Goal: Task Accomplishment & Management: Use online tool/utility

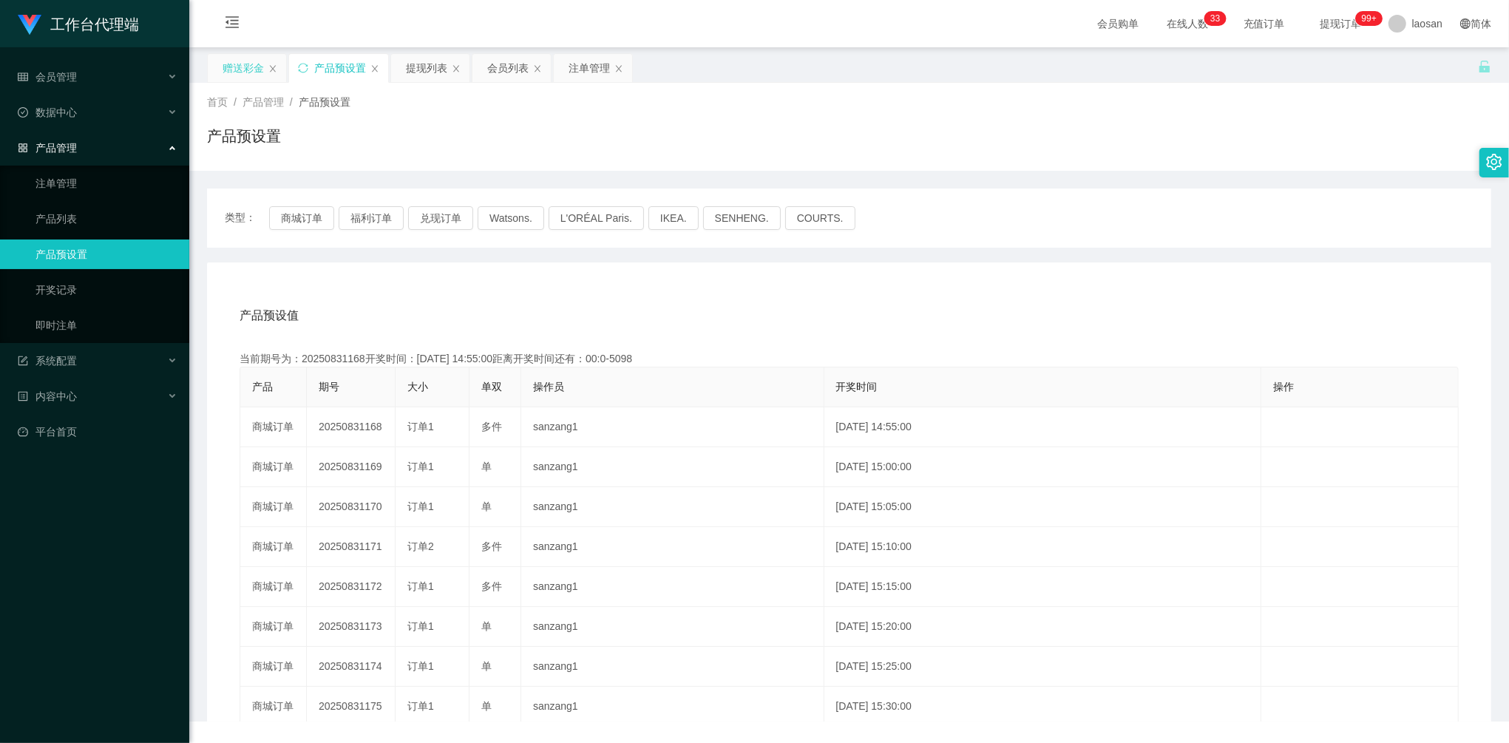
click at [248, 74] on div "赠送彩金" at bounding box center [243, 68] width 41 height 28
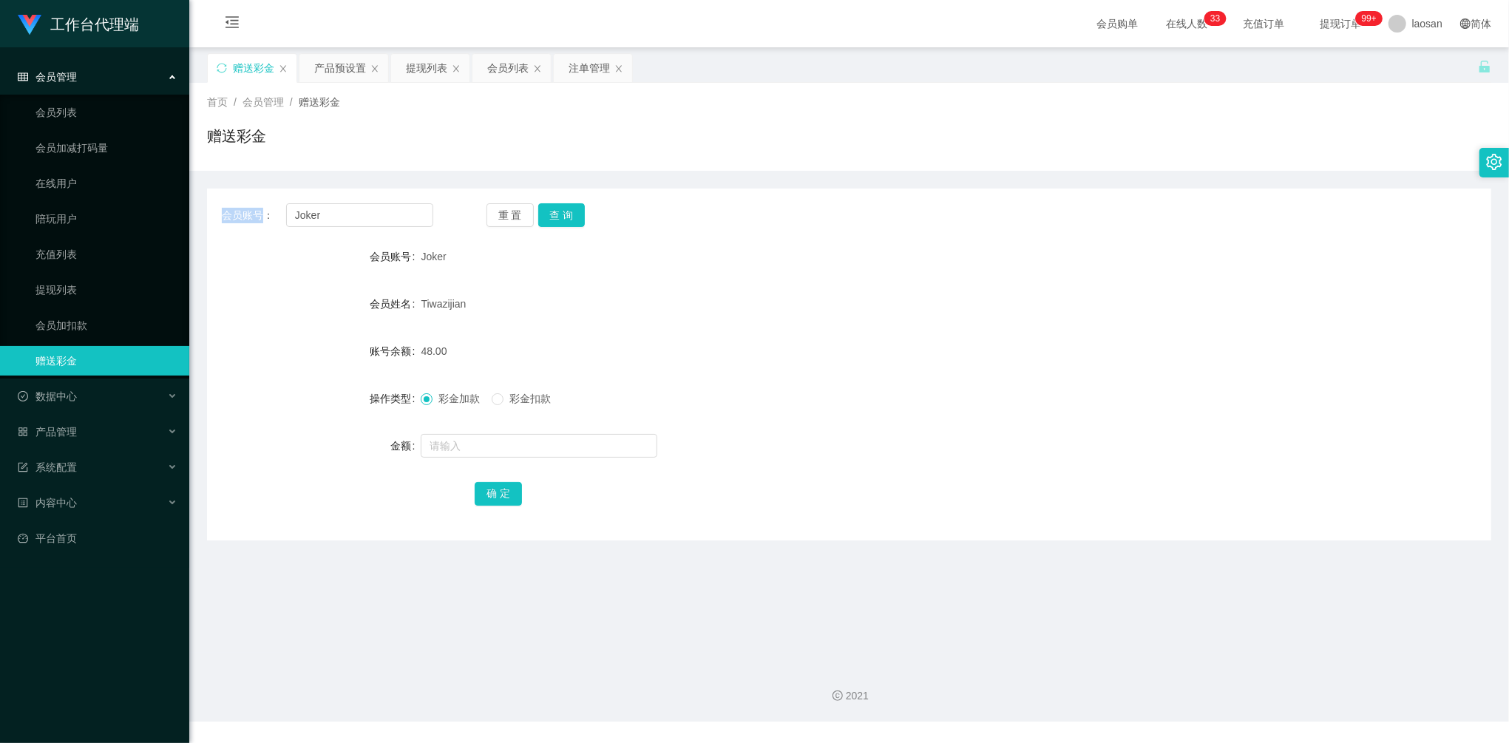
drag, startPoint x: 353, startPoint y: 201, endPoint x: 191, endPoint y: 180, distance: 163.2
click at [191, 180] on main "关闭左侧 关闭右侧 关闭其它 刷新页面 赠送彩金 产品预设置 提现列表 会员列表 注单管理 首页 / 会员管理 / 赠送彩金 / 赠送彩金 会员账号： Jok…" at bounding box center [848, 349] width 1319 height 605
drag, startPoint x: 364, startPoint y: 214, endPoint x: 204, endPoint y: 186, distance: 162.7
click at [204, 186] on main "关闭左侧 关闭右侧 关闭其它 刷新页面 赠送彩金 产品预设置 提现列表 会员列表 注单管理 首页 / 会员管理 / 赠送彩金 / 赠送彩金 会员账号： Jok…" at bounding box center [848, 349] width 1319 height 605
paste input "ai93040311"
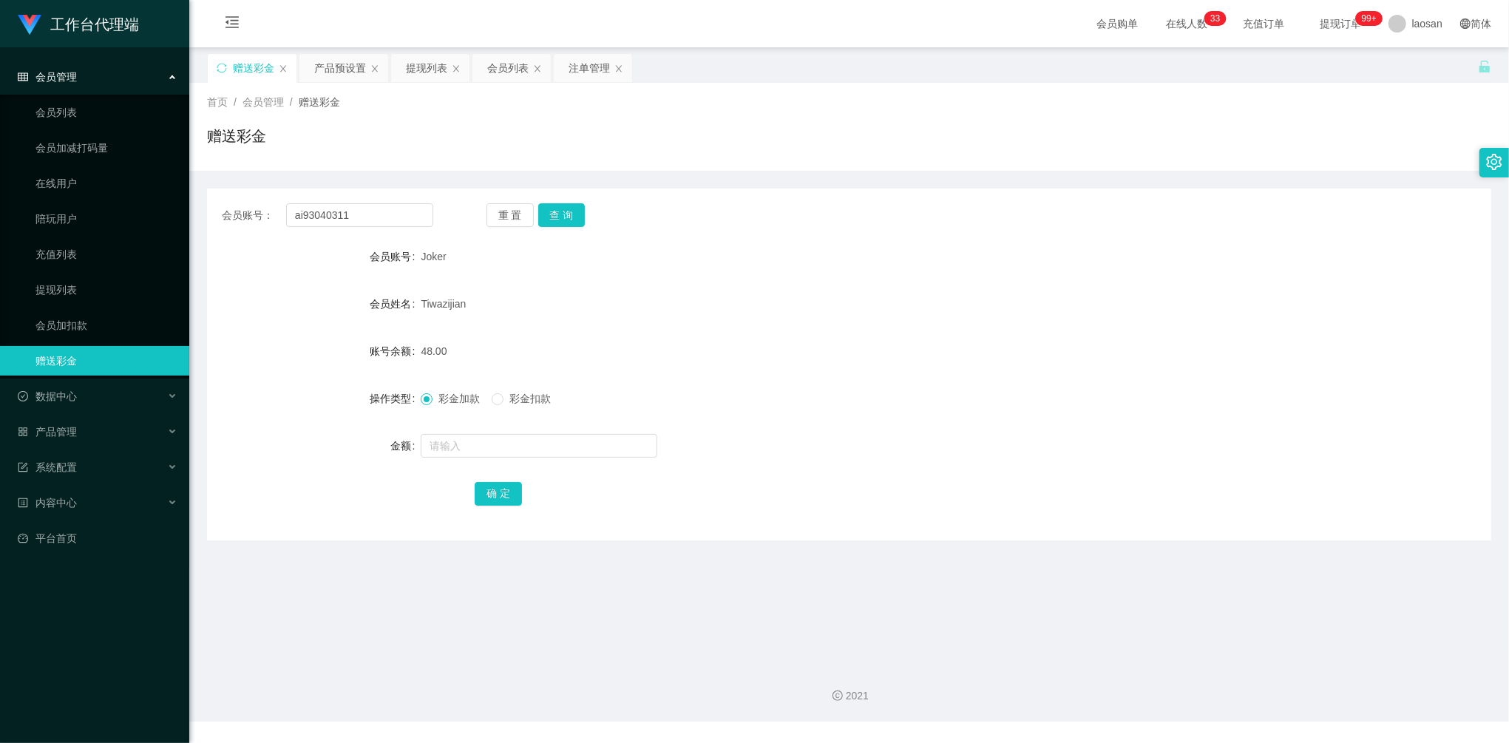
click at [585, 217] on div "重 置 查 询" at bounding box center [591, 215] width 211 height 24
click at [574, 213] on button "查 询" at bounding box center [561, 215] width 47 height 24
click at [571, 213] on button "查 询" at bounding box center [561, 215] width 47 height 24
click at [571, 213] on div "重 置 查 询" at bounding box center [591, 215] width 211 height 24
drag, startPoint x: 358, startPoint y: 214, endPoint x: 359, endPoint y: 199, distance: 15.6
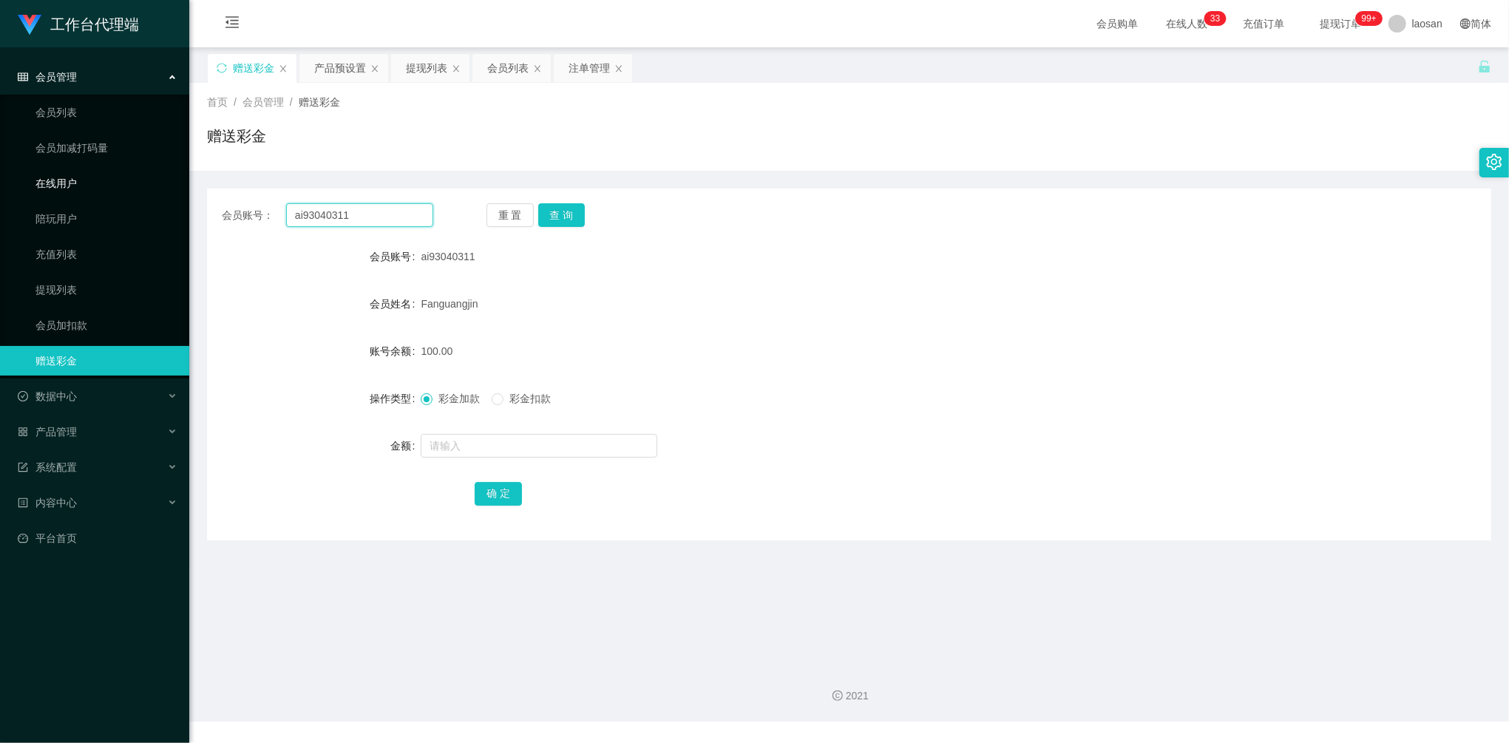
click at [157, 187] on section "工作台代理端 会员管理 会员列表 会员加减打码量 在线用户 陪玩用户 充值列表 提现列表 会员加扣款 赠送彩金 数据中心 员工统计 团队统计 产品管理 注单管…" at bounding box center [754, 360] width 1509 height 721
paste input "hongjian"
click at [568, 237] on div "会员账号： hongjian 重 置 查 询 会员账号 ai93040311 会员姓名 Fanguangjin 账号余额 100.00 操作类型 彩金加款 彩…" at bounding box center [849, 364] width 1284 height 352
click at [563, 217] on button "查 询" at bounding box center [561, 215] width 47 height 24
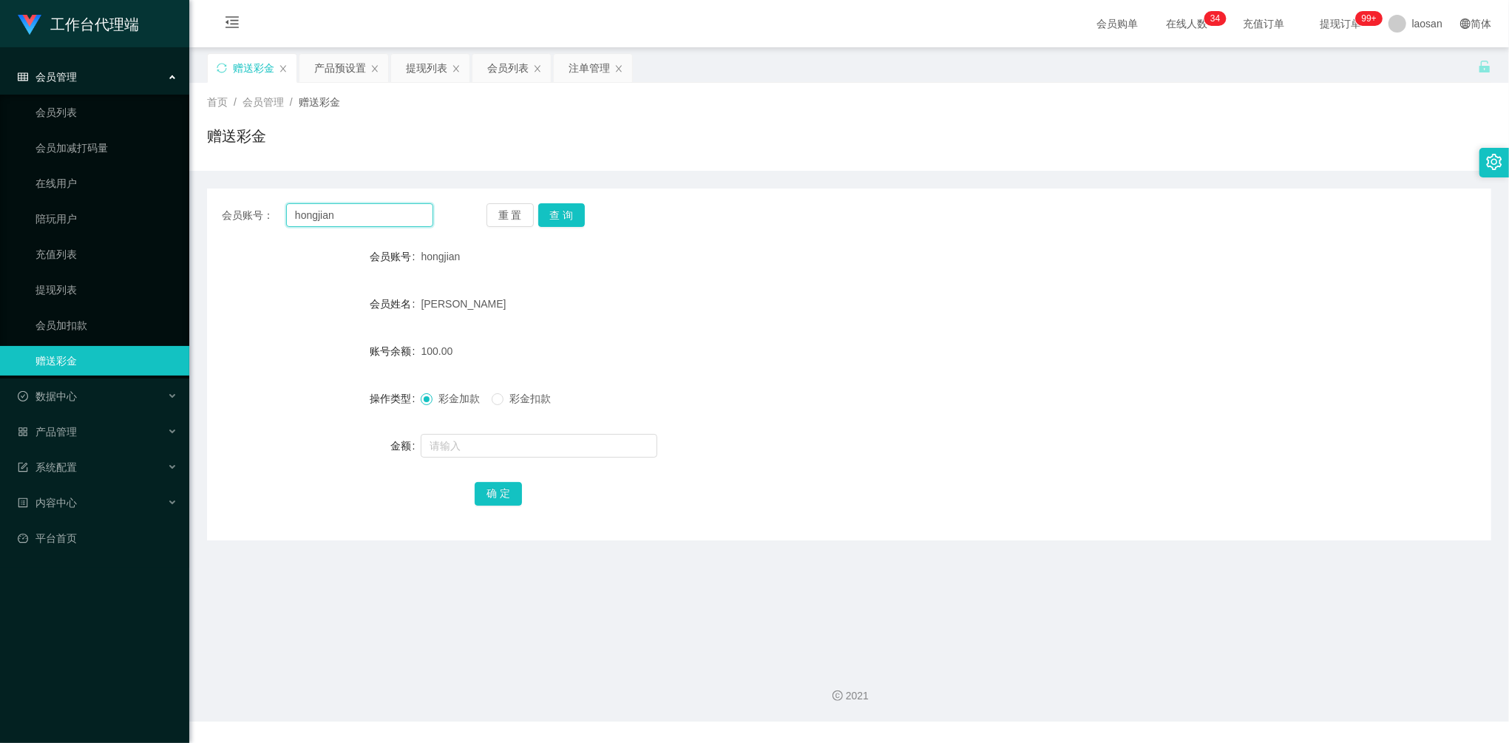
drag, startPoint x: 382, startPoint y: 217, endPoint x: 276, endPoint y: 210, distance: 106.7
click at [279, 211] on div "会员账号： [PERSON_NAME]" at bounding box center [327, 215] width 211 height 24
paste input "limsoonteik"
click at [565, 214] on button "查 询" at bounding box center [561, 215] width 47 height 24
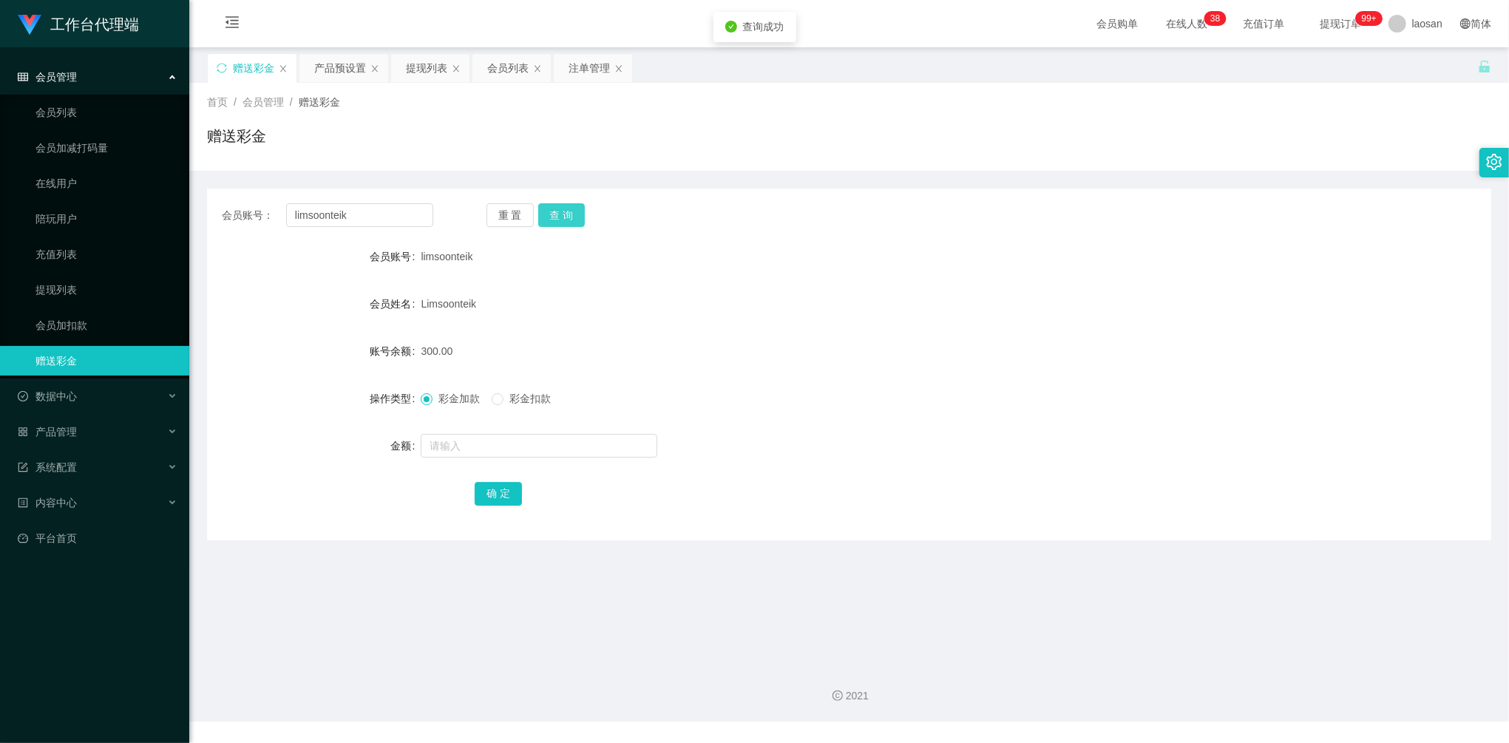
click at [565, 214] on button "查 询" at bounding box center [561, 215] width 47 height 24
drag, startPoint x: 352, startPoint y: 210, endPoint x: 314, endPoint y: 214, distance: 38.0
click at [248, 208] on div "会员账号： limsoonteik" at bounding box center [327, 215] width 211 height 24
paste input "ai93040311"
click at [588, 211] on div "重 置 查 询" at bounding box center [591, 215] width 211 height 24
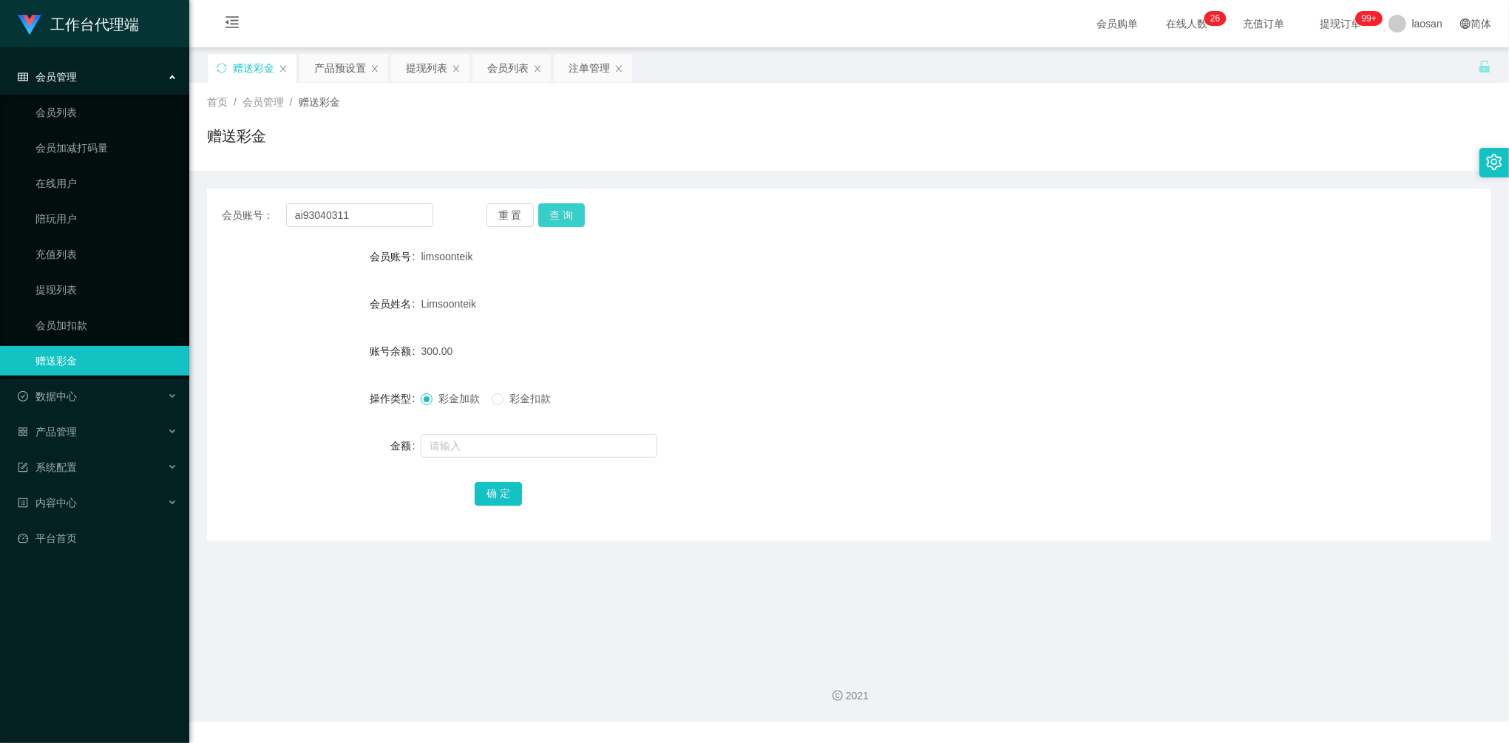
click at [563, 220] on button "查 询" at bounding box center [561, 215] width 47 height 24
drag, startPoint x: 373, startPoint y: 216, endPoint x: 225, endPoint y: 186, distance: 150.8
click at [225, 186] on div "会员账号： ai93040311 重 置 查 询 会员账号 ai93040311 会员姓名 Fanguangjin 账号余额 100.00 操作类型 彩金加款…" at bounding box center [849, 356] width 1284 height 370
paste input "hongjian"
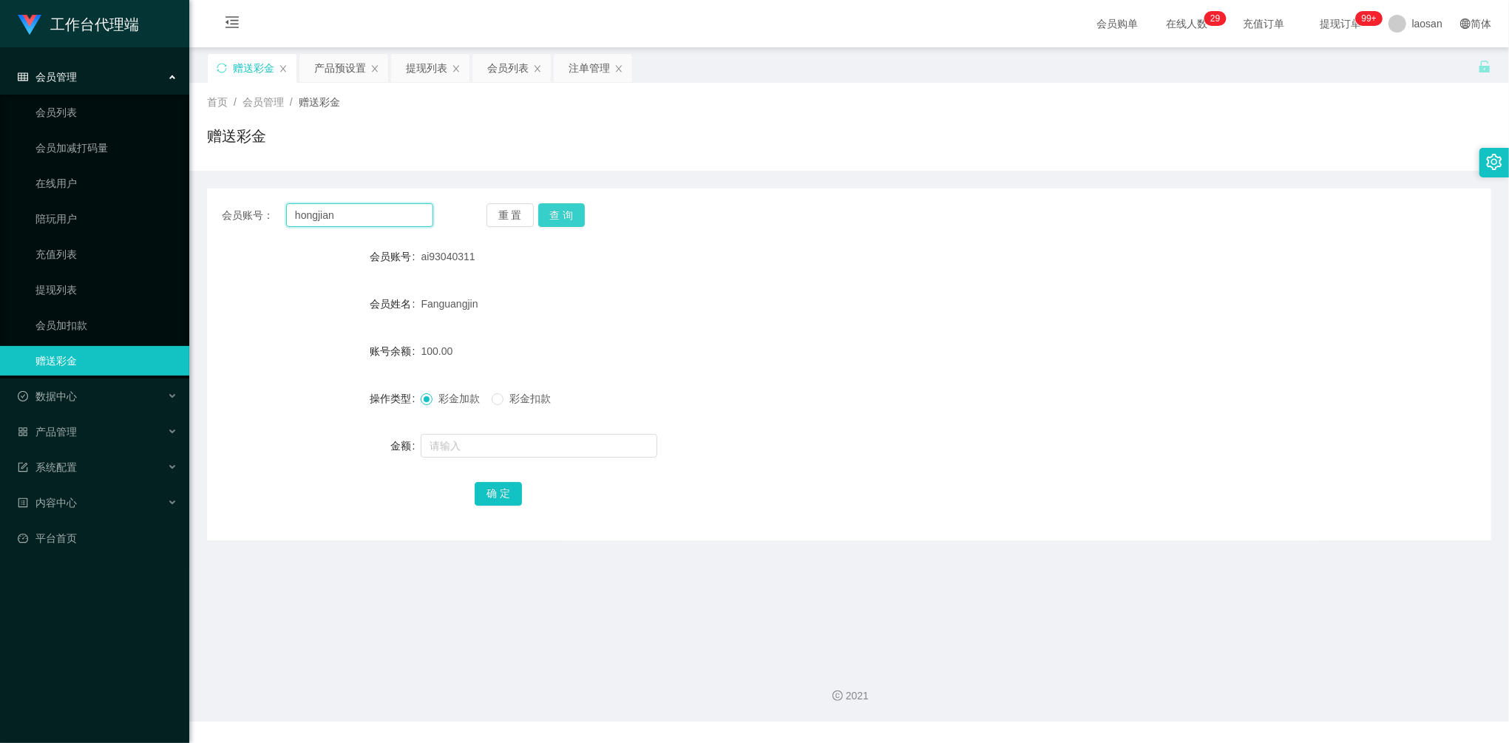
type input "hongjian"
click at [554, 211] on button "查 询" at bounding box center [561, 215] width 47 height 24
click at [441, 72] on div "提现列表" at bounding box center [426, 68] width 41 height 28
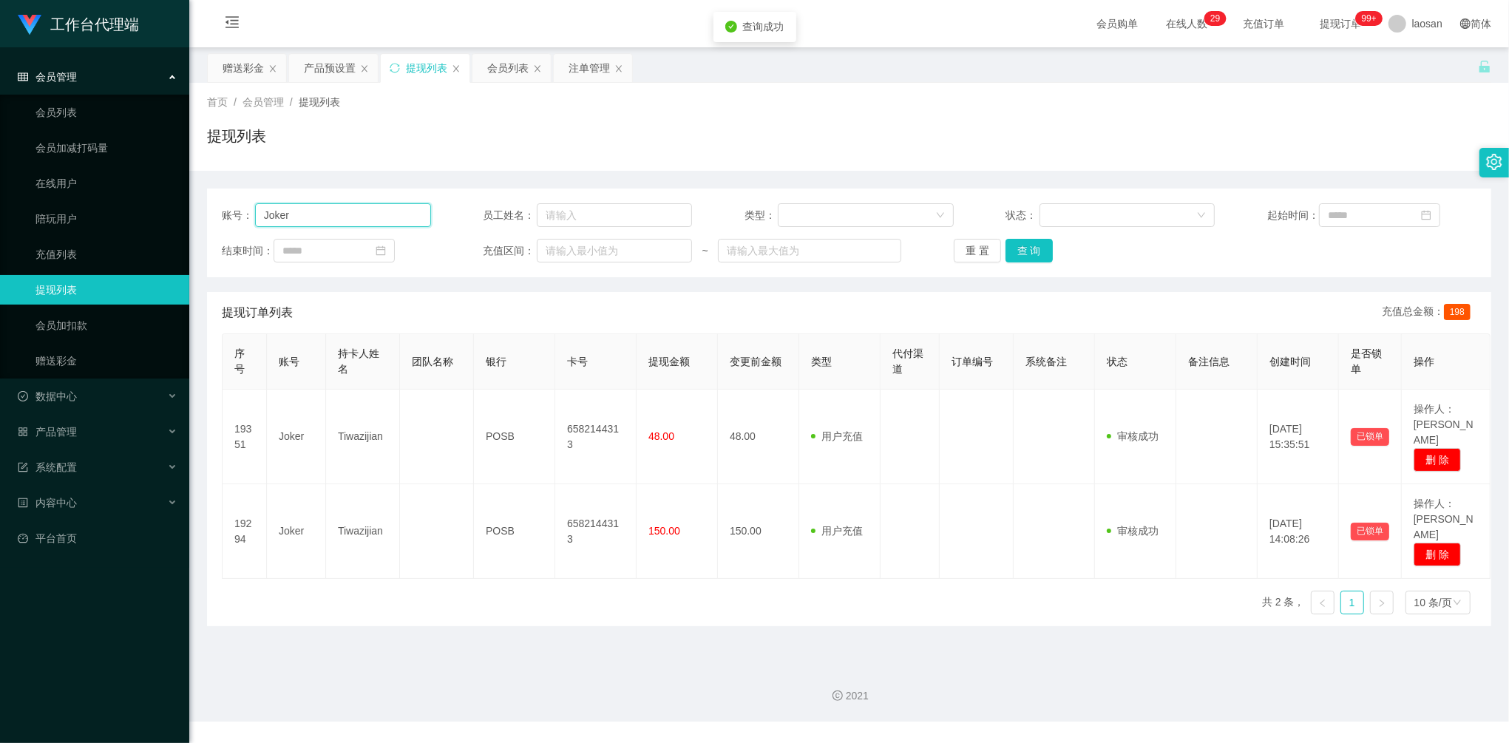
click at [163, 199] on section "工作台代理端 会员管理 会员列表 会员加减打码量 在线用户 陪玩用户 充值列表 提现列表 会员加扣款 赠送彩金 数据中心 员工统计 团队统计 产品管理 注单管…" at bounding box center [754, 360] width 1509 height 721
paste input "hongjian"
type input "hongjian"
click at [1020, 256] on button "查 询" at bounding box center [1028, 251] width 47 height 24
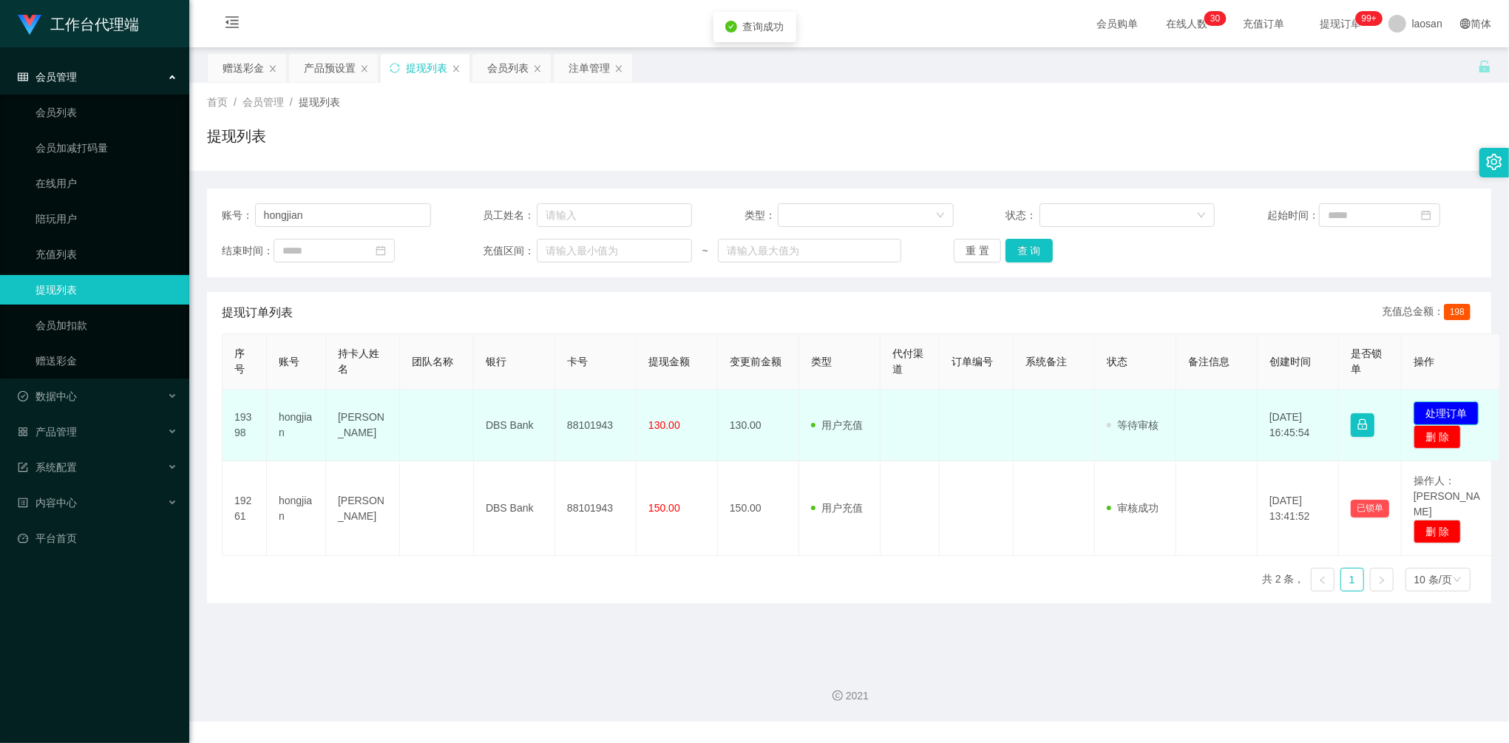
click at [1424, 406] on button "处理订单" at bounding box center [1445, 413] width 65 height 24
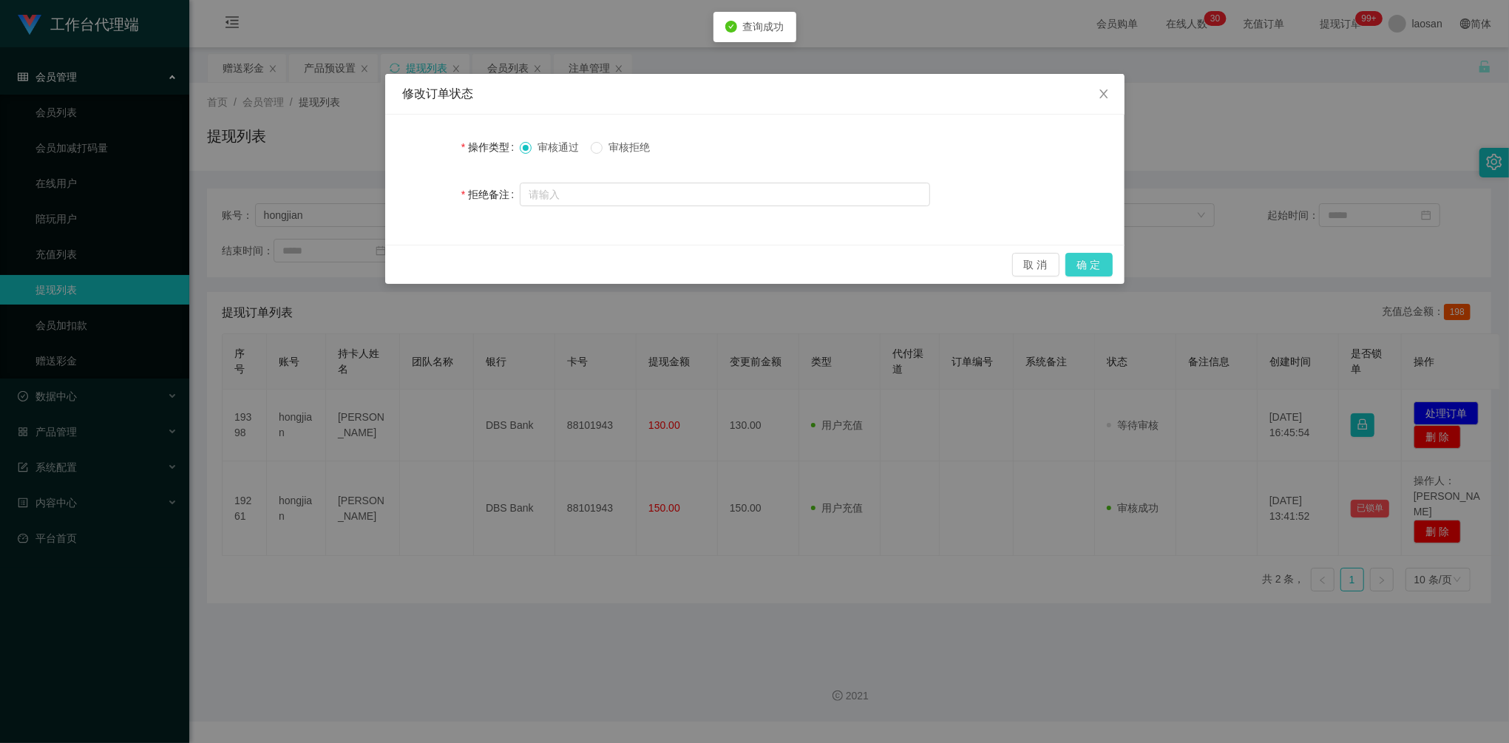
click at [1095, 257] on button "确 定" at bounding box center [1088, 265] width 47 height 24
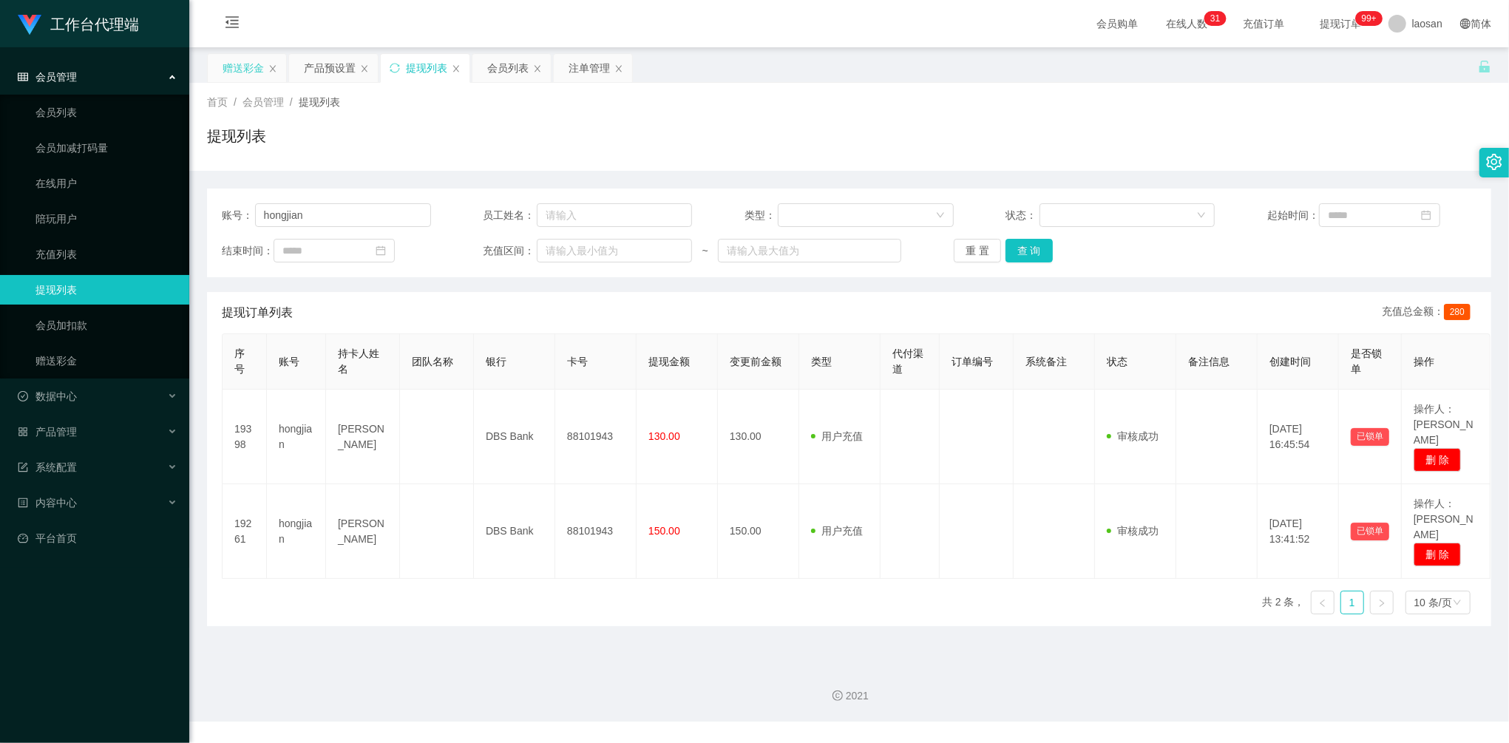
click at [231, 67] on div "赠送彩金" at bounding box center [243, 68] width 41 height 28
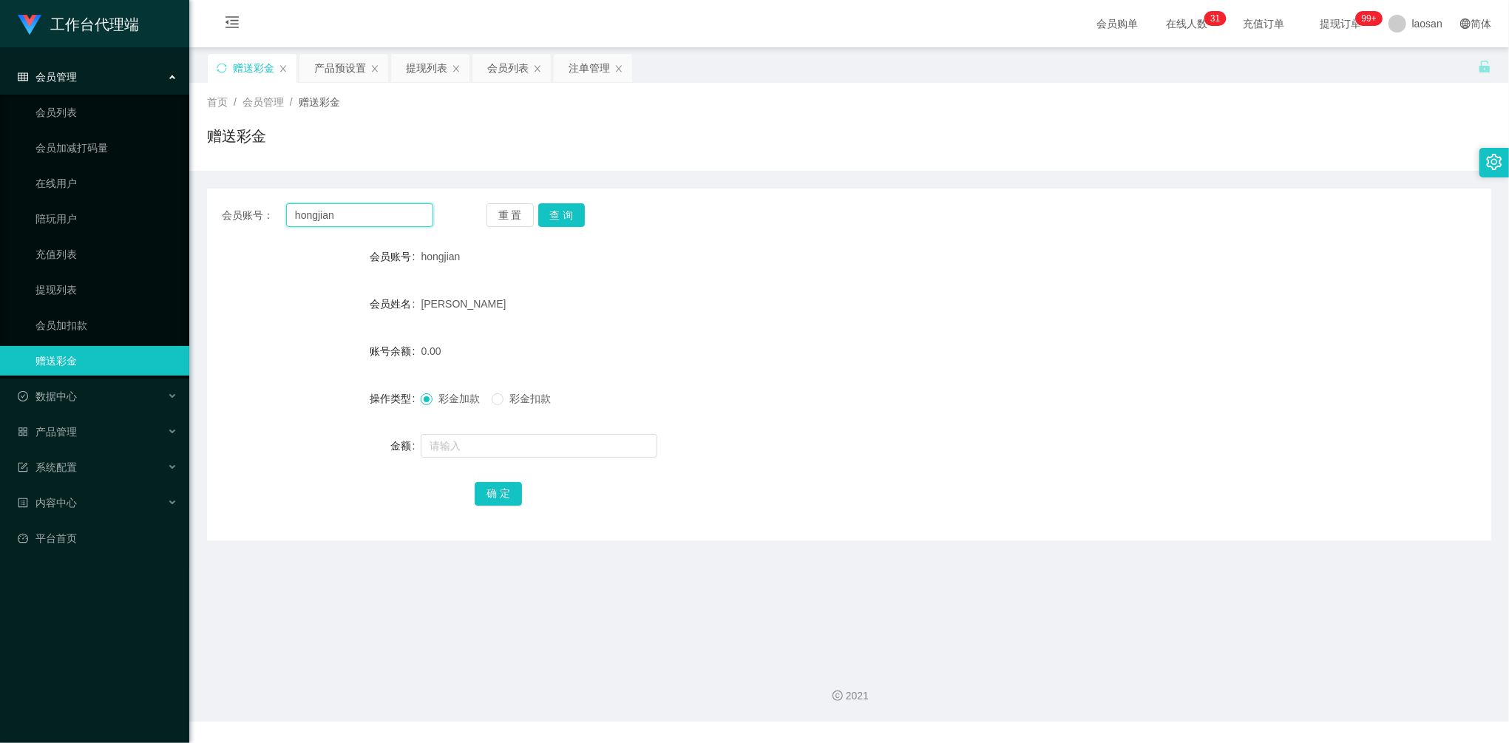
drag, startPoint x: 364, startPoint y: 210, endPoint x: 177, endPoint y: 199, distance: 186.6
click at [177, 199] on section "工作台代理端 会员管理 会员列表 会员加减打码量 在线用户 陪玩用户 充值列表 提现列表 会员加扣款 赠送彩金 数据中心 员工统计 团队统计 产品管理 注单管…" at bounding box center [754, 360] width 1509 height 721
click at [538, 217] on button "查 询" at bounding box center [561, 215] width 47 height 24
click at [553, 217] on button "查 询" at bounding box center [561, 215] width 47 height 24
click at [498, 432] on div at bounding box center [795, 446] width 749 height 30
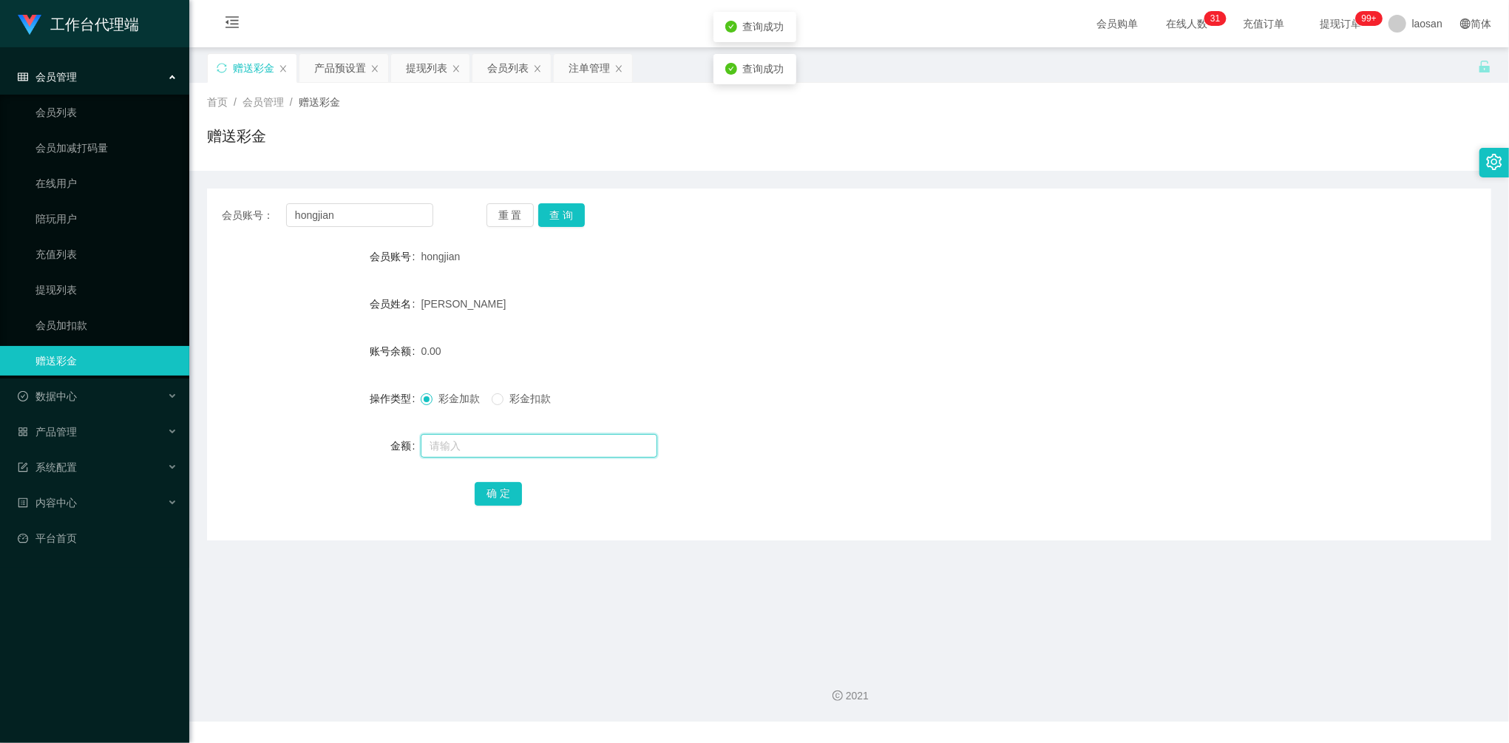
click at [497, 441] on input "text" at bounding box center [539, 446] width 237 height 24
type input "80"
click at [480, 497] on button "确 定" at bounding box center [498, 494] width 47 height 24
click at [415, 64] on div "提现列表" at bounding box center [426, 68] width 41 height 28
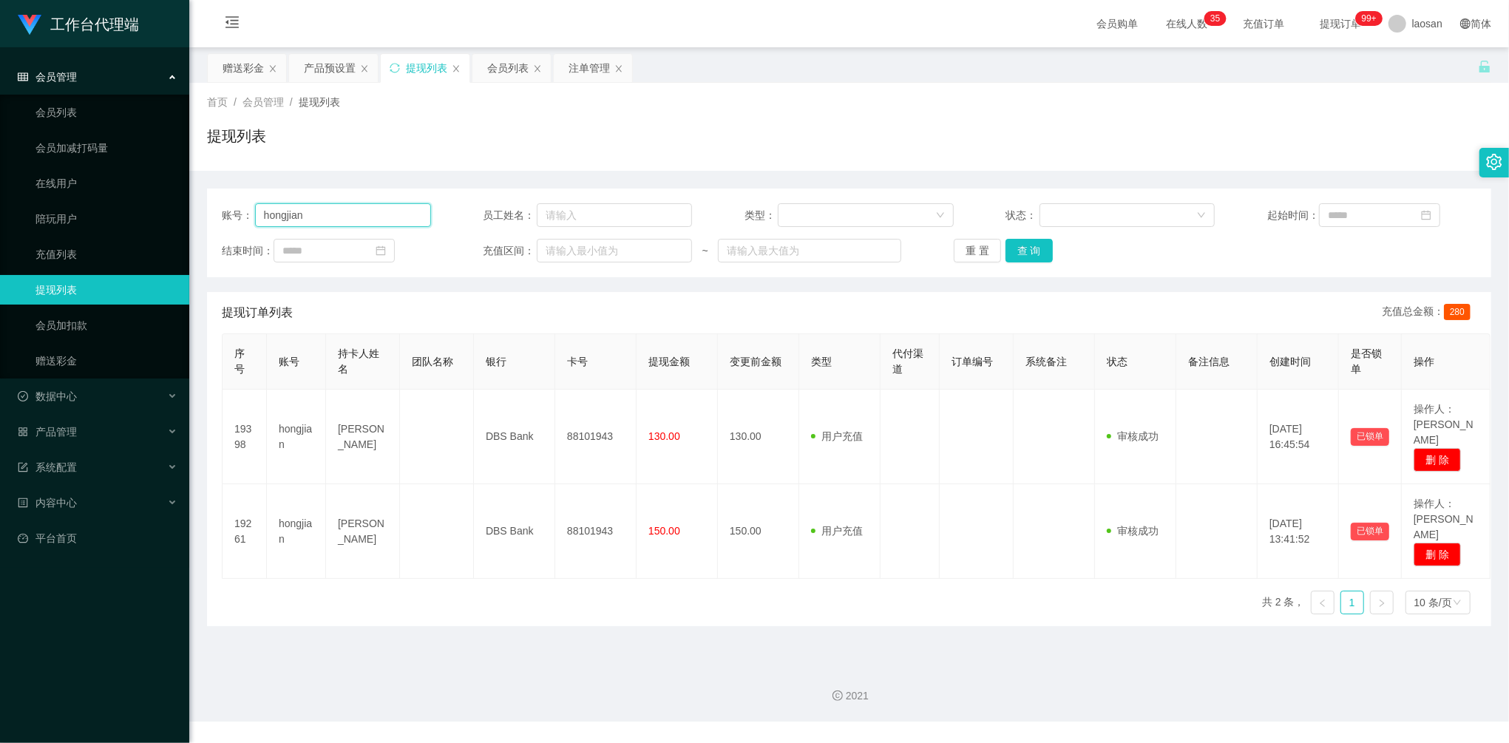
click at [163, 189] on section "工作台代理端 会员管理 会员列表 会员加减打码量 在线用户 陪玩用户 充值列表 提现列表 会员加扣款 赠送彩金 数据中心 员工统计 团队统计 产品管理 注单管…" at bounding box center [754, 360] width 1509 height 721
click at [1016, 248] on button "查 询" at bounding box center [1028, 251] width 47 height 24
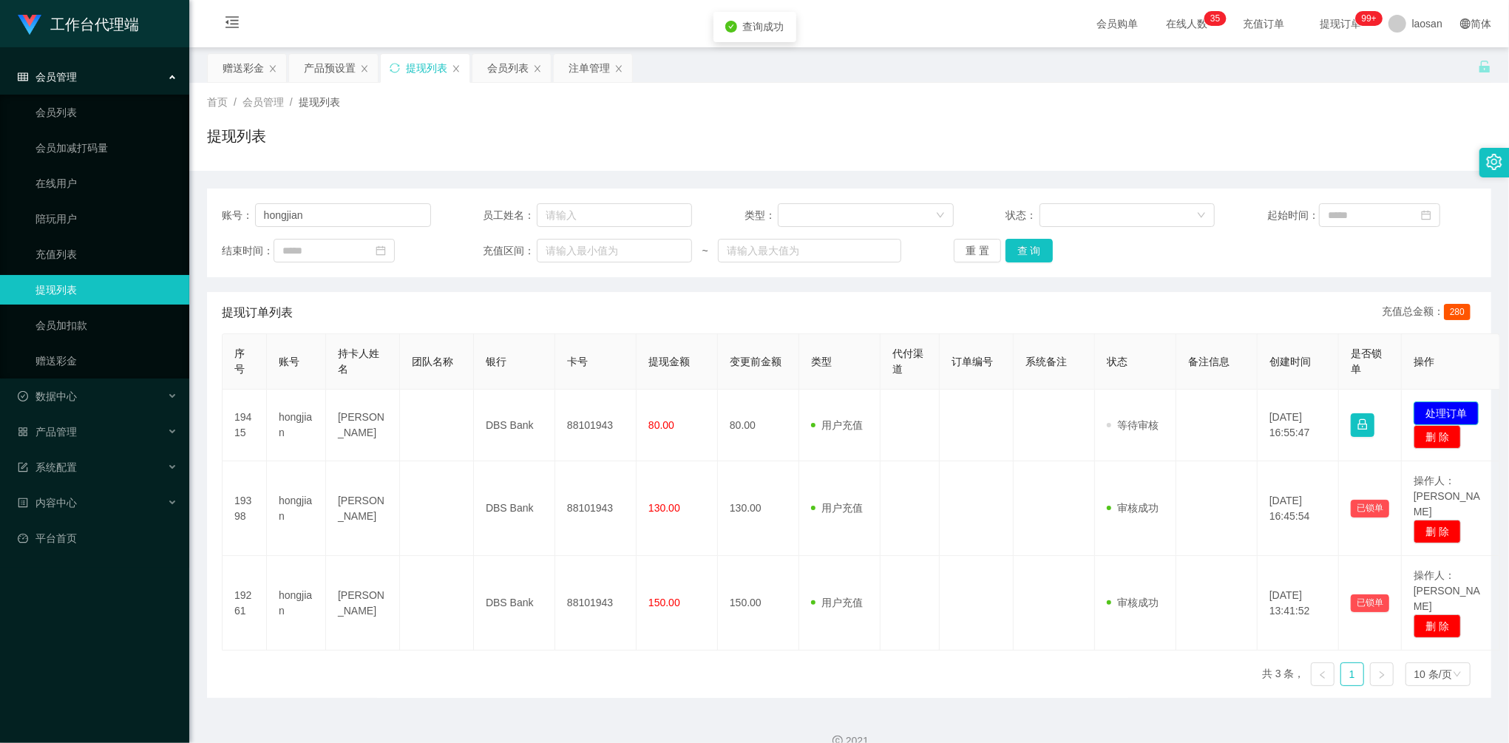
click at [1459, 403] on button "处理订单" at bounding box center [1445, 413] width 65 height 24
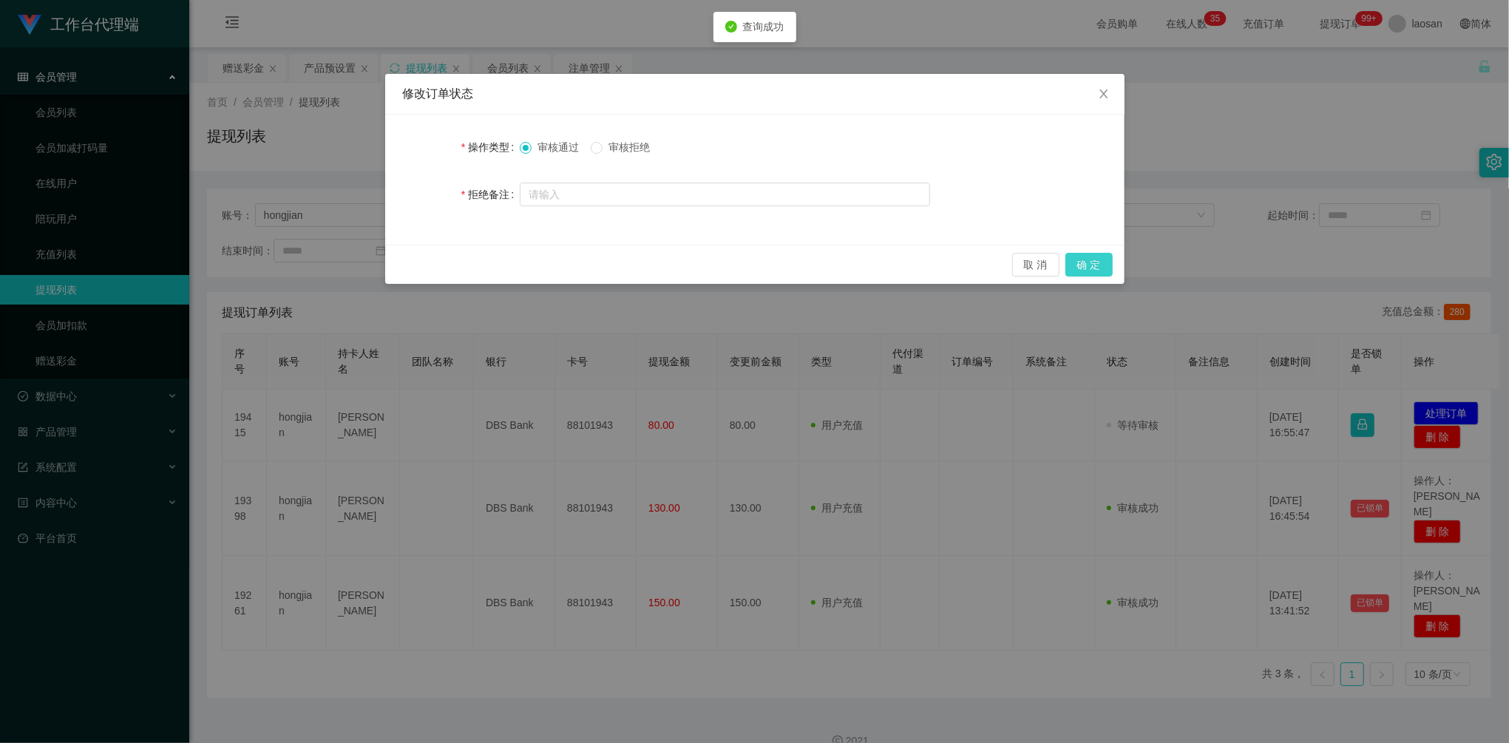
click at [1093, 262] on button "确 定" at bounding box center [1088, 265] width 47 height 24
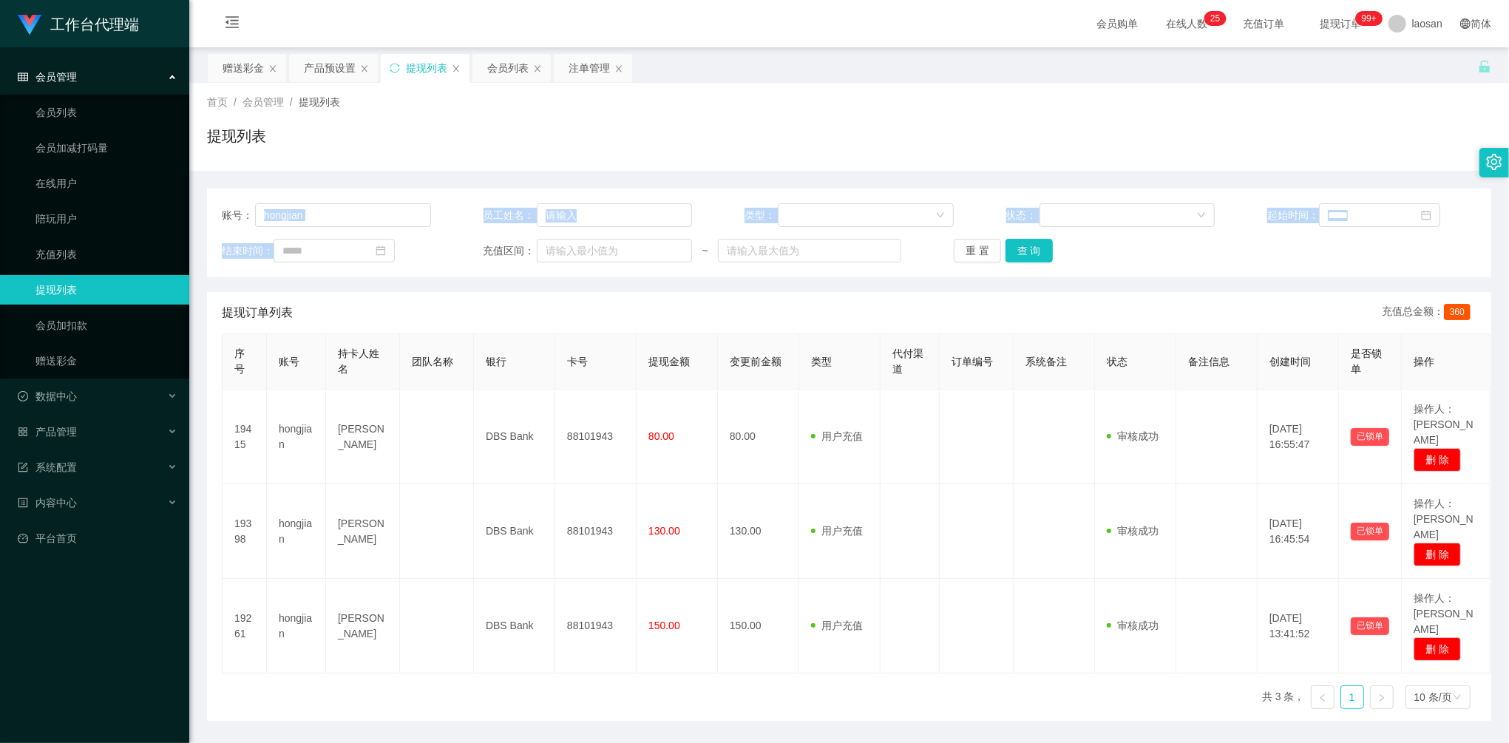
drag, startPoint x: 343, startPoint y: 228, endPoint x: 157, endPoint y: 202, distance: 188.2
click at [157, 202] on section "工作台代理端 会员管理 会员列表 会员加减打码量 在线用户 陪玩用户 充值列表 提现列表 会员加扣款 赠送彩金 数据中心 员工统计 团队统计 产品管理 注单管…" at bounding box center [754, 394] width 1509 height 789
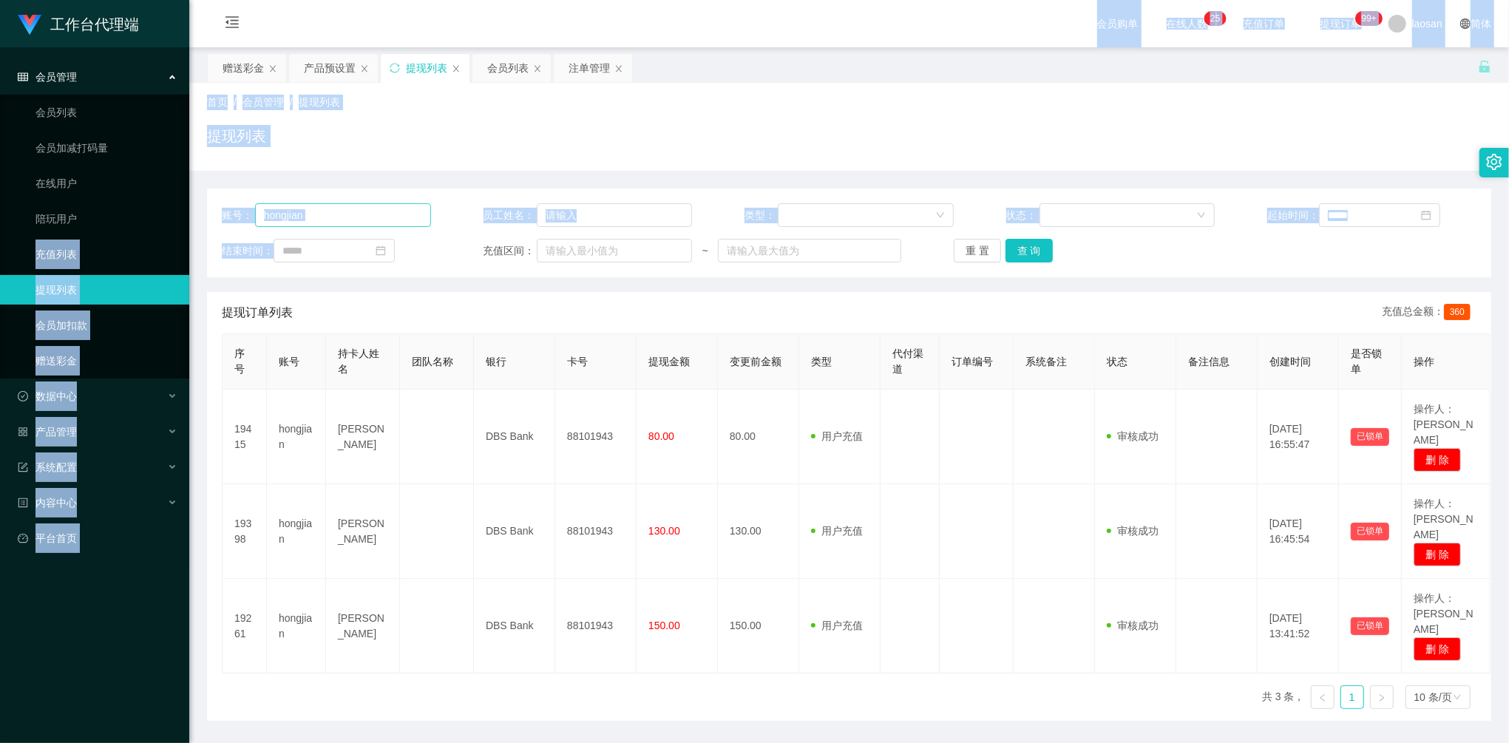
drag, startPoint x: 157, startPoint y: 202, endPoint x: 367, endPoint y: 222, distance: 211.6
click at [346, 228] on div "账号： hongjian 员工姓名： 类型： 状态： 起始时间： 结束时间： 充值区间： ~ 重 置 查 询" at bounding box center [849, 232] width 1284 height 89
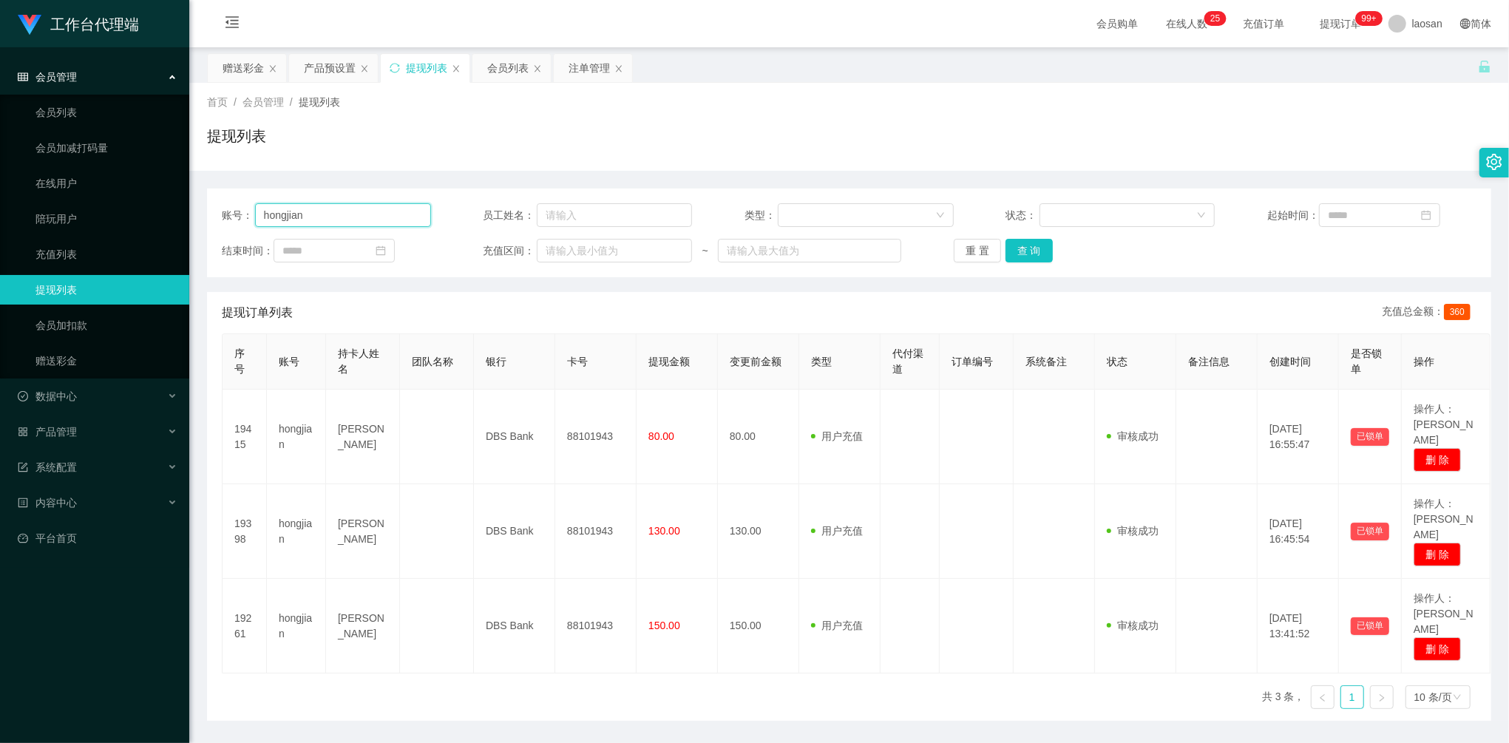
drag, startPoint x: 367, startPoint y: 219, endPoint x: 203, endPoint y: 188, distance: 167.7
click at [203, 188] on main "关闭左侧 关闭右侧 关闭其它 刷新页面 赠送彩金 产品预设置 提现列表 会员列表 注单管理 首页 / 会员管理 / 提现列表 / 提现列表 账号： hongj…" at bounding box center [848, 383] width 1319 height 673
paste input "limsoonteik"
click at [1025, 251] on button "查 询" at bounding box center [1028, 251] width 47 height 24
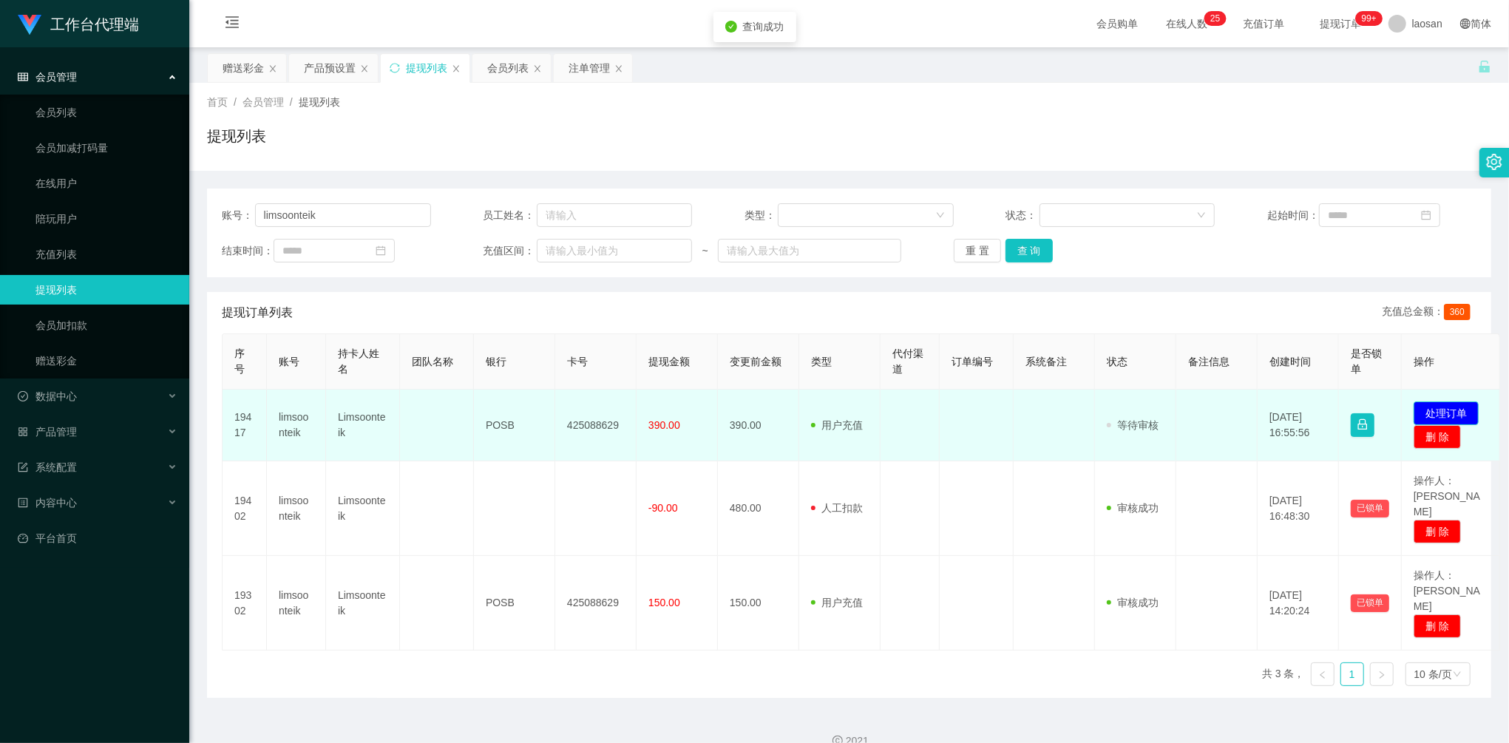
click at [1446, 410] on button "处理订单" at bounding box center [1445, 413] width 65 height 24
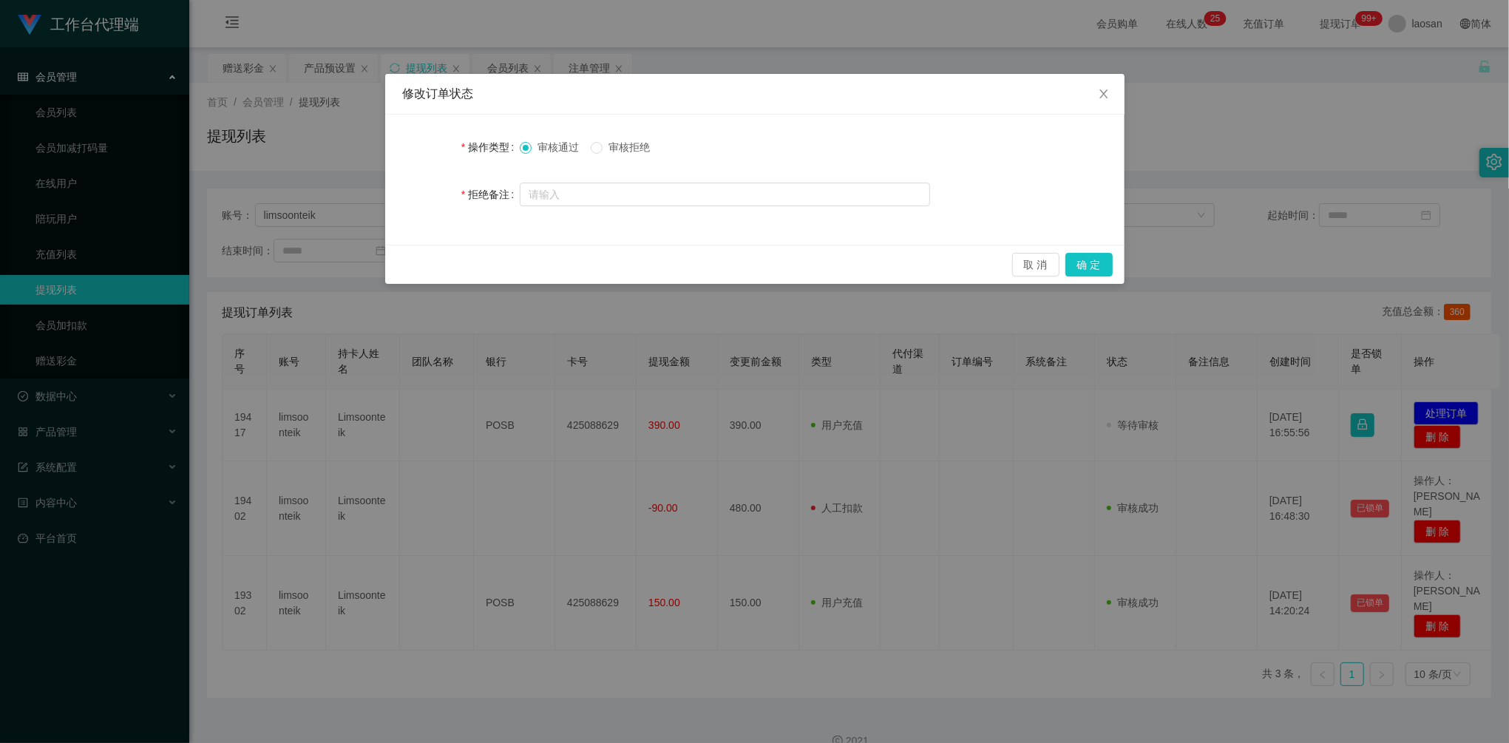
click at [1092, 278] on div "取 消 确 定" at bounding box center [754, 264] width 739 height 39
click at [1090, 268] on button "确 定" at bounding box center [1088, 265] width 47 height 24
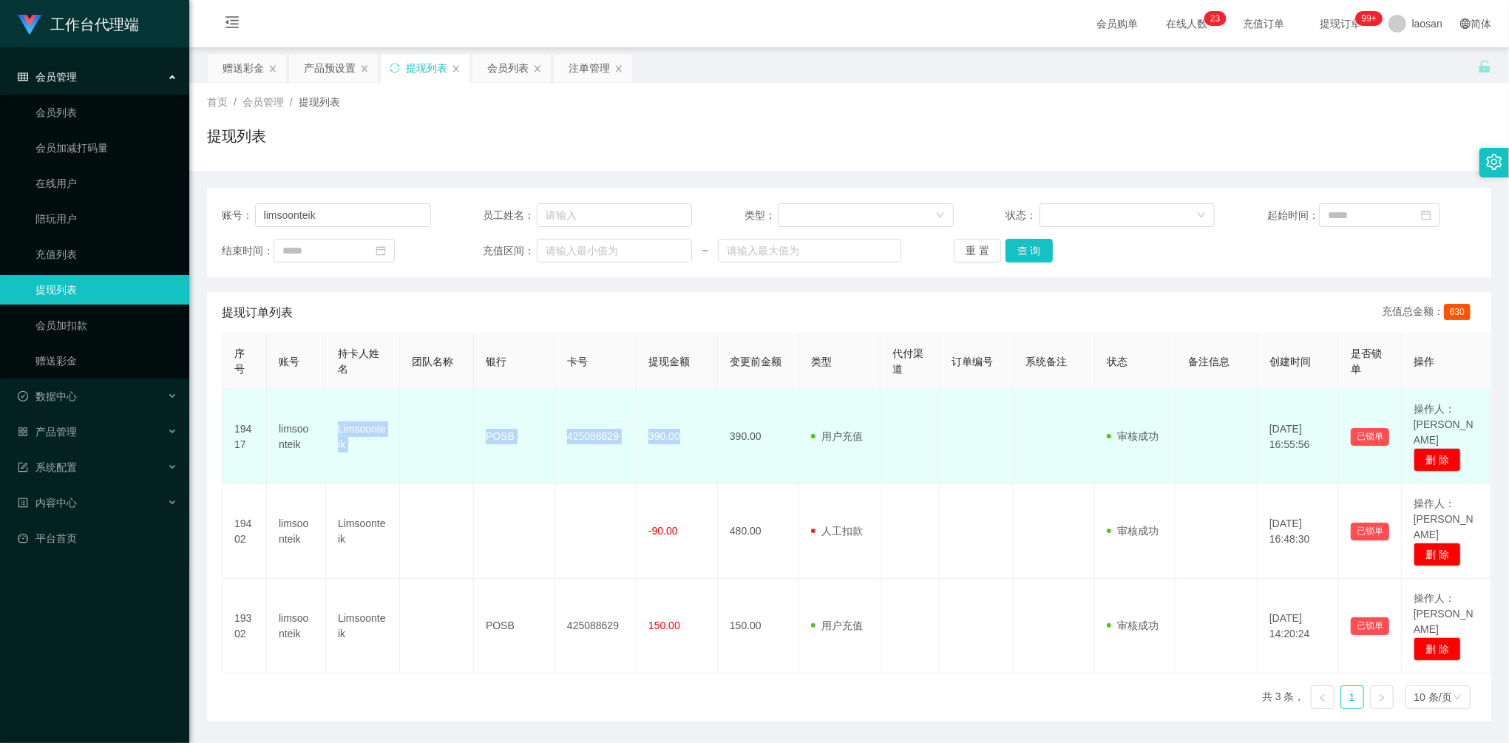
drag, startPoint x: 337, startPoint y: 420, endPoint x: 685, endPoint y: 441, distance: 348.1
click at [685, 441] on tr "19417 limsoonteik Limsoonteik POSB 425088629 390.00 390.00 用户充值 人工扣款 审核驳回 审核成功 …" at bounding box center [857, 437] width 1268 height 95
drag, startPoint x: 685, startPoint y: 441, endPoint x: 361, endPoint y: 409, distance: 325.4
click at [362, 409] on td "Limsoonteik" at bounding box center [363, 437] width 74 height 95
click at [359, 417] on td "Limsoonteik" at bounding box center [363, 437] width 74 height 95
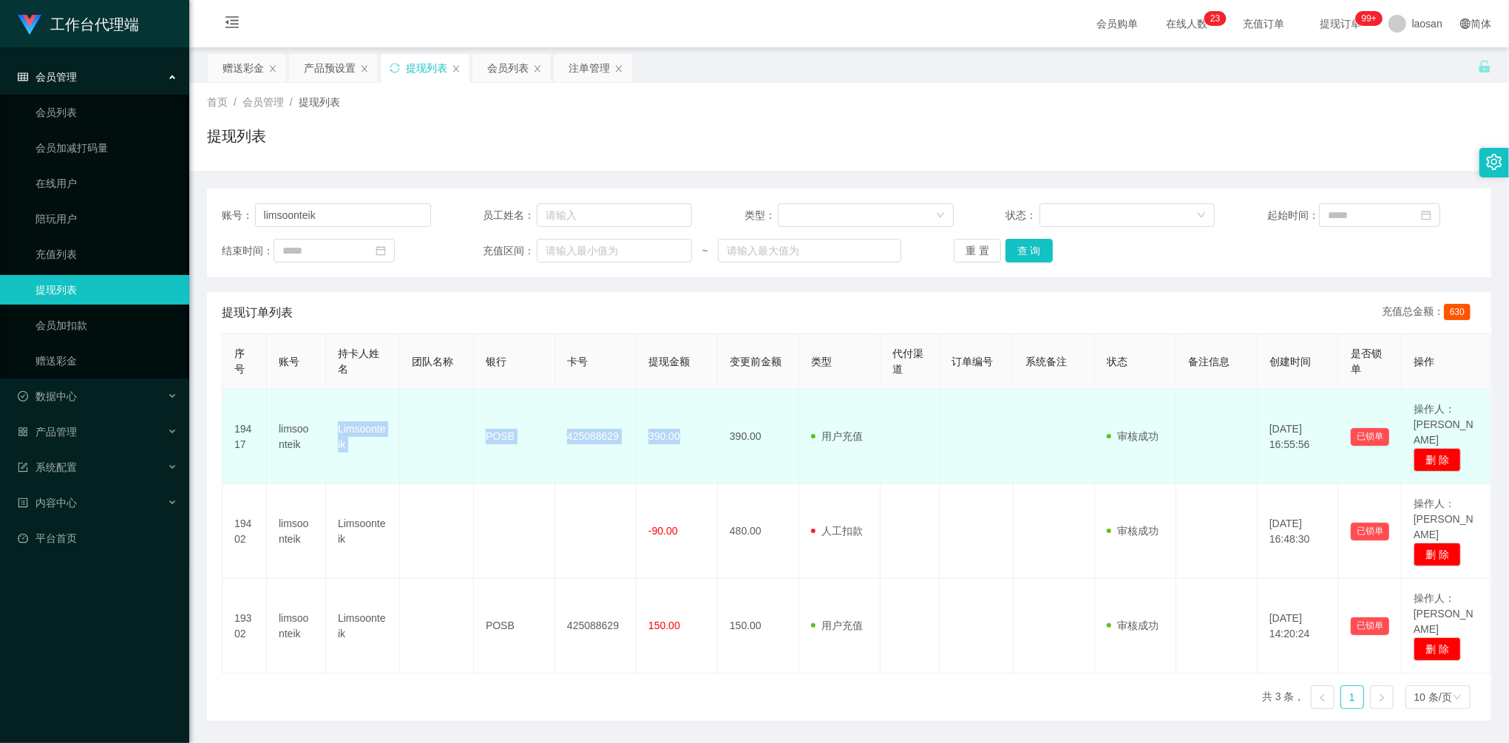
drag, startPoint x: 333, startPoint y: 421, endPoint x: 358, endPoint y: 420, distance: 25.2
click at [332, 421] on td "Limsoonteik" at bounding box center [363, 437] width 74 height 95
click at [356, 418] on td "Limsoonteik" at bounding box center [363, 437] width 74 height 95
click at [342, 420] on td "Limsoonteik" at bounding box center [363, 437] width 74 height 95
click at [342, 421] on td "Limsoonteik" at bounding box center [363, 437] width 74 height 95
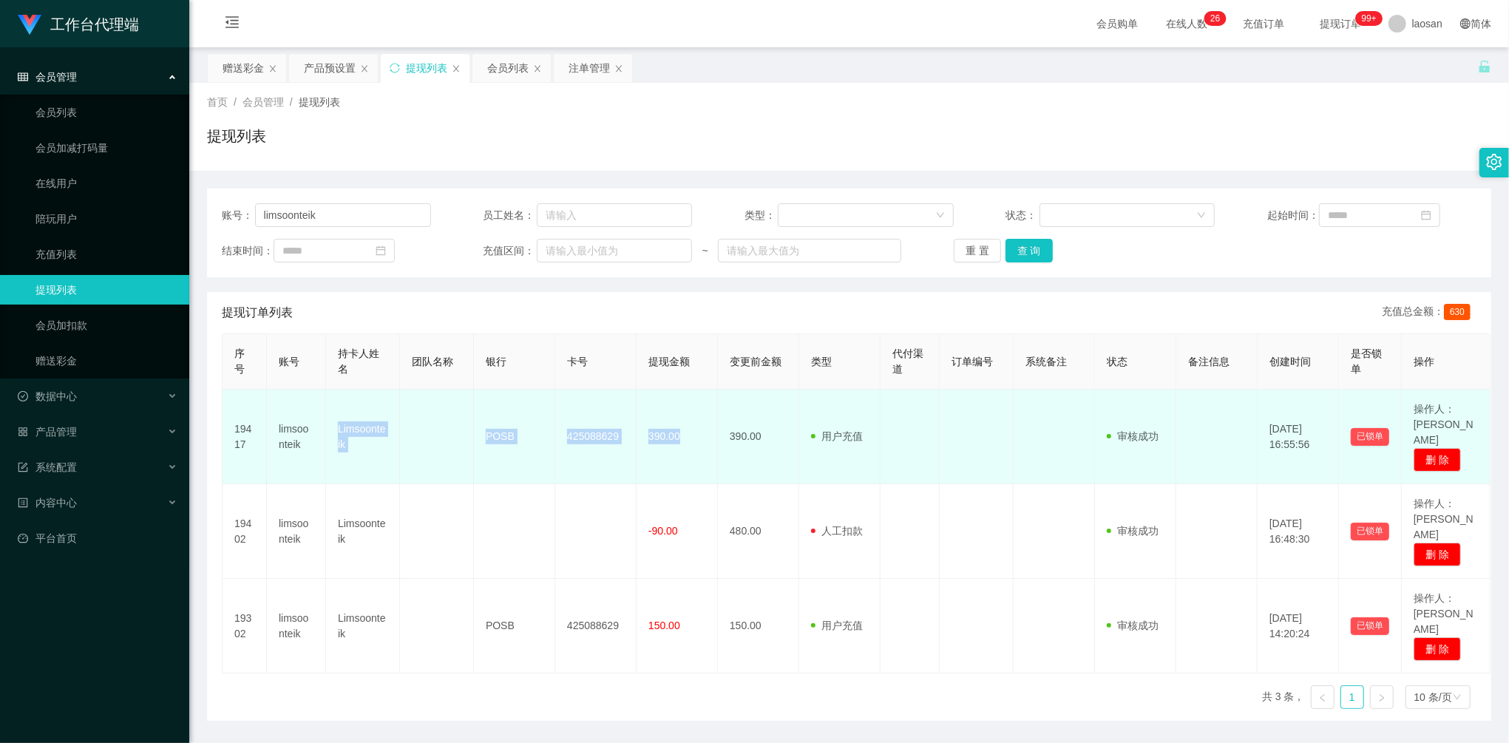
click at [405, 450] on td at bounding box center [437, 437] width 74 height 95
click at [556, 433] on td "425088629" at bounding box center [595, 437] width 81 height 95
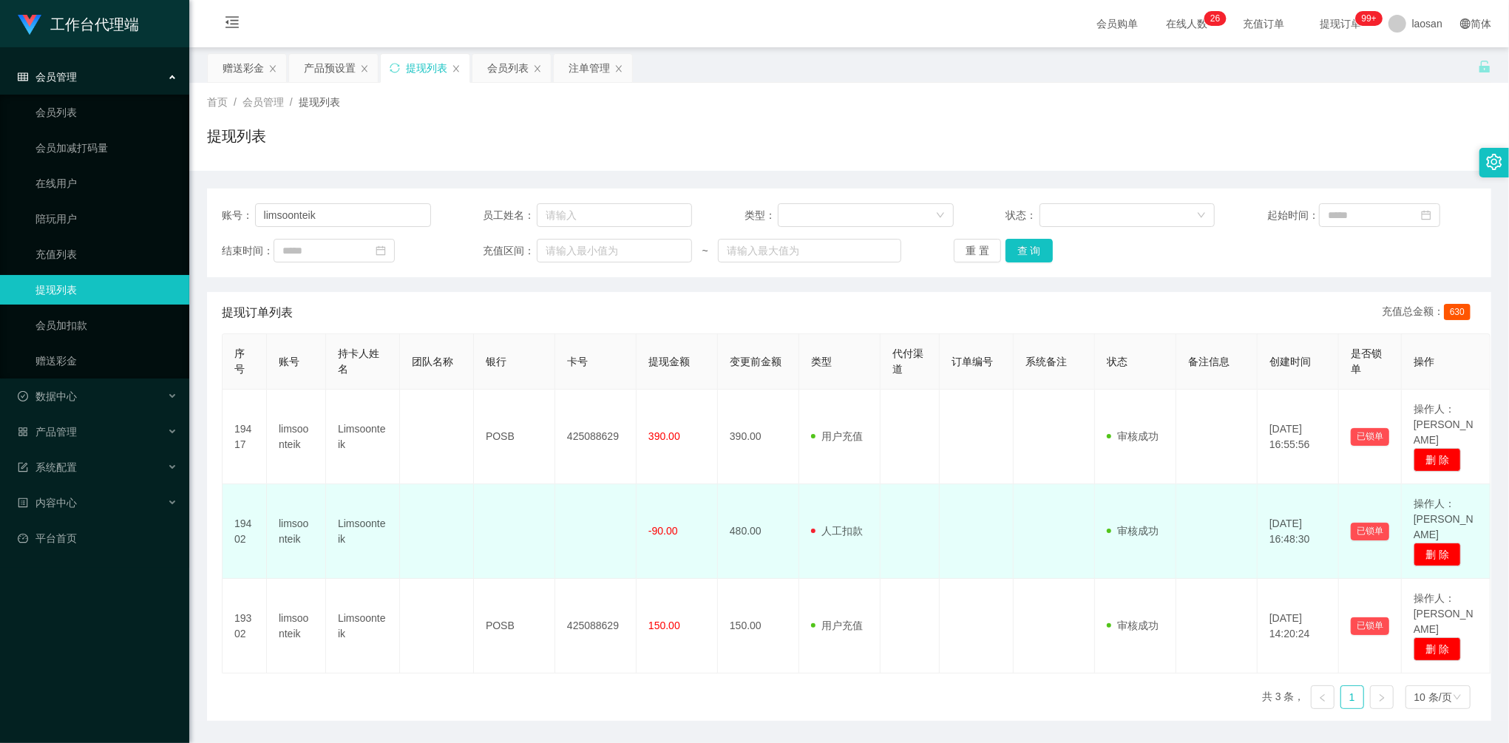
click at [610, 491] on td at bounding box center [595, 531] width 81 height 95
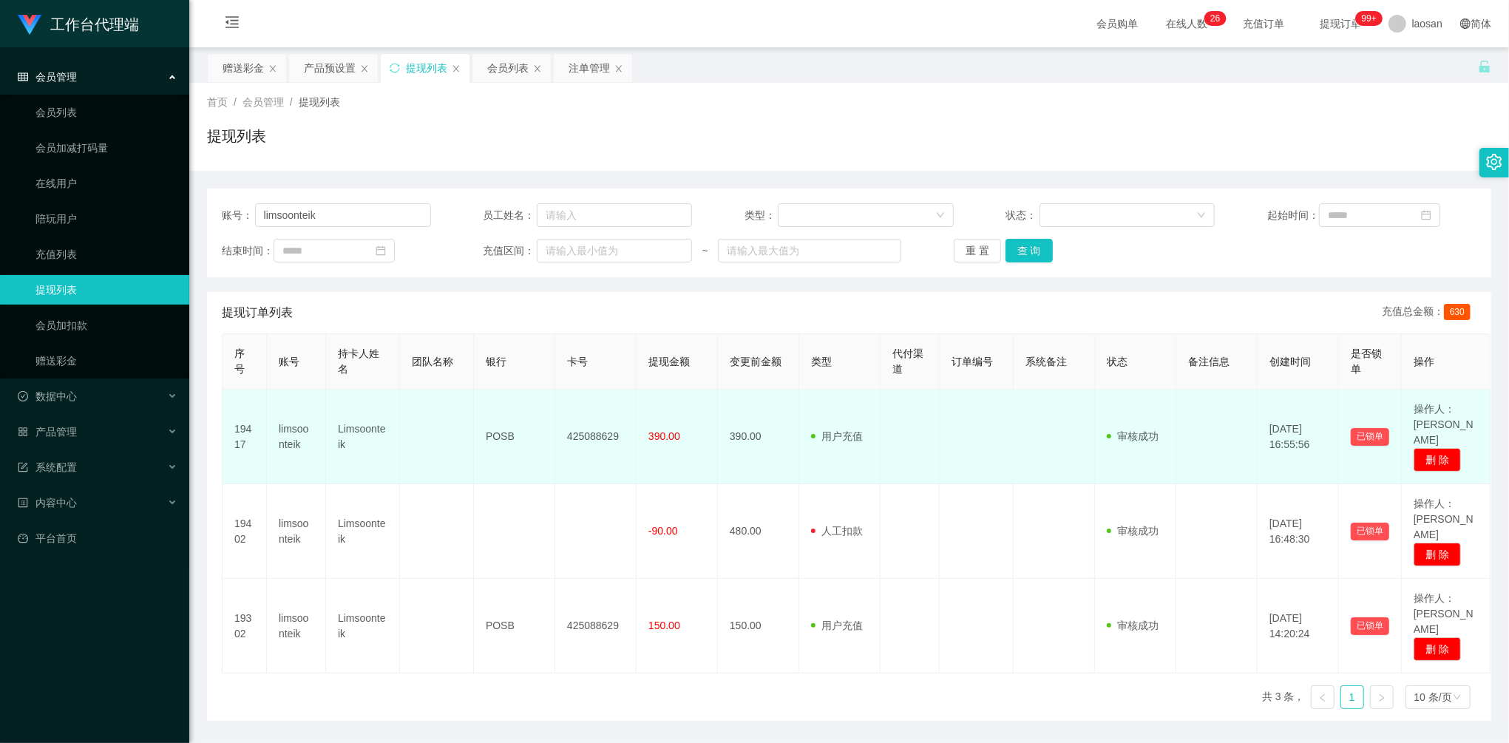
click at [337, 424] on td "Limsoonteik" at bounding box center [363, 437] width 74 height 95
drag, startPoint x: 336, startPoint y: 418, endPoint x: 682, endPoint y: 433, distance: 346.3
click at [682, 433] on tr "19417 limsoonteik Limsoonteik POSB 425088629 390.00 390.00 用户充值 人工扣款 审核驳回 审核成功 …" at bounding box center [857, 437] width 1268 height 95
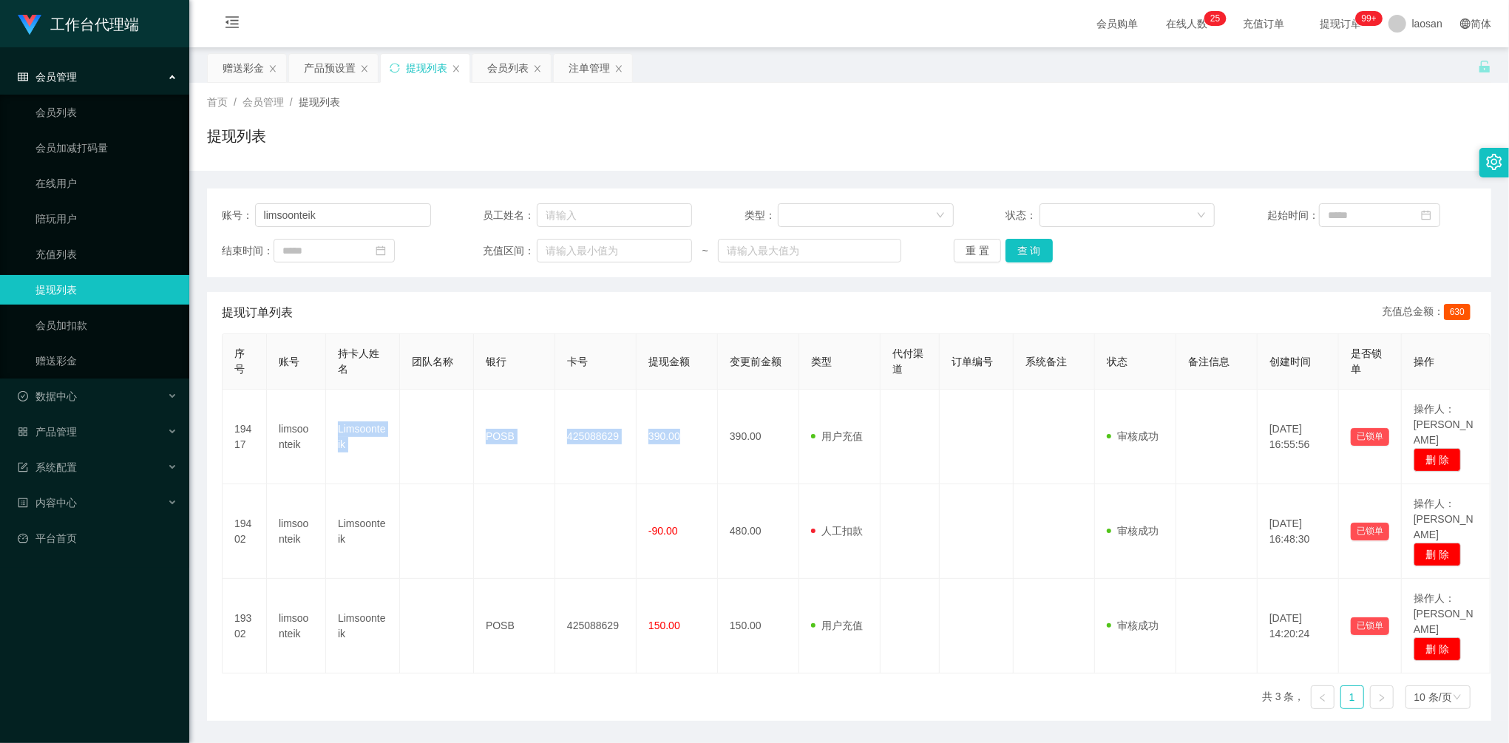
copy tr "Limsoonteik POSB 425088629 390.00"
drag, startPoint x: 370, startPoint y: 211, endPoint x: 149, endPoint y: 190, distance: 222.7
click at [149, 190] on section "工作台代理端 会员管理 会员列表 会员加减打码量 在线用户 陪玩用户 充值列表 提现列表 会员加扣款 赠送彩金 数据中心 员工统计 团队统计 产品管理 注单管…" at bounding box center [754, 394] width 1509 height 789
paste input "ai93040311"
type input "ai93040311"
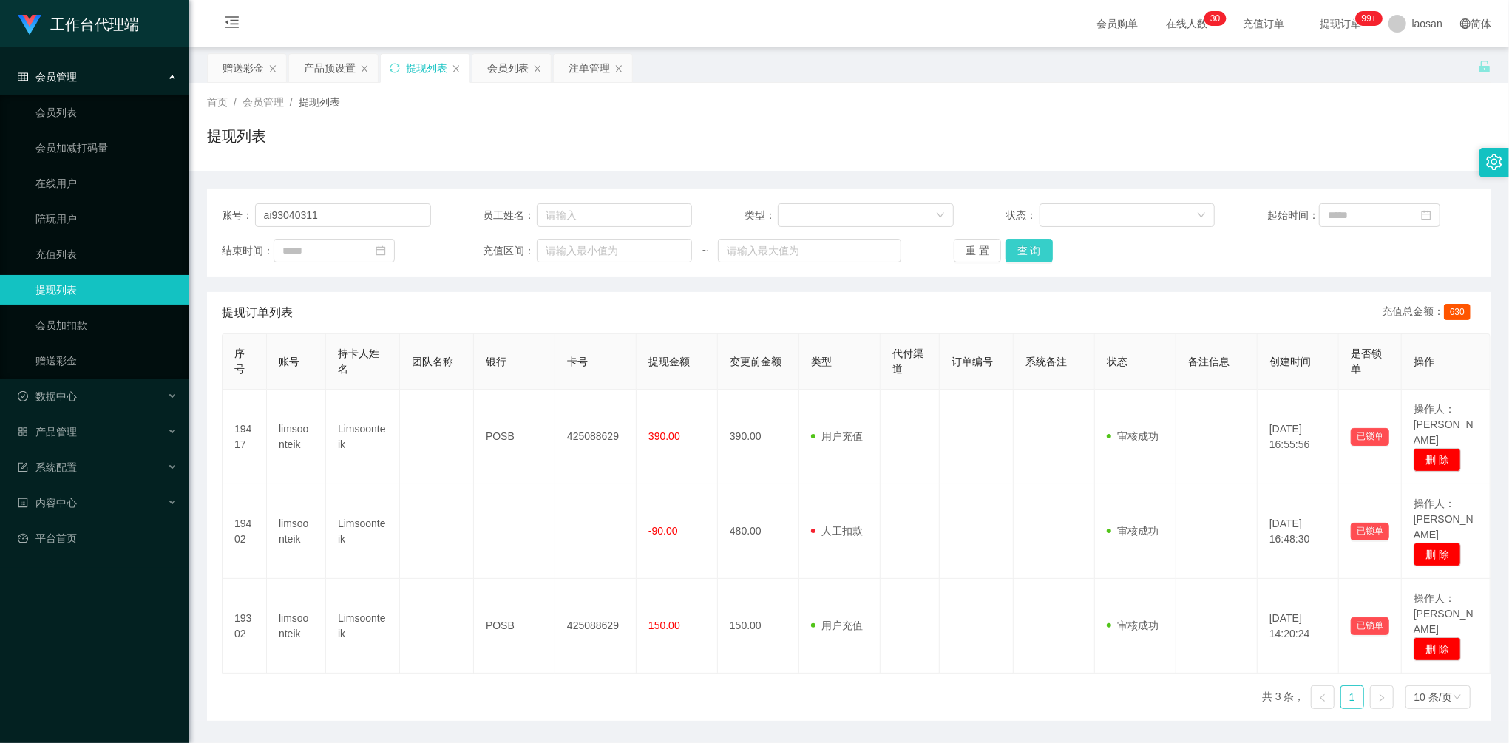
click at [1033, 250] on button "查 询" at bounding box center [1028, 251] width 47 height 24
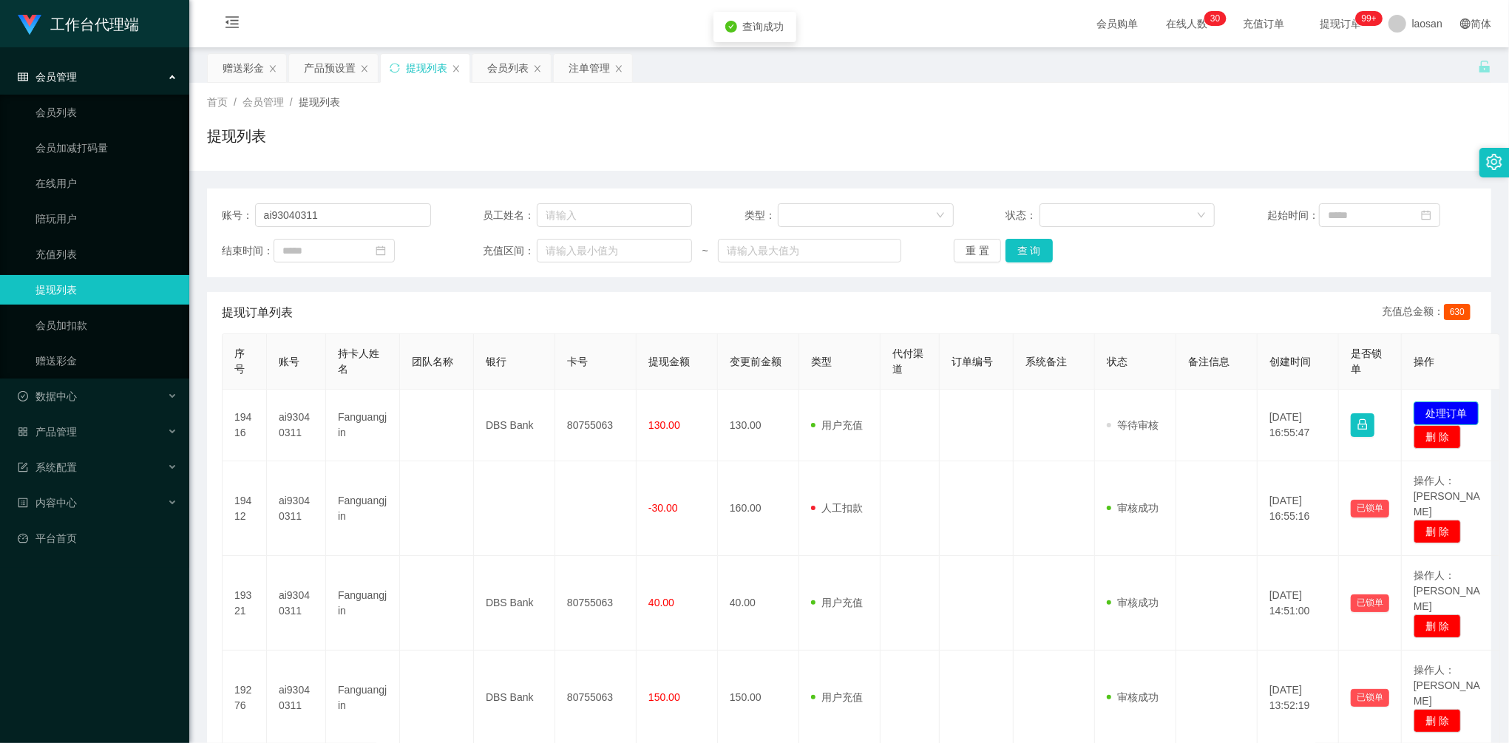
click at [1439, 410] on button "处理订单" at bounding box center [1445, 413] width 65 height 24
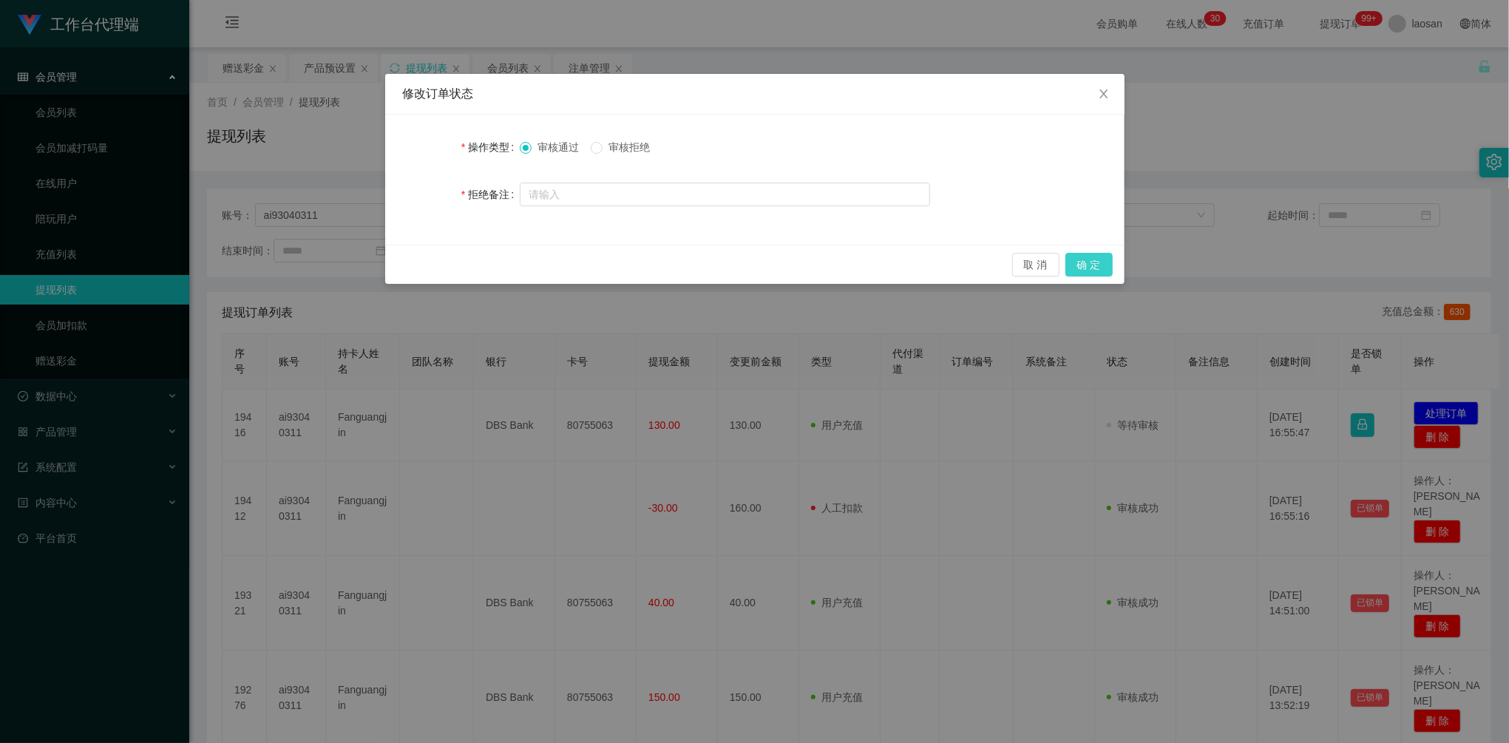
click at [1089, 268] on button "确 定" at bounding box center [1088, 265] width 47 height 24
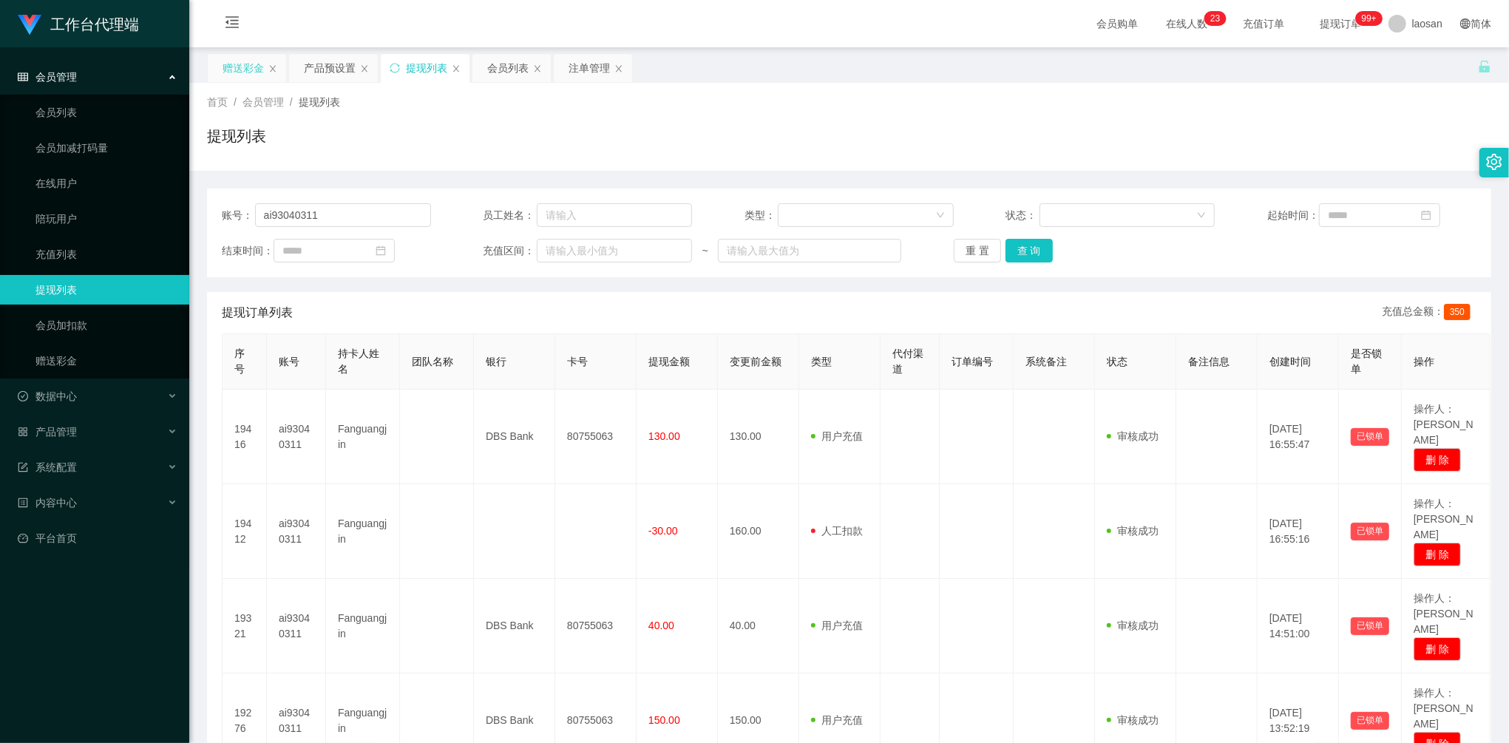
click at [237, 67] on div "赠送彩金" at bounding box center [243, 68] width 41 height 28
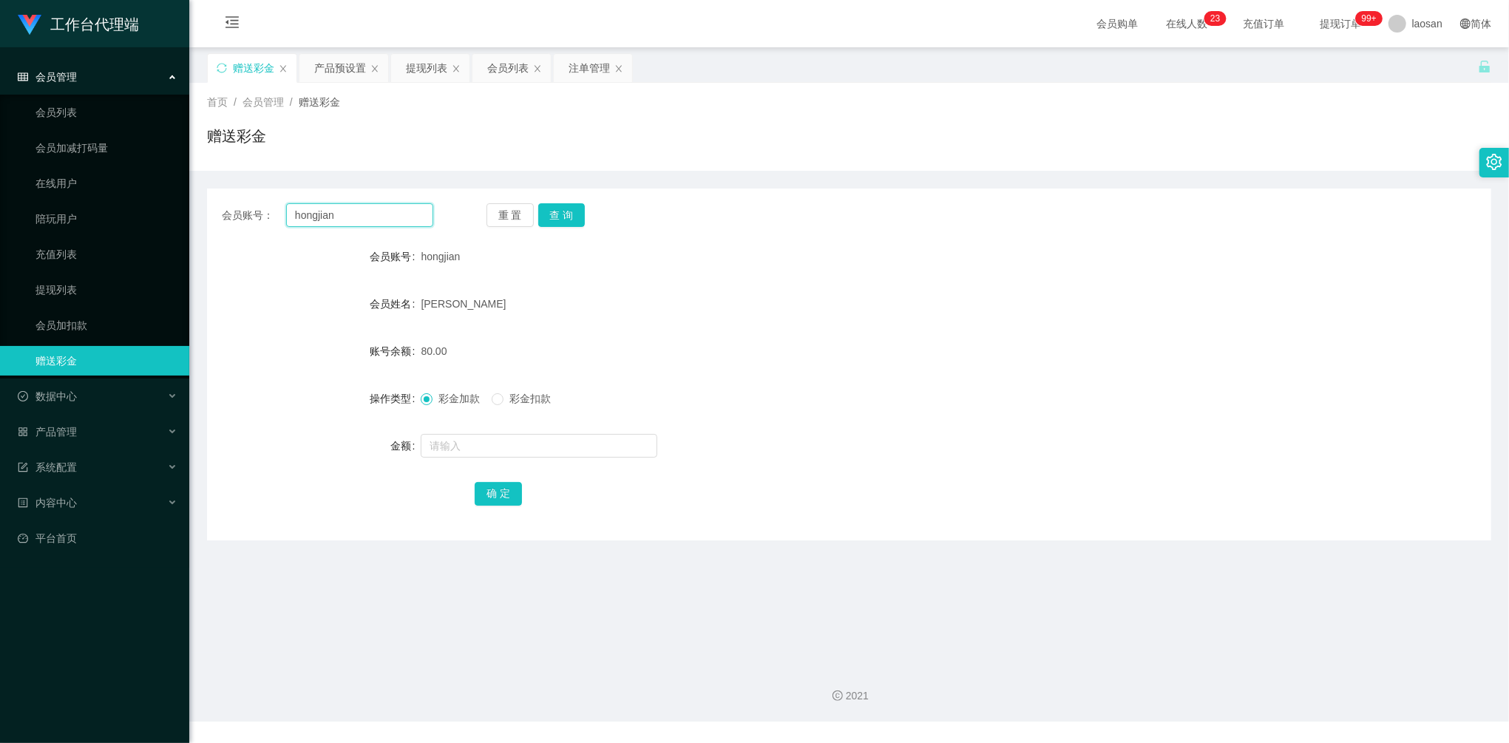
drag, startPoint x: 342, startPoint y: 203, endPoint x: 231, endPoint y: 190, distance: 110.9
click at [231, 190] on div "会员账号： hongjian 重 置 查 询 会员账号 hongjian 会员姓名 [PERSON_NAME] 账号余额 80.00 操作类型 彩金加款 彩金…" at bounding box center [849, 364] width 1284 height 352
paste input "ai93040311"
type input "ai93040311"
click at [562, 210] on button "查 询" at bounding box center [561, 215] width 47 height 24
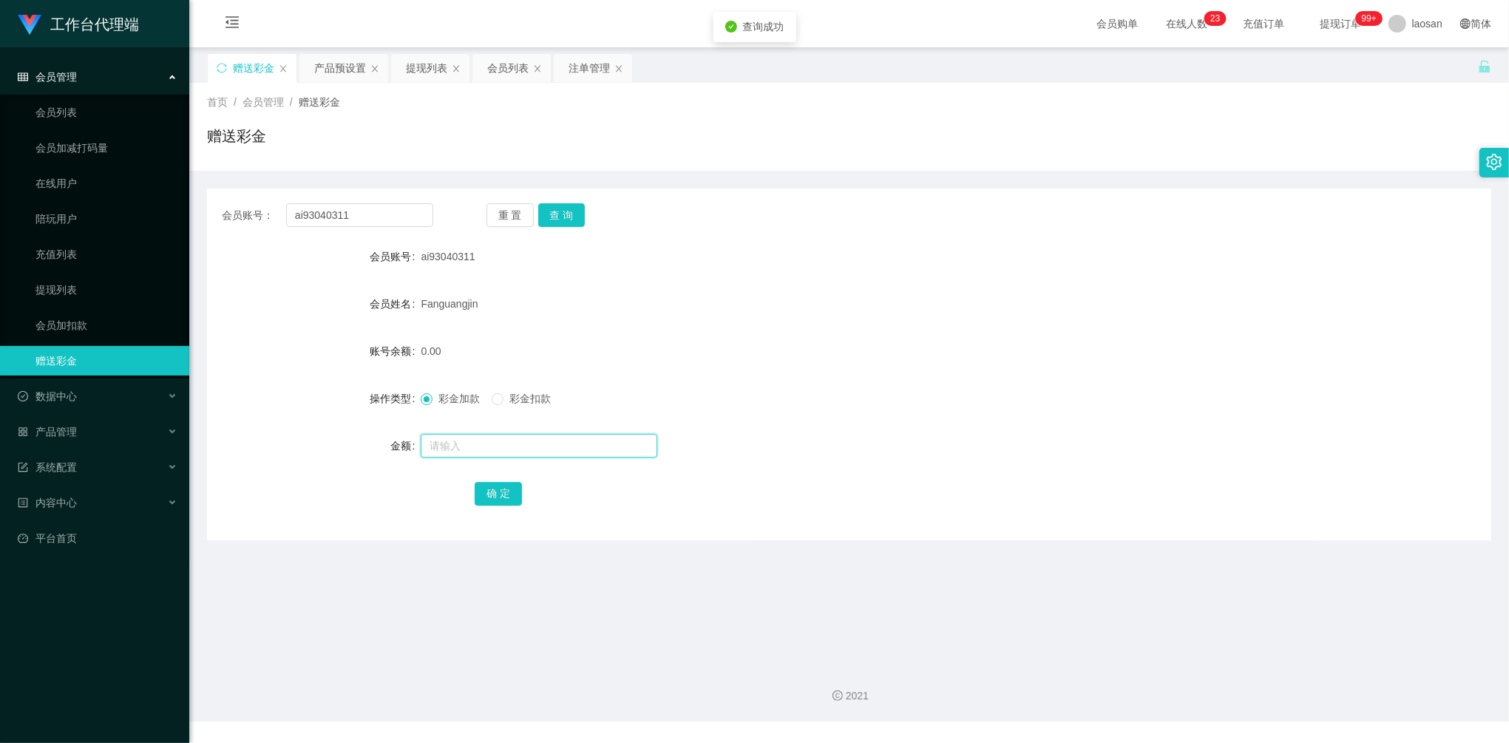
click at [542, 442] on input "text" at bounding box center [539, 446] width 237 height 24
type input "40"
click at [510, 488] on button "确 定" at bounding box center [498, 494] width 47 height 24
click at [412, 69] on div "提现列表" at bounding box center [426, 68] width 41 height 28
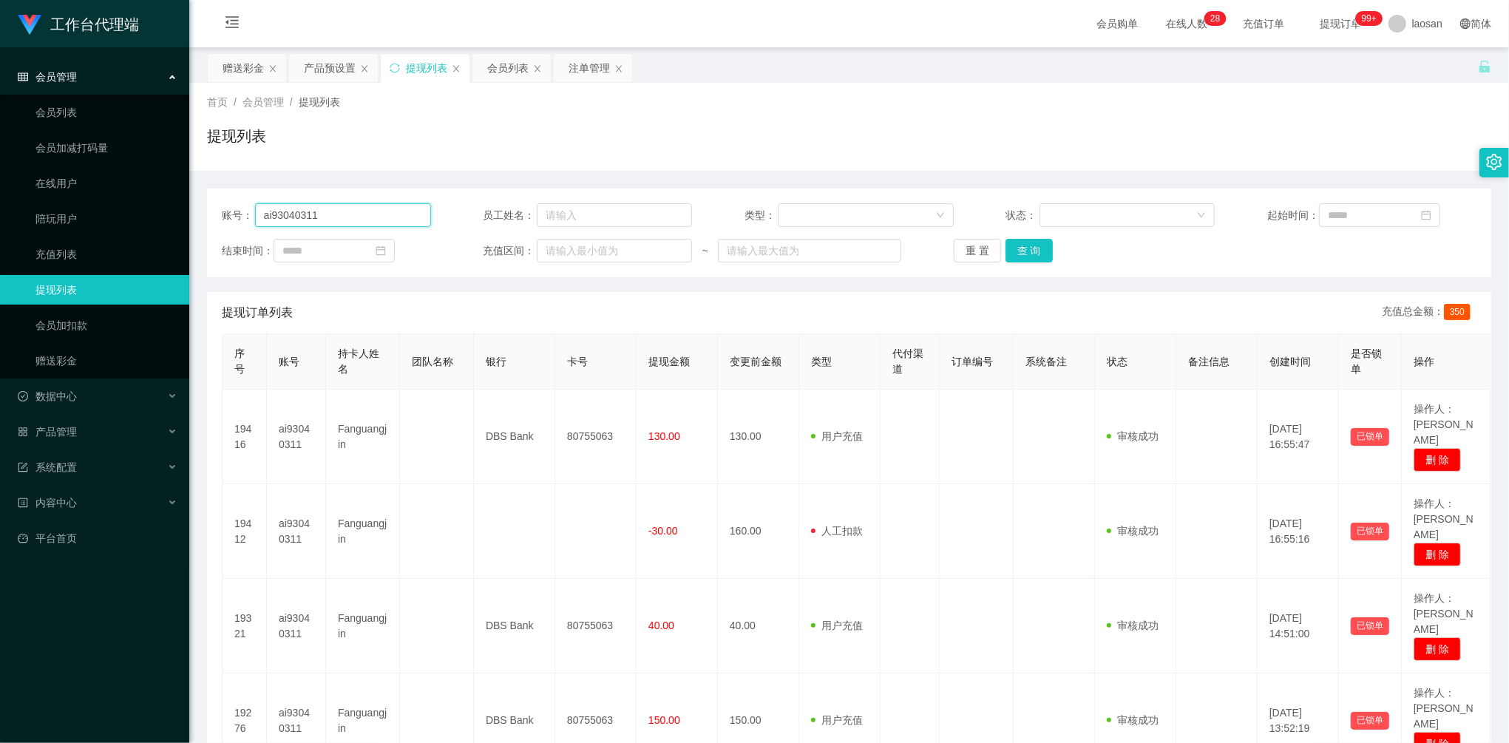
drag, startPoint x: 367, startPoint y: 211, endPoint x: 228, endPoint y: 187, distance: 141.0
click at [228, 187] on div "账号： ai93040311 员工姓名： 类型： 状态： 起始时间： 结束时间： 充值区间： ~ 重 置 查 询 提现订单列表 充值总金额： 350 序号 账…" at bounding box center [849, 493] width 1284 height 645
click at [1039, 251] on button "查 询" at bounding box center [1028, 251] width 47 height 24
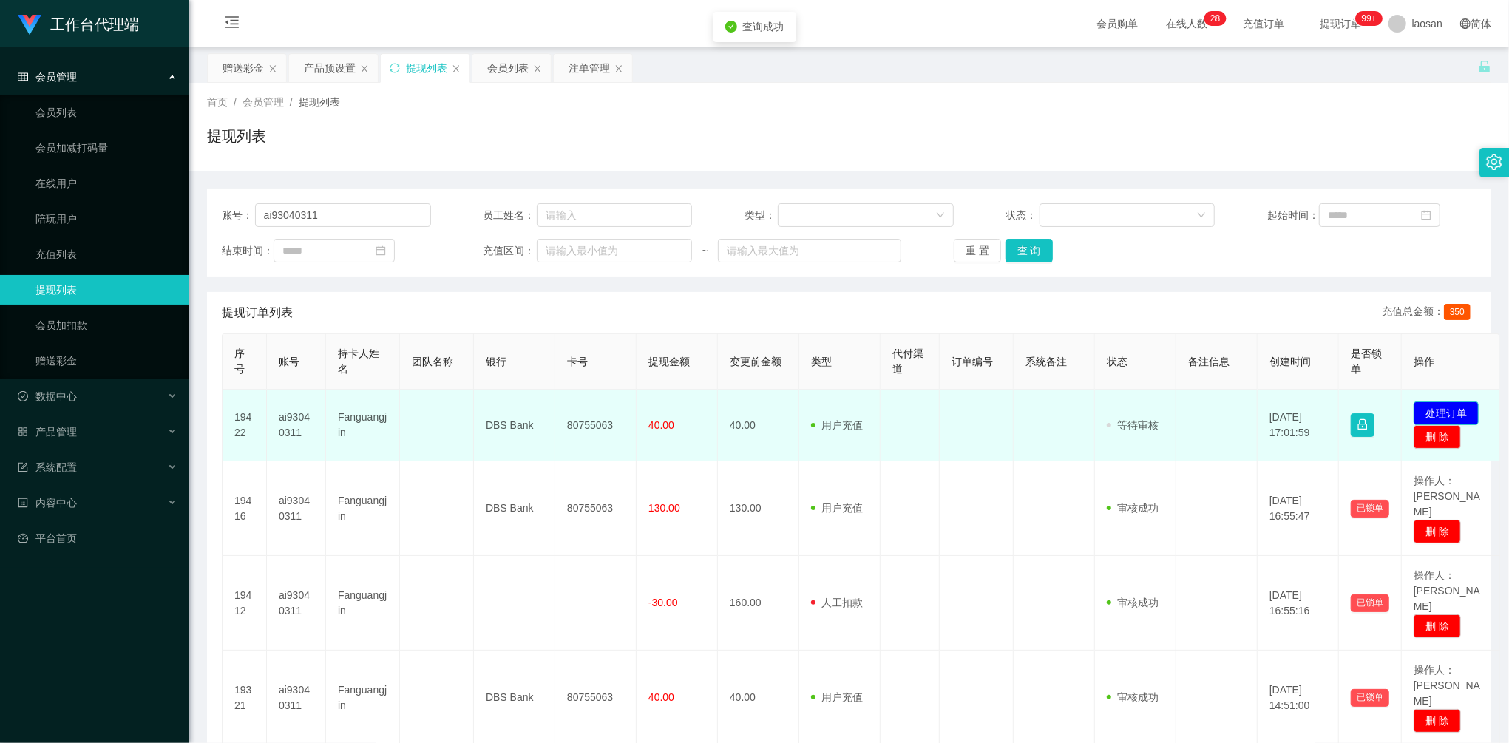
click at [1443, 408] on button "处理订单" at bounding box center [1445, 413] width 65 height 24
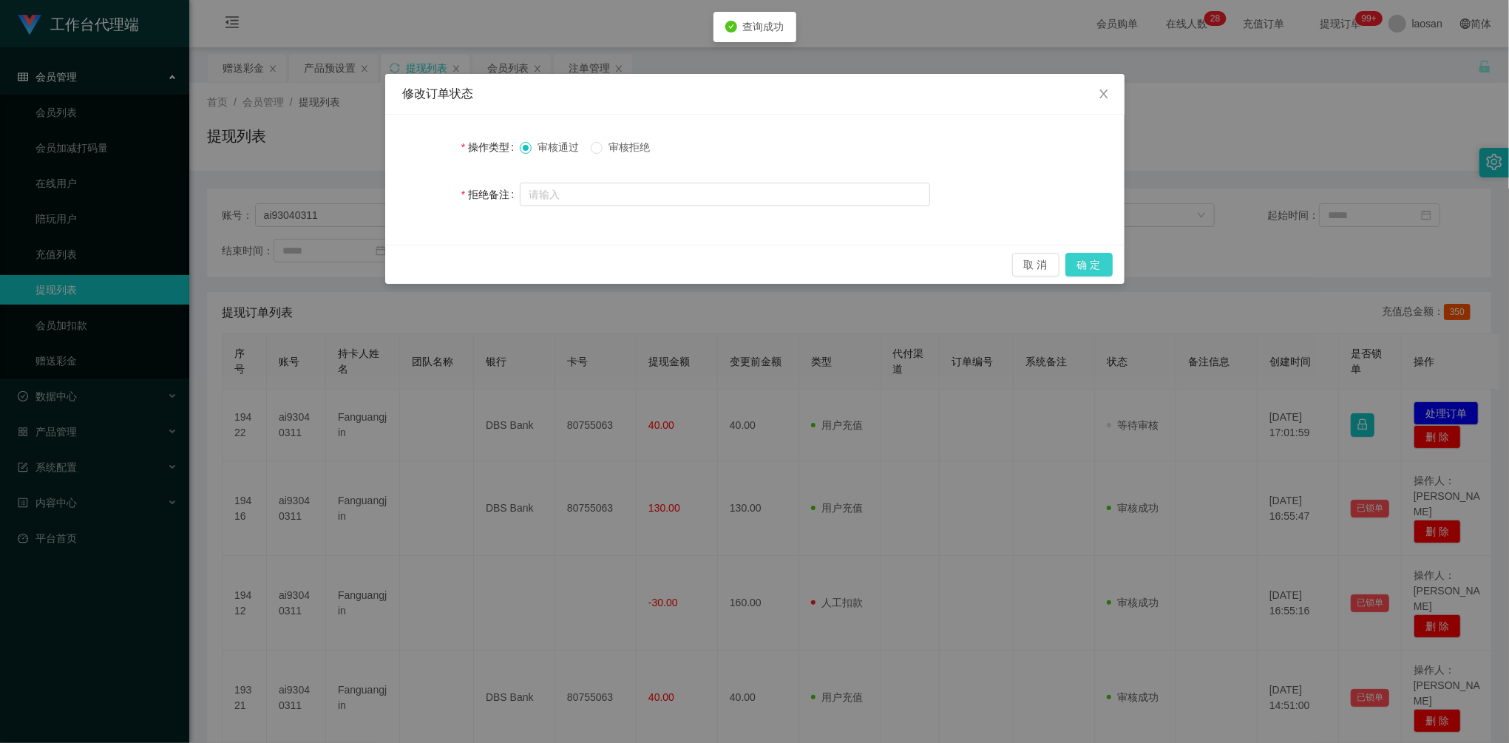
click at [1091, 275] on button "确 定" at bounding box center [1088, 265] width 47 height 24
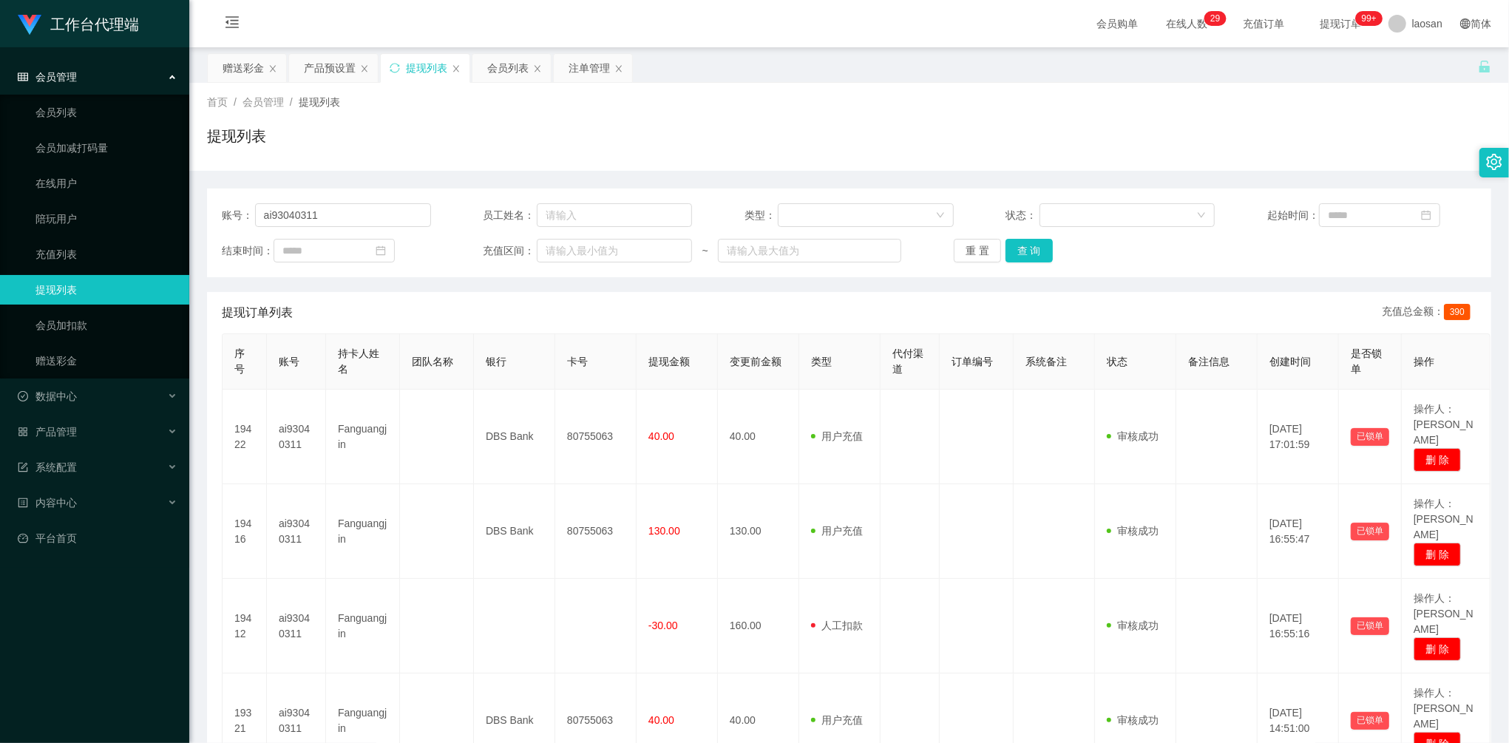
click at [234, 48] on main "关闭左侧 关闭右侧 关闭其它 刷新页面 赠送彩金 产品预设置 提现列表 会员列表 注单管理 首页 / 会员管理 / 提现列表 / 提现列表 账号： ai930…" at bounding box center [848, 478] width 1319 height 863
click at [240, 75] on div "赠送彩金" at bounding box center [243, 68] width 41 height 28
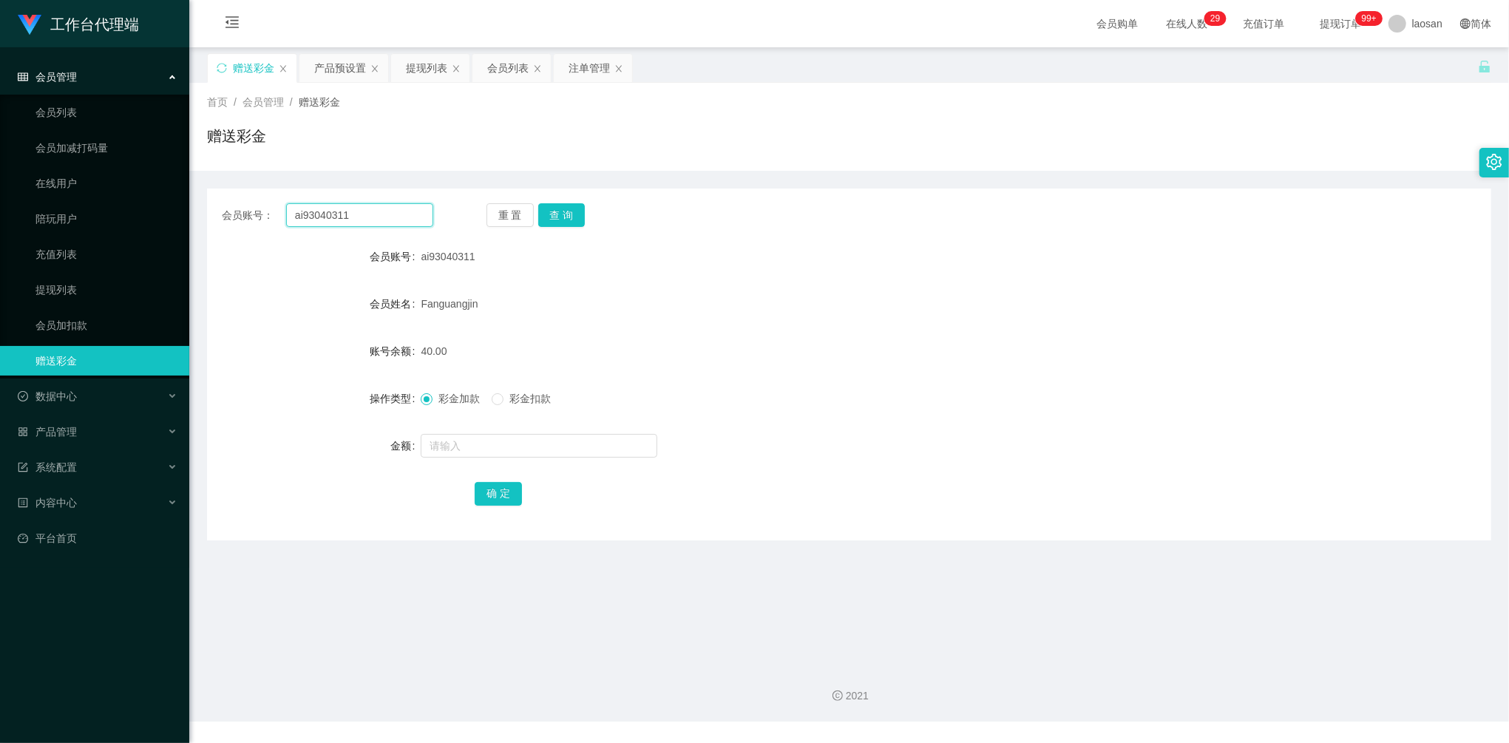
drag, startPoint x: 389, startPoint y: 217, endPoint x: 305, endPoint y: 211, distance: 84.5
click at [198, 191] on main "关闭左侧 关闭右侧 关闭其它 刷新页面 赠送彩金 产品预设置 提现列表 会员列表 注单管理 首页 / 会员管理 / 赠送彩金 / 赠送彩金 会员账号： ai9…" at bounding box center [848, 349] width 1319 height 605
paste input "Kaien888"
type input "Kaien888"
drag, startPoint x: 565, startPoint y: 214, endPoint x: 560, endPoint y: 238, distance: 25.1
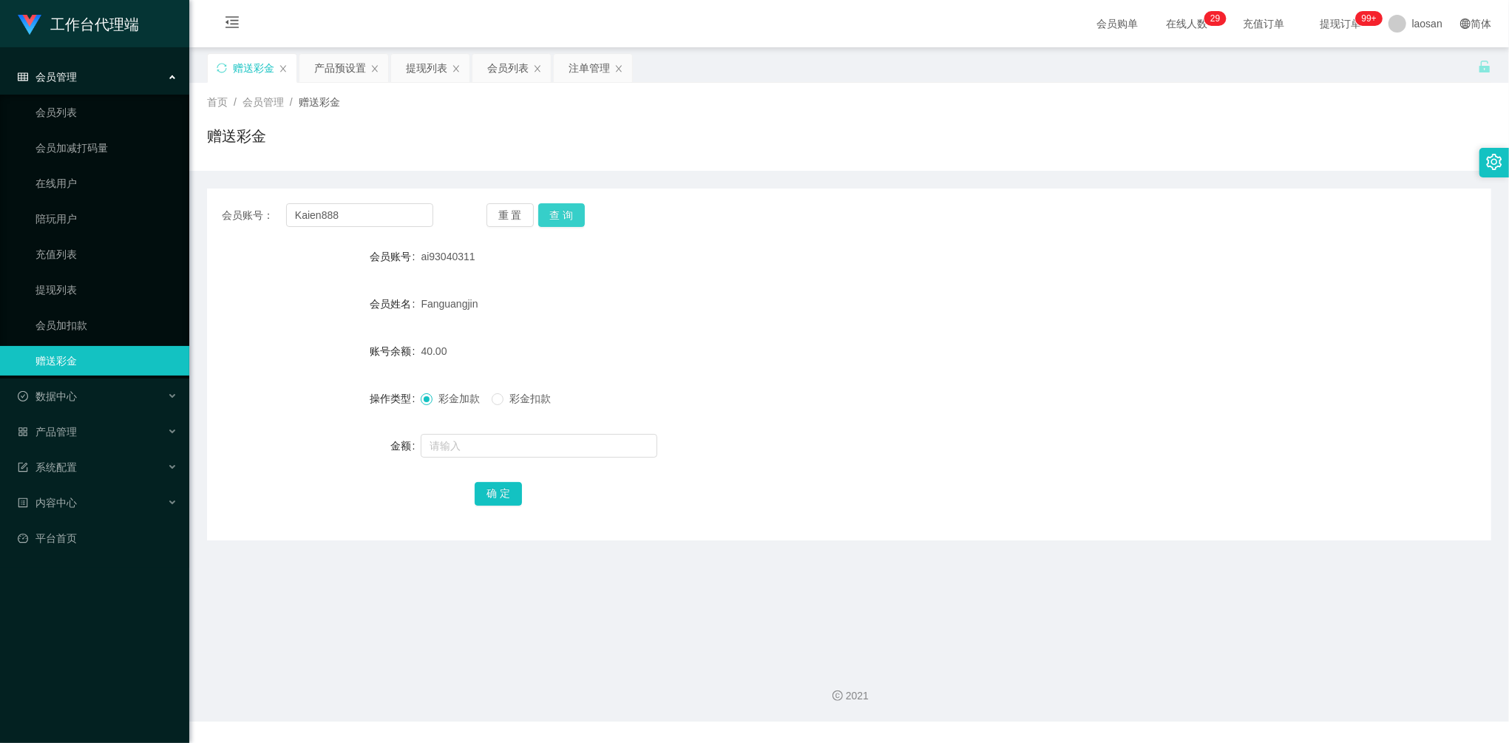
click at [565, 213] on button "查 询" at bounding box center [561, 215] width 47 height 24
click at [498, 435] on input "text" at bounding box center [539, 446] width 237 height 24
type input "100"
click at [500, 489] on button "确 定" at bounding box center [498, 494] width 47 height 24
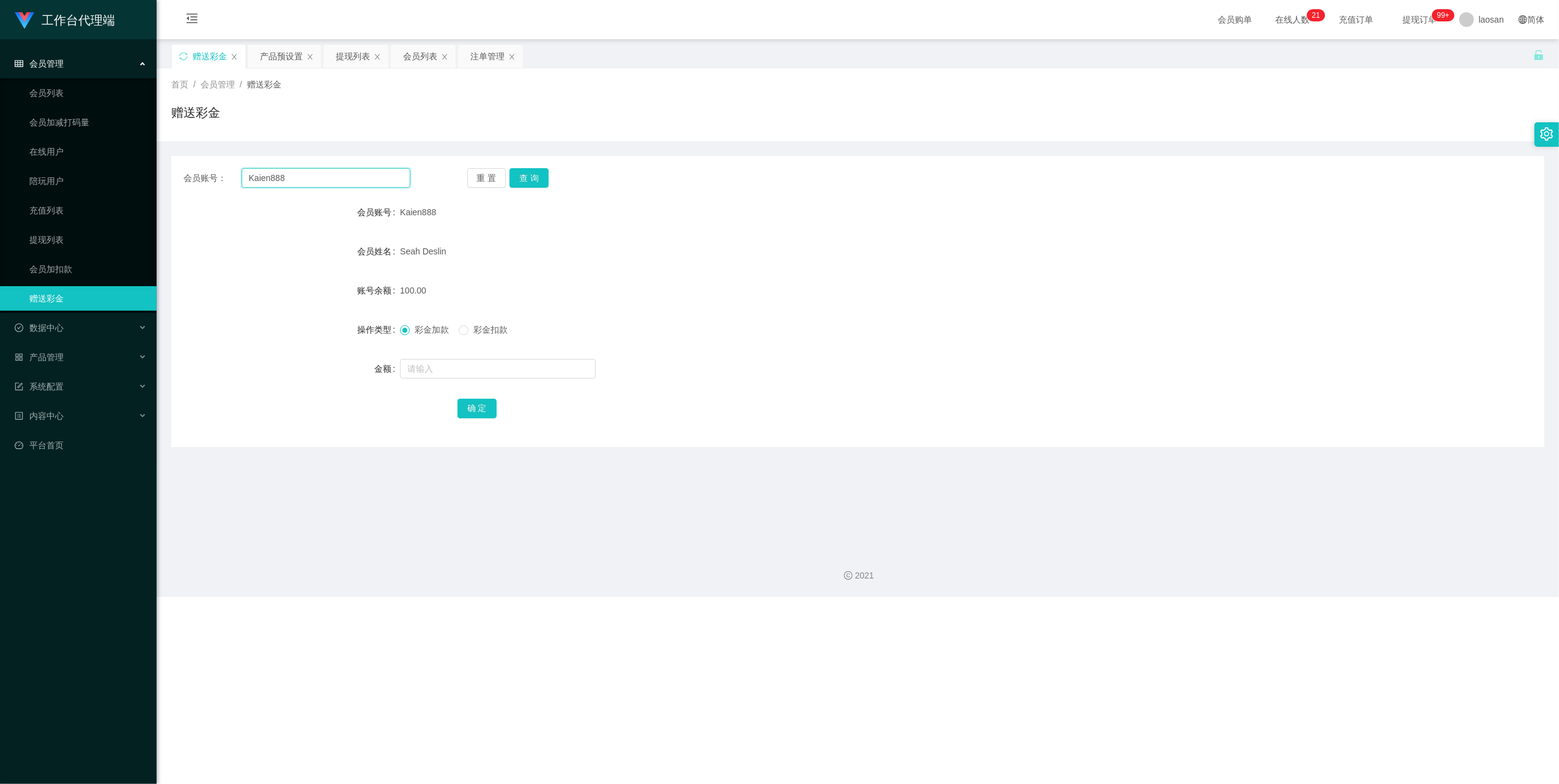
click at [207, 155] on div "会员账号： Kaien888 重 置 查 询 会员账号 Kaien888 会员姓名 [PERSON_NAME] 账号余额 100.00 操作类型 彩金加款 彩…" at bounding box center [858, 301] width 1374 height 291
paste input "Joker"
type input "Joker"
click at [526, 176] on button "查 询" at bounding box center [529, 178] width 39 height 20
click at [502, 375] on input "text" at bounding box center [497, 369] width 196 height 20
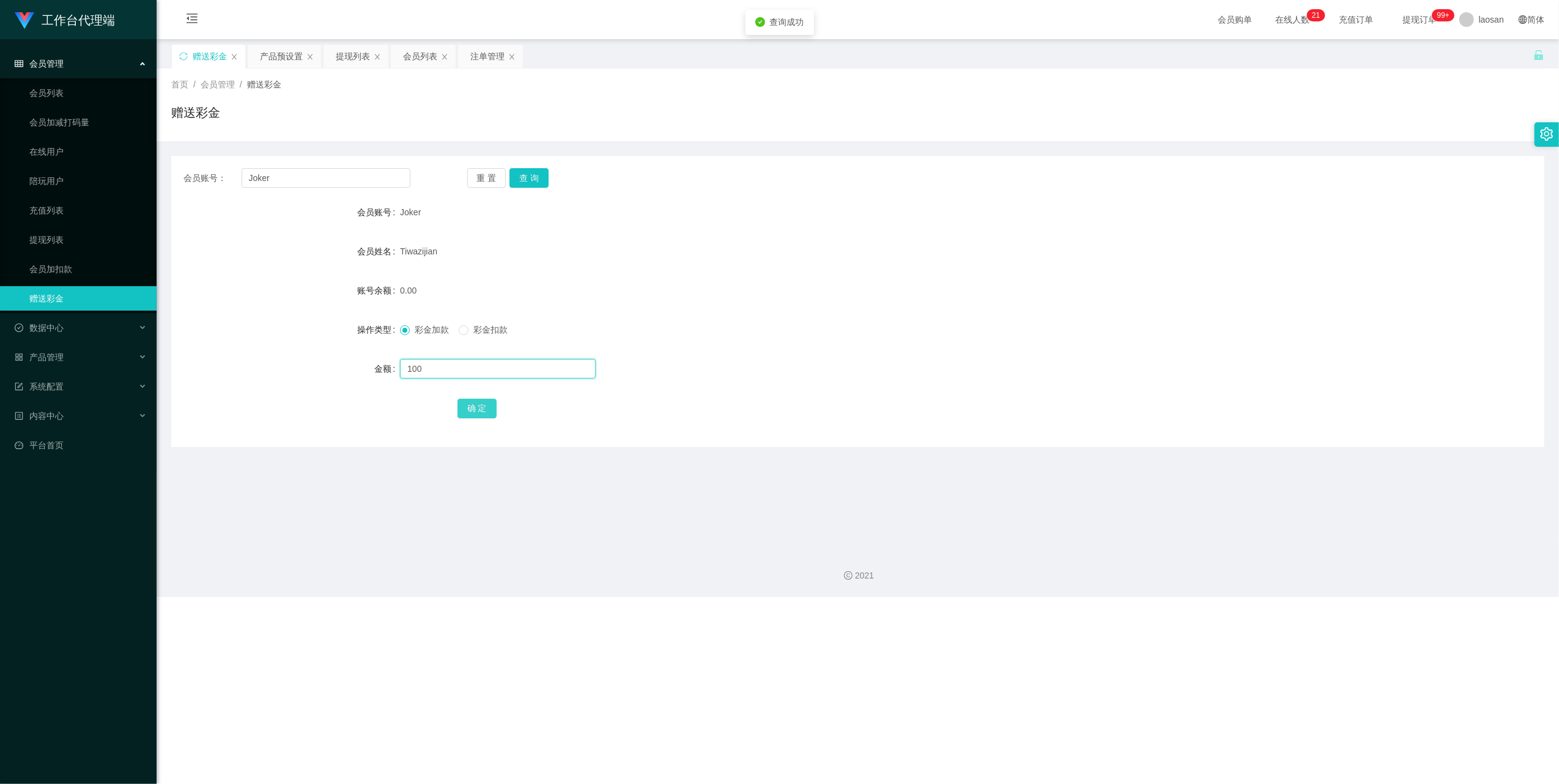
type input "100"
click at [463, 407] on button "确 定" at bounding box center [477, 409] width 39 height 20
drag, startPoint x: 309, startPoint y: 186, endPoint x: 177, endPoint y: 165, distance: 133.7
click at [177, 165] on div "会员账号： Joker 重 置 查 询 会员账号 Joker 会员姓名 [PERSON_NAME] 账号余额 100.00 操作类型 彩金加款 彩金扣款 金额…" at bounding box center [858, 301] width 1374 height 291
paste input "Kelvinshum"
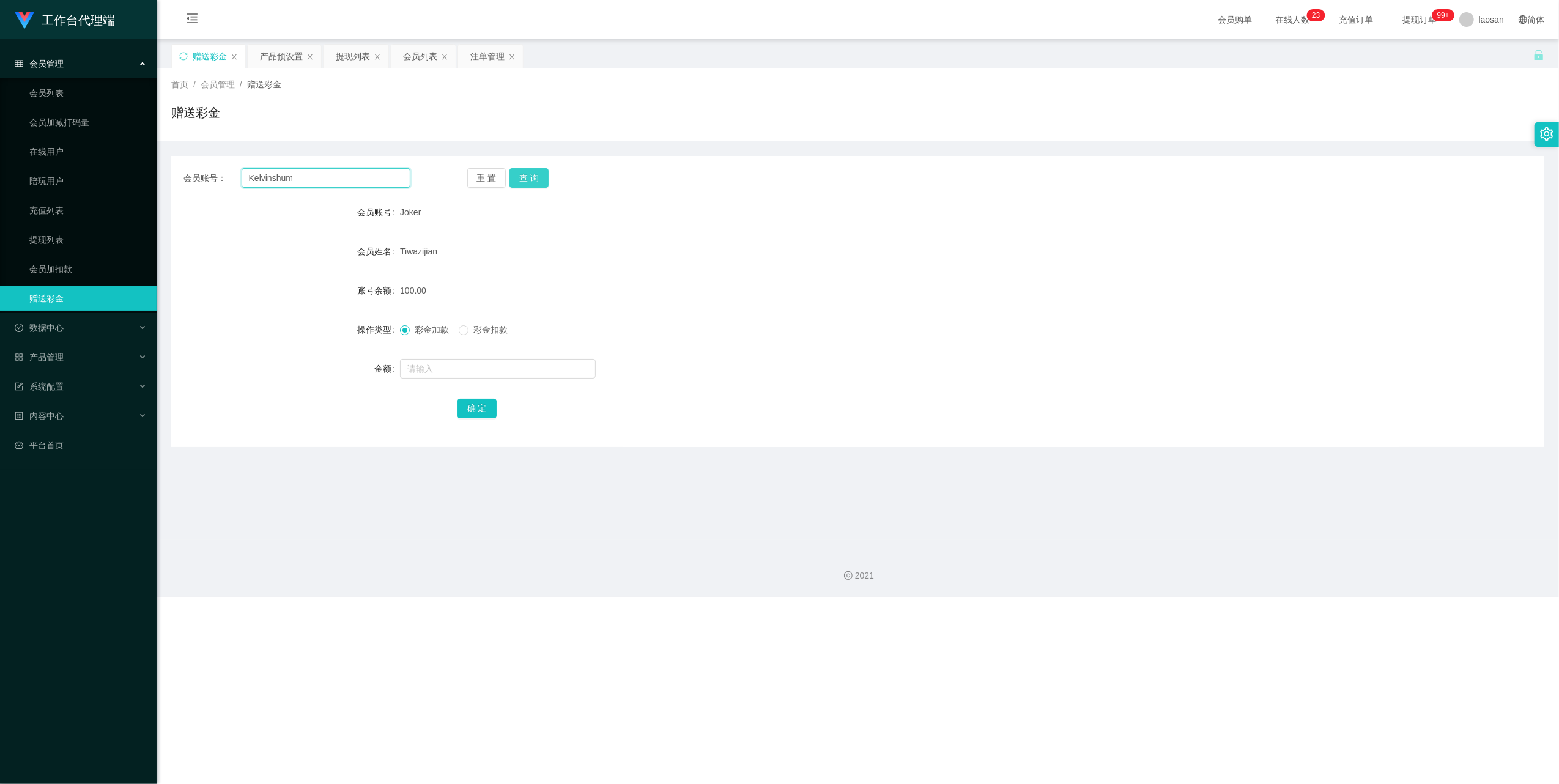
type input "Kelvinshum"
drag, startPoint x: 544, startPoint y: 181, endPoint x: 537, endPoint y: 182, distance: 7.1
click at [544, 181] on button "查 询" at bounding box center [529, 178] width 39 height 20
click at [460, 367] on input "text" at bounding box center [497, 369] width 196 height 20
type input "300"
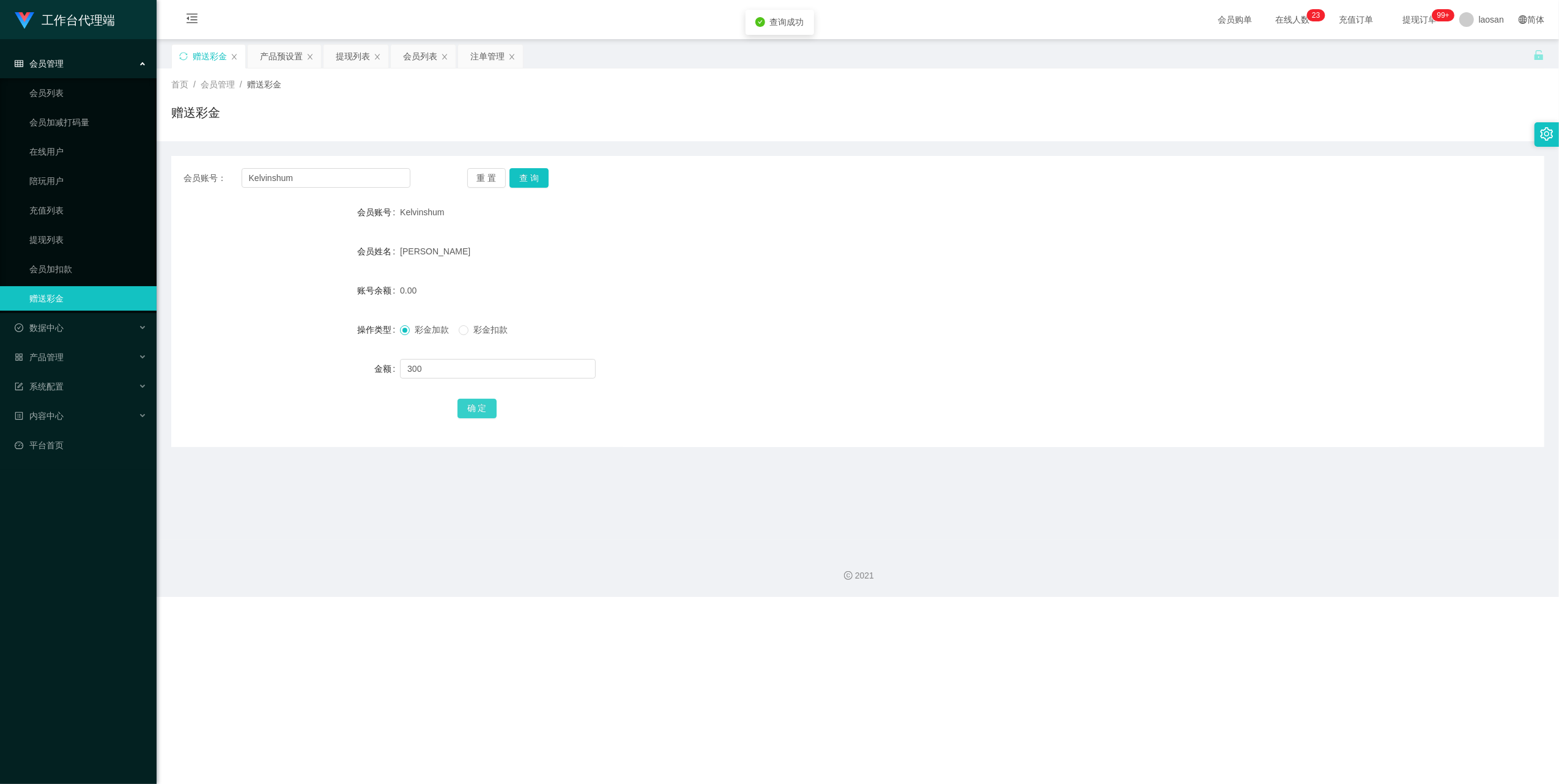
click at [487, 407] on button "确 定" at bounding box center [477, 409] width 39 height 20
drag, startPoint x: 338, startPoint y: 182, endPoint x: 228, endPoint y: 167, distance: 111.0
click at [182, 159] on div "会员账号： Kelvinshum 重 置 查 询 会员账号 Kelvinshum 会员姓名 [PERSON_NAME] 账号余额 300.00 操作类型 彩金…" at bounding box center [858, 301] width 1374 height 291
paste input "ai93040311"
type input "ai93040311"
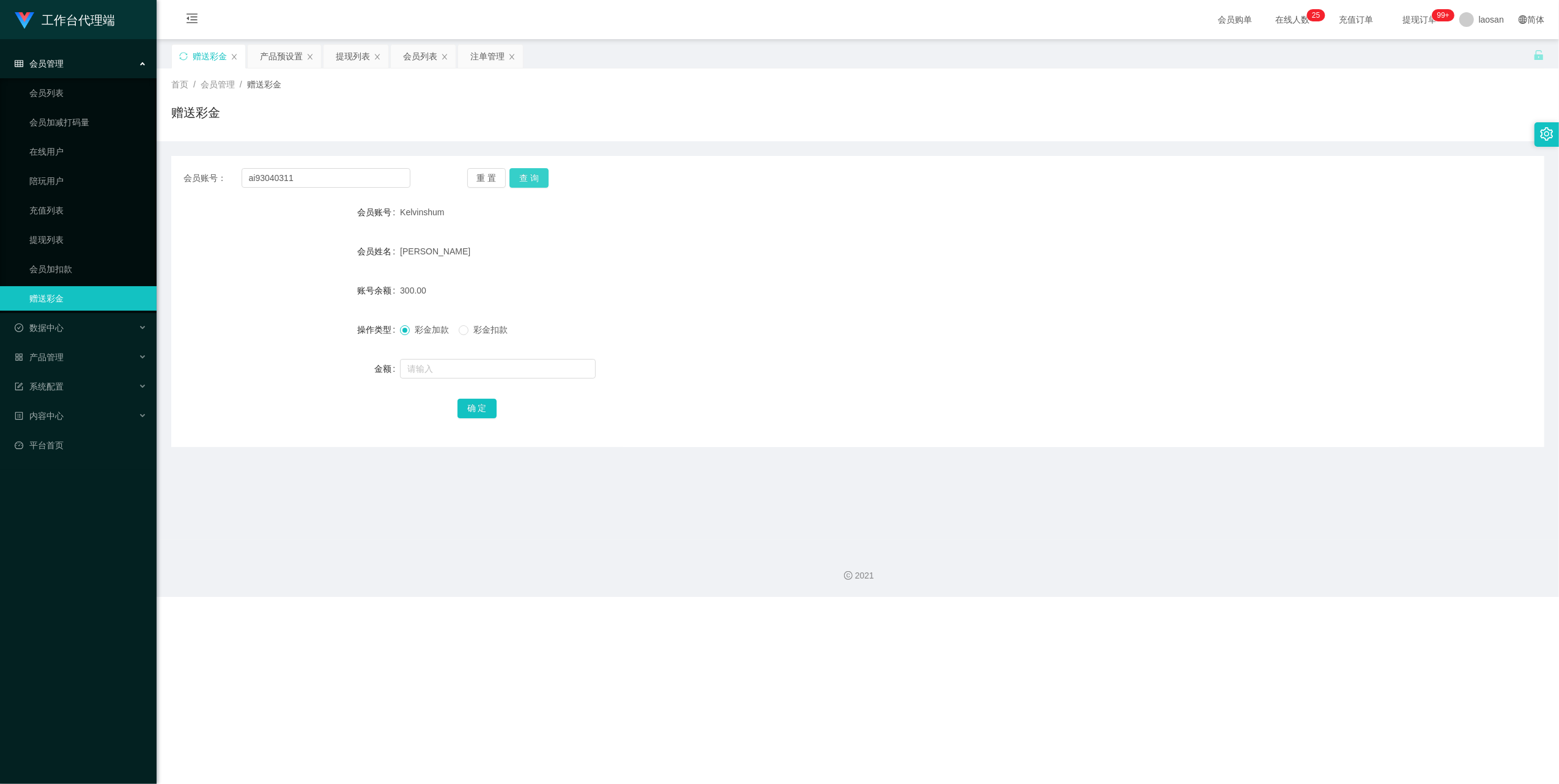
drag, startPoint x: 524, startPoint y: 184, endPoint x: 512, endPoint y: 206, distance: 25.1
click at [524, 184] on button "查 询" at bounding box center [529, 178] width 39 height 20
drag, startPoint x: 483, startPoint y: 390, endPoint x: 480, endPoint y: 380, distance: 10.4
click at [482, 390] on form "会员账号 ai93040311 会员姓名 Fanguangjin 账号余额 0.00 操作类型 彩金加款 彩金扣款 金额 确 定" at bounding box center [858, 310] width 1374 height 220
click at [478, 368] on input "text" at bounding box center [497, 369] width 196 height 20
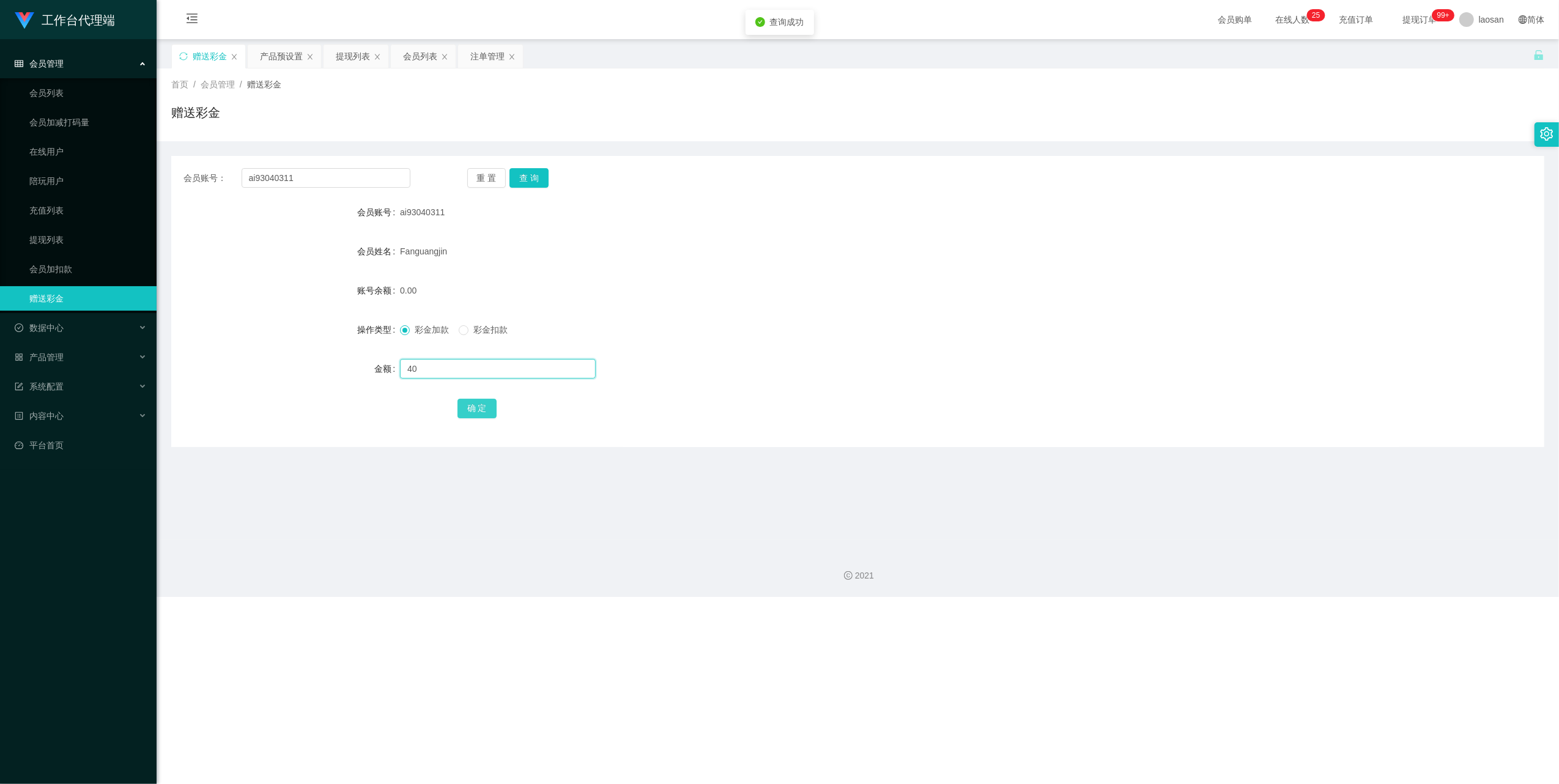
type input "40"
click at [480, 407] on button "确 定" at bounding box center [477, 409] width 39 height 20
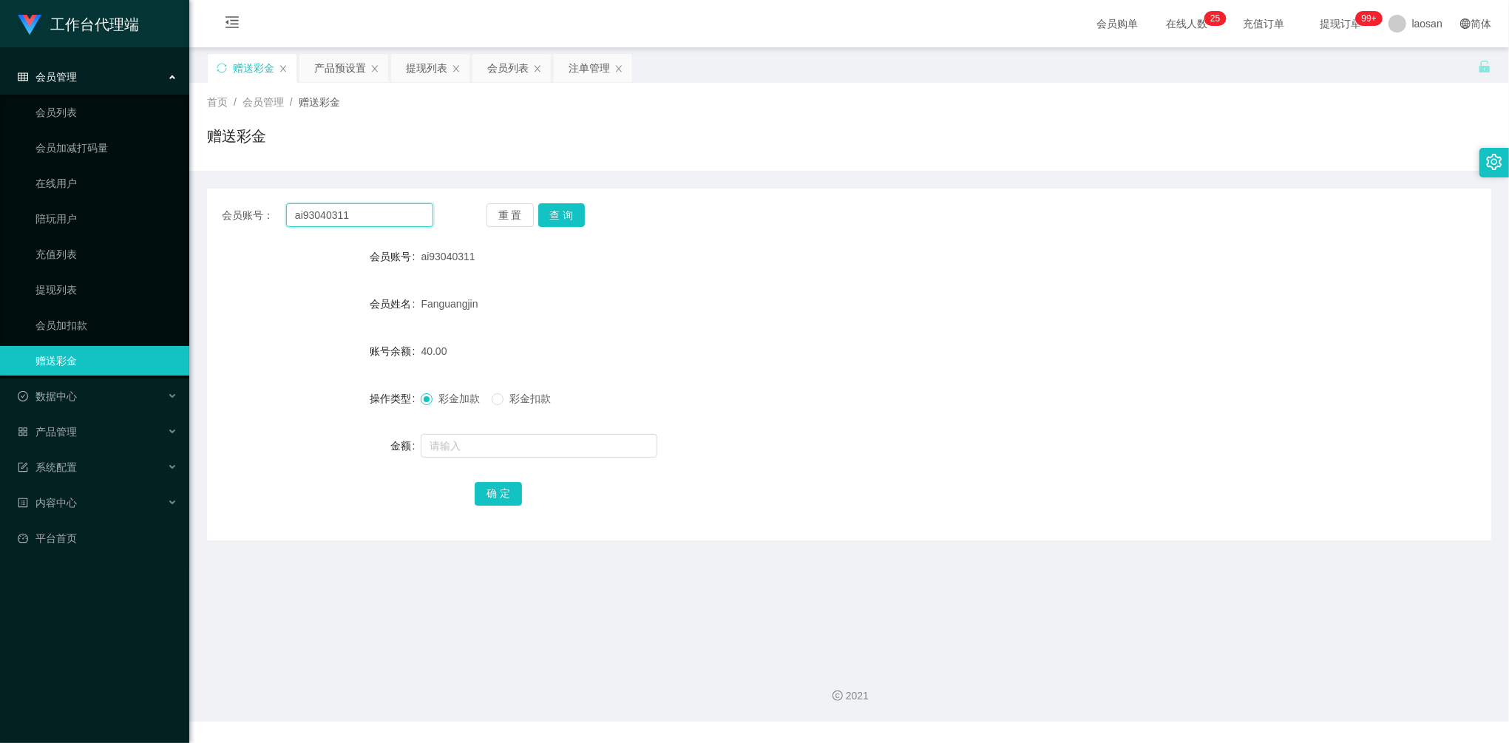
drag, startPoint x: 365, startPoint y: 217, endPoint x: 257, endPoint y: 199, distance: 109.5
click at [258, 200] on div "会员账号： ai93040311 重 置 查 询 会员账号 ai93040311 会员姓名 Fanguangjin 账号余额 40.00 操作类型 彩金加款 …" at bounding box center [849, 364] width 1284 height 352
paste input "Joker"
click at [565, 217] on button "查 询" at bounding box center [561, 215] width 47 height 24
drag, startPoint x: 381, startPoint y: 213, endPoint x: 220, endPoint y: 189, distance: 163.6
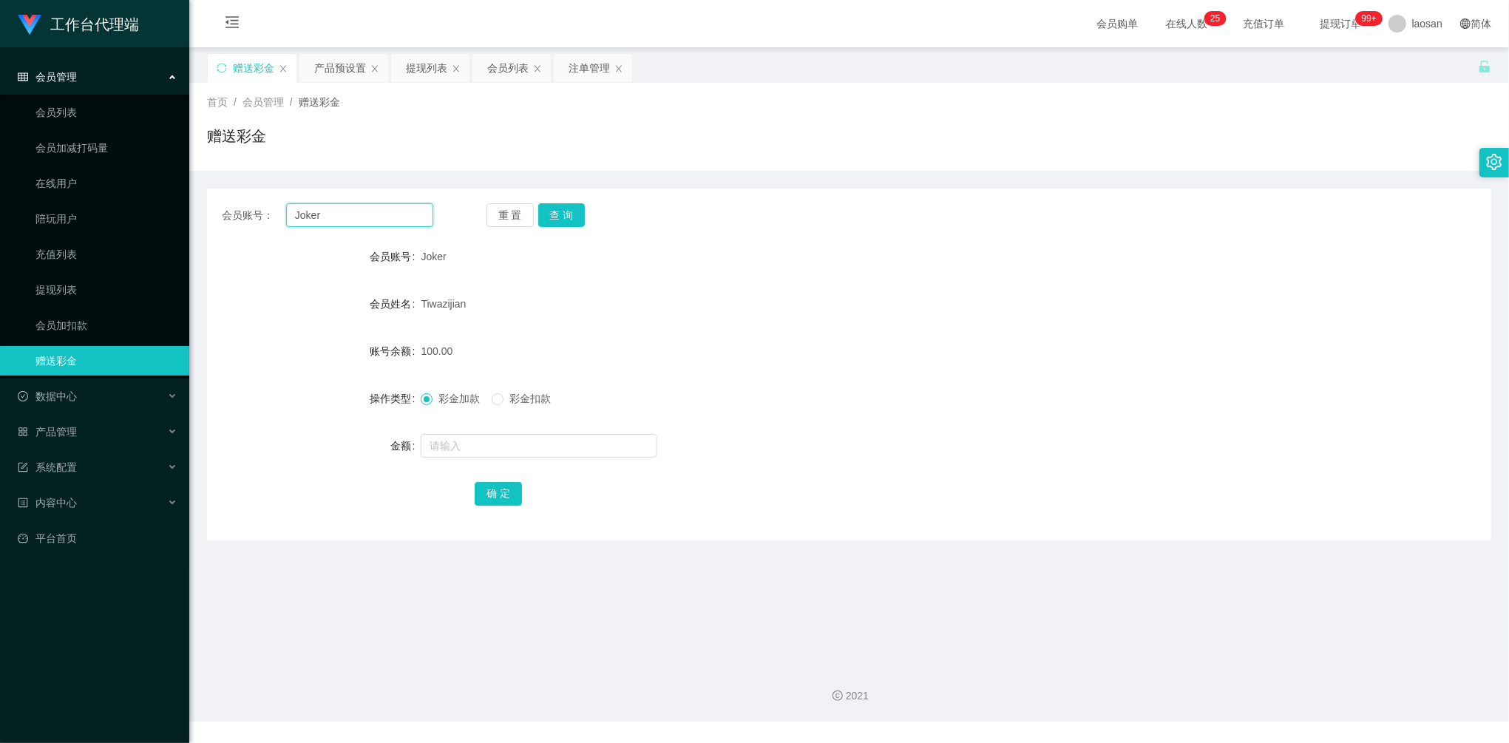
click at [220, 189] on div "会员账号： Joker 重 置 查 询 会员账号 Joker 会员姓名 [PERSON_NAME] 账号余额 100.00 操作类型 彩金加款 彩金扣款 金额…" at bounding box center [849, 364] width 1284 height 352
paste input "Kelvinshum"
type input "Kelvinshum"
click at [565, 222] on button "查 询" at bounding box center [561, 215] width 47 height 24
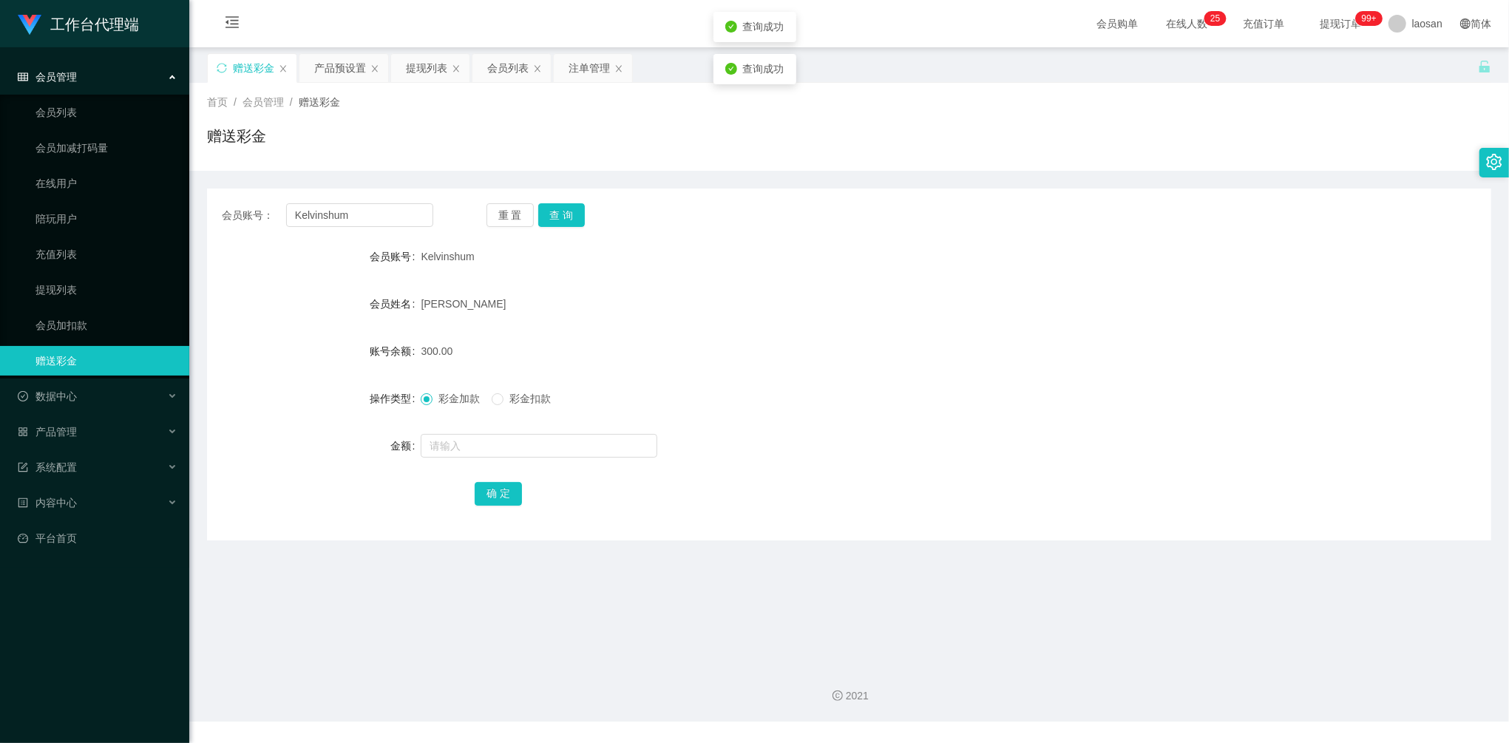
click at [869, 235] on div "会员账号： Kelvinshum 重 置 查 询 会员账号 Kelvinshum 会员姓名 [PERSON_NAME] 账号余额 300.00 操作类型 彩金…" at bounding box center [849, 364] width 1284 height 352
drag, startPoint x: 386, startPoint y: 223, endPoint x: 287, endPoint y: 163, distance: 115.7
click at [255, 172] on div "会员账号： Kelvinshum 重 置 查 询 会员账号 Kelvinshum 会员姓名 [PERSON_NAME] 账号余额 300.00 操作类型 彩金…" at bounding box center [849, 356] width 1284 height 370
click at [415, 69] on div "提现列表" at bounding box center [426, 68] width 41 height 28
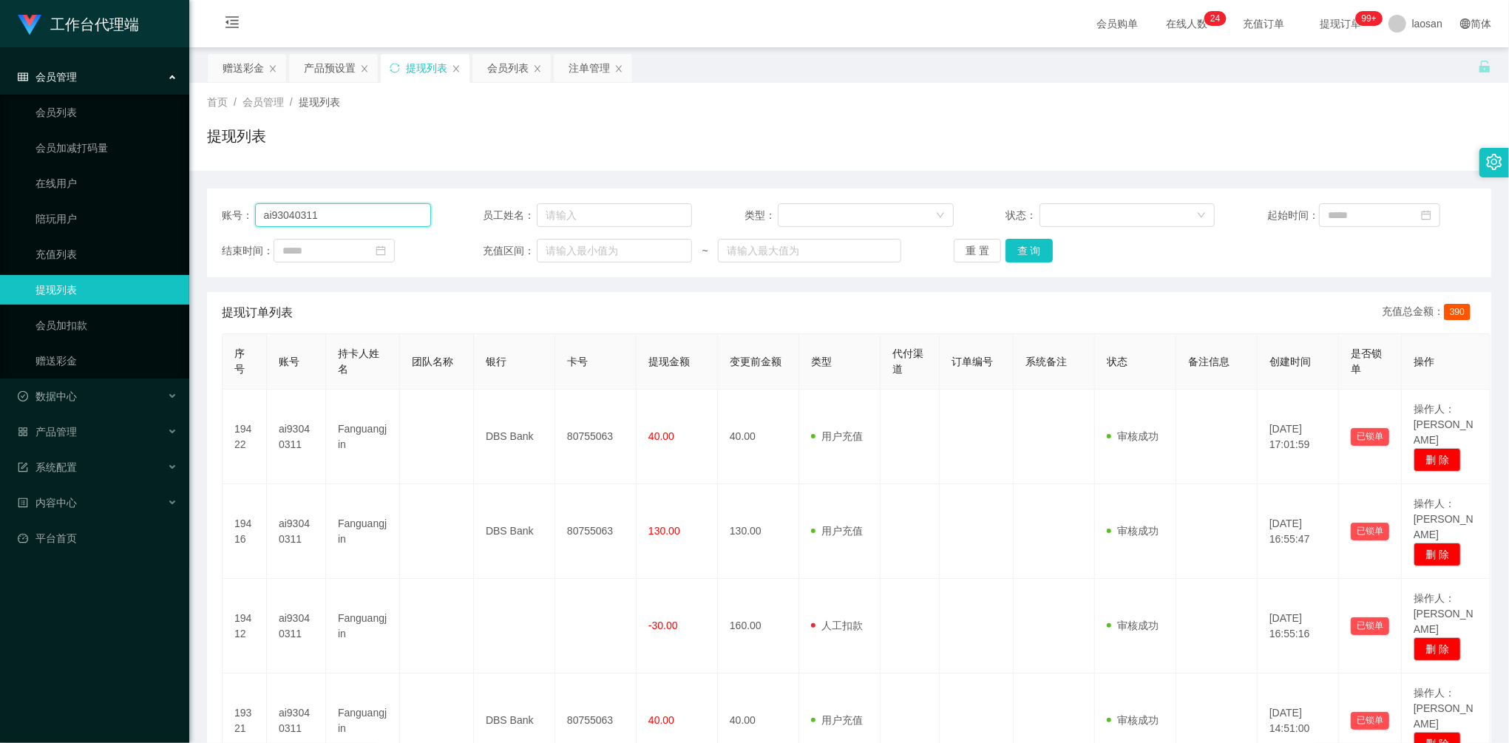
drag, startPoint x: 344, startPoint y: 205, endPoint x: 204, endPoint y: 187, distance: 140.8
click at [200, 187] on main "关闭左侧 关闭右侧 关闭其它 刷新页面 赠送彩金 产品预设置 提现列表 会员列表 注单管理 首页 / 会员管理 / 提现列表 / 提现列表 账号： ai930…" at bounding box center [848, 478] width 1319 height 863
click at [1026, 261] on button "查 询" at bounding box center [1028, 251] width 47 height 24
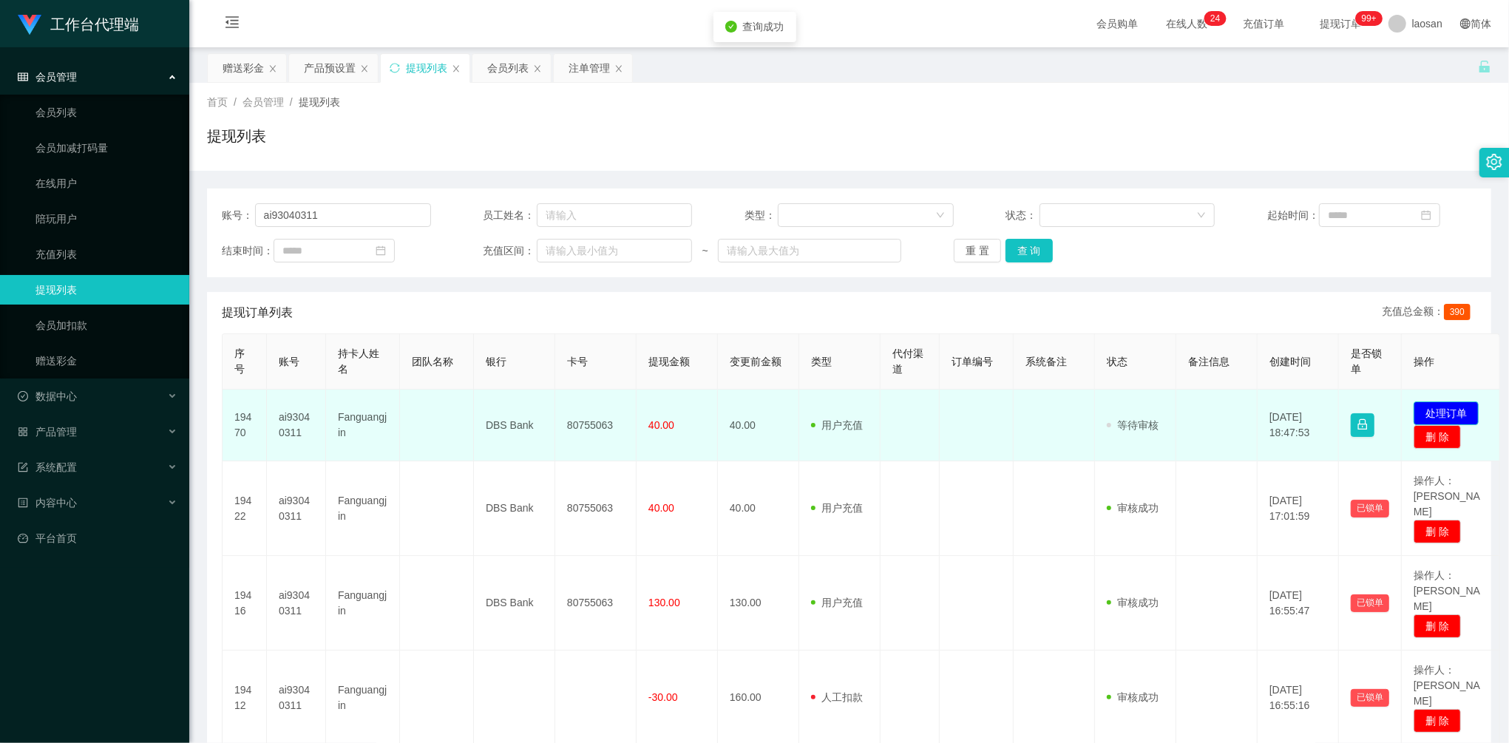
click at [1431, 409] on button "处理订单" at bounding box center [1445, 413] width 65 height 24
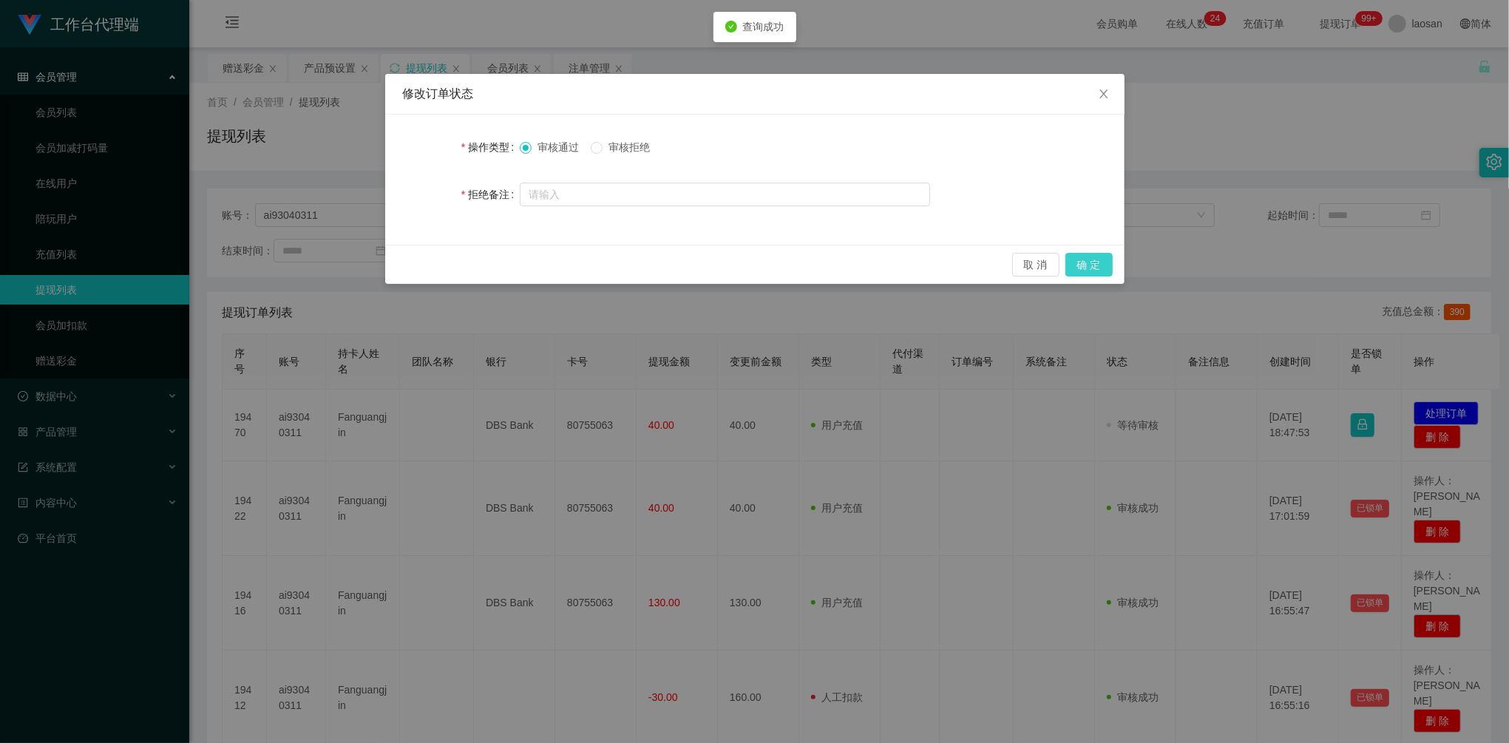
click at [1096, 264] on button "确 定" at bounding box center [1088, 265] width 47 height 24
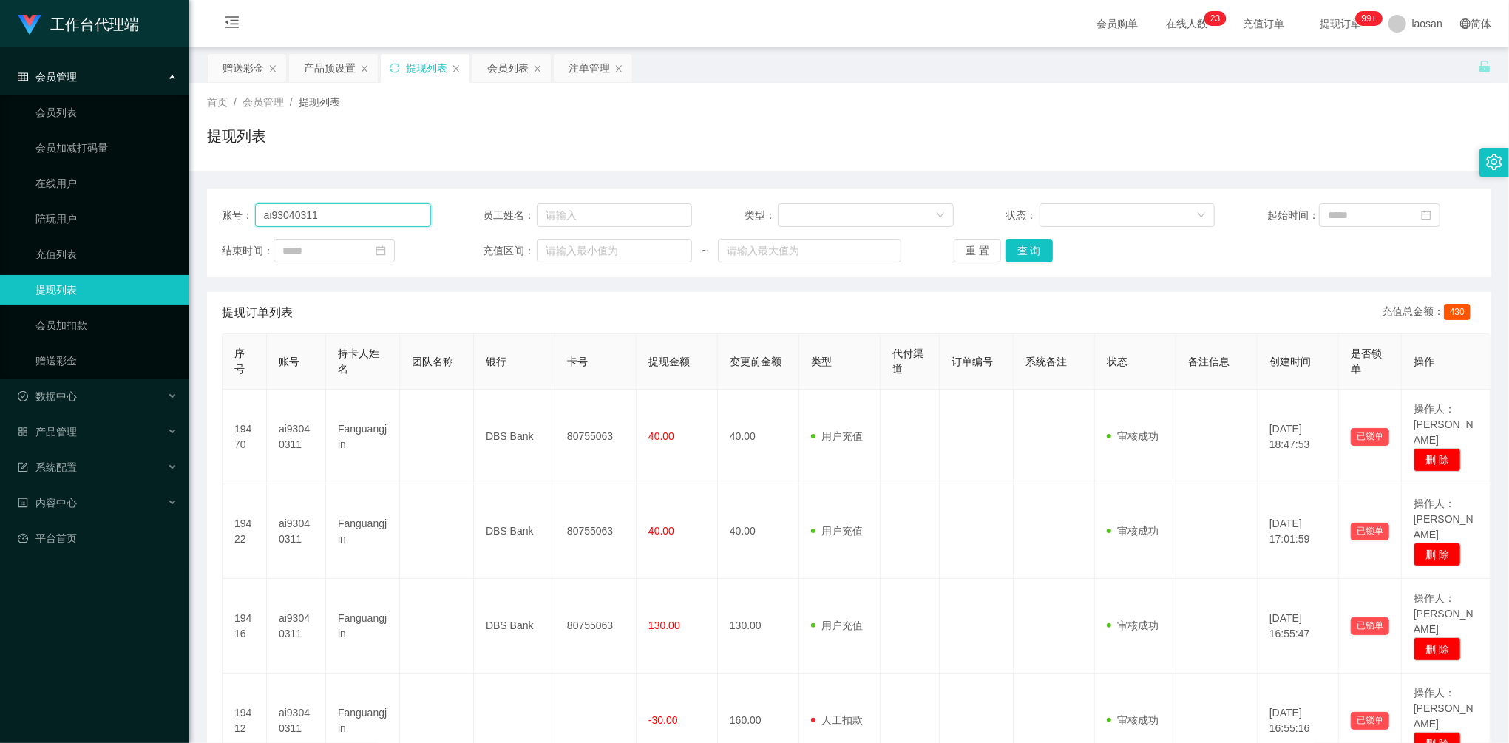
drag, startPoint x: 365, startPoint y: 210, endPoint x: 190, endPoint y: 189, distance: 176.4
click at [192, 189] on main "关闭左侧 关闭右侧 关闭其它 刷新页面 赠送彩金 产品预设置 提现列表 会员列表 注单管理 首页 / 会员管理 / 提现列表 / 提现列表 账号： ai930…" at bounding box center [848, 525] width 1319 height 957
paste input "Kelvinshum"
click at [1023, 261] on button "查 询" at bounding box center [1028, 251] width 47 height 24
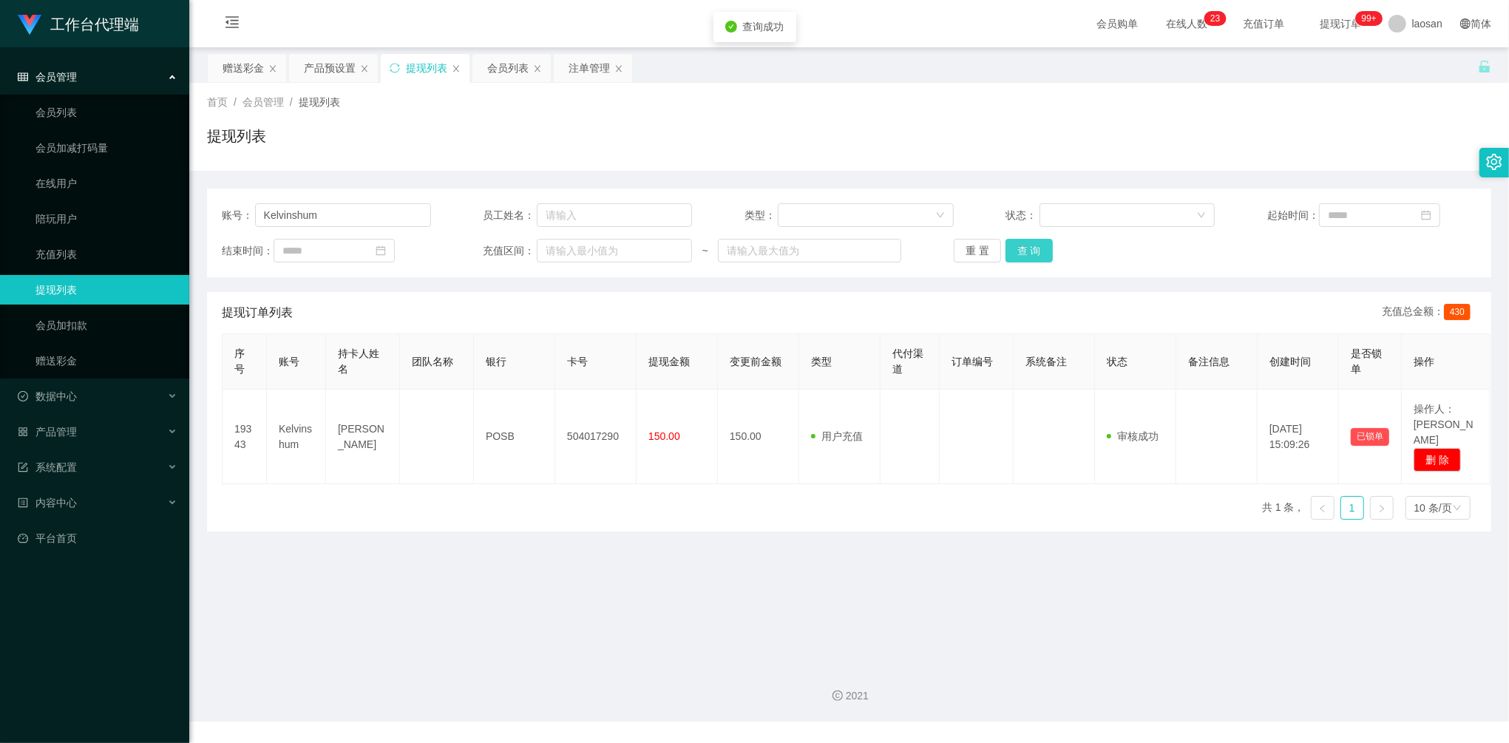
click at [1041, 245] on button "查 询" at bounding box center [1028, 251] width 47 height 24
drag, startPoint x: 359, startPoint y: 214, endPoint x: 225, endPoint y: 202, distance: 134.3
click at [225, 202] on div "账号： Kelvinshum 员工姓名： 类型： 状态： 起始时间： 结束时间： 充值区间： ~ 重 置 查 询" at bounding box center [849, 232] width 1284 height 89
paste input "Joker"
click at [1029, 251] on button "查 询" at bounding box center [1028, 251] width 47 height 24
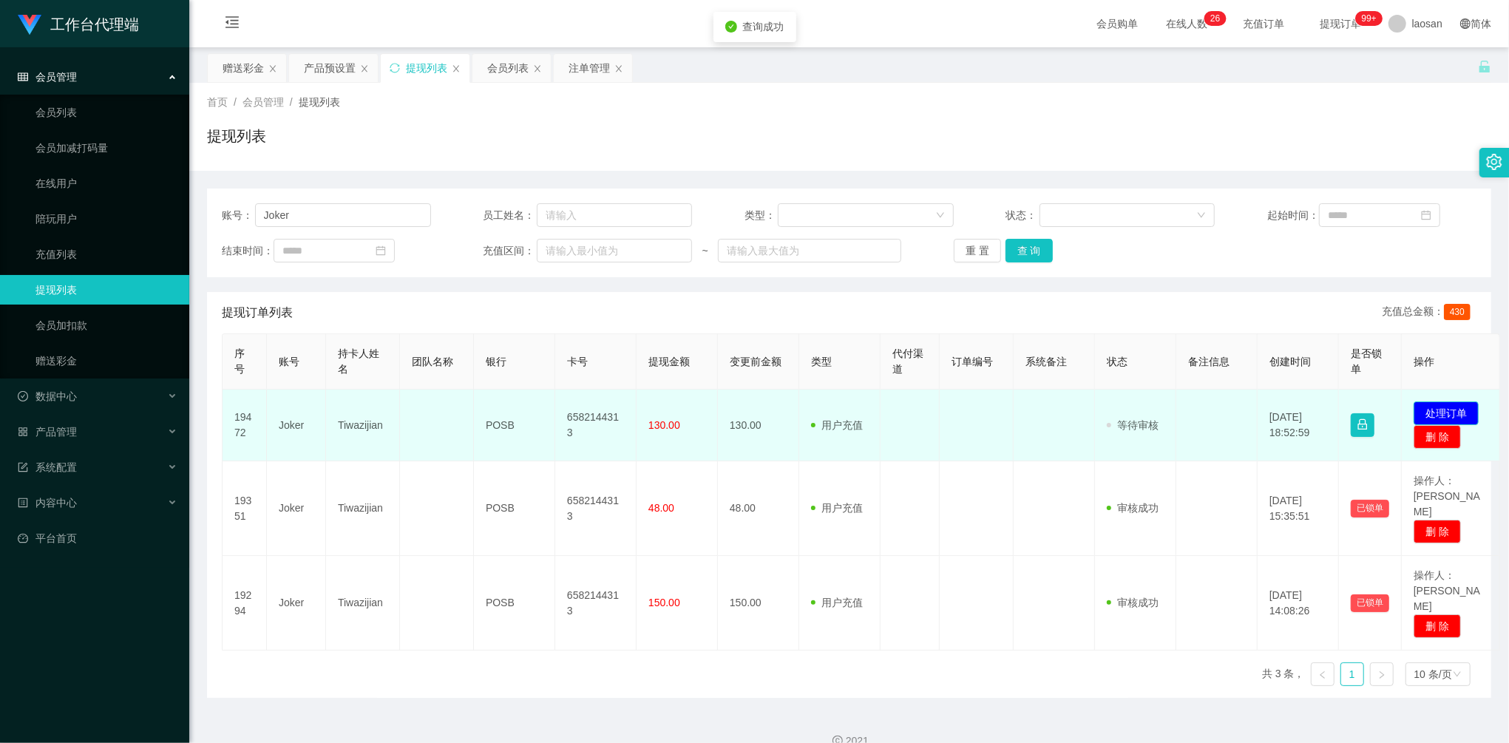
click at [1446, 412] on button "处理订单" at bounding box center [1445, 413] width 65 height 24
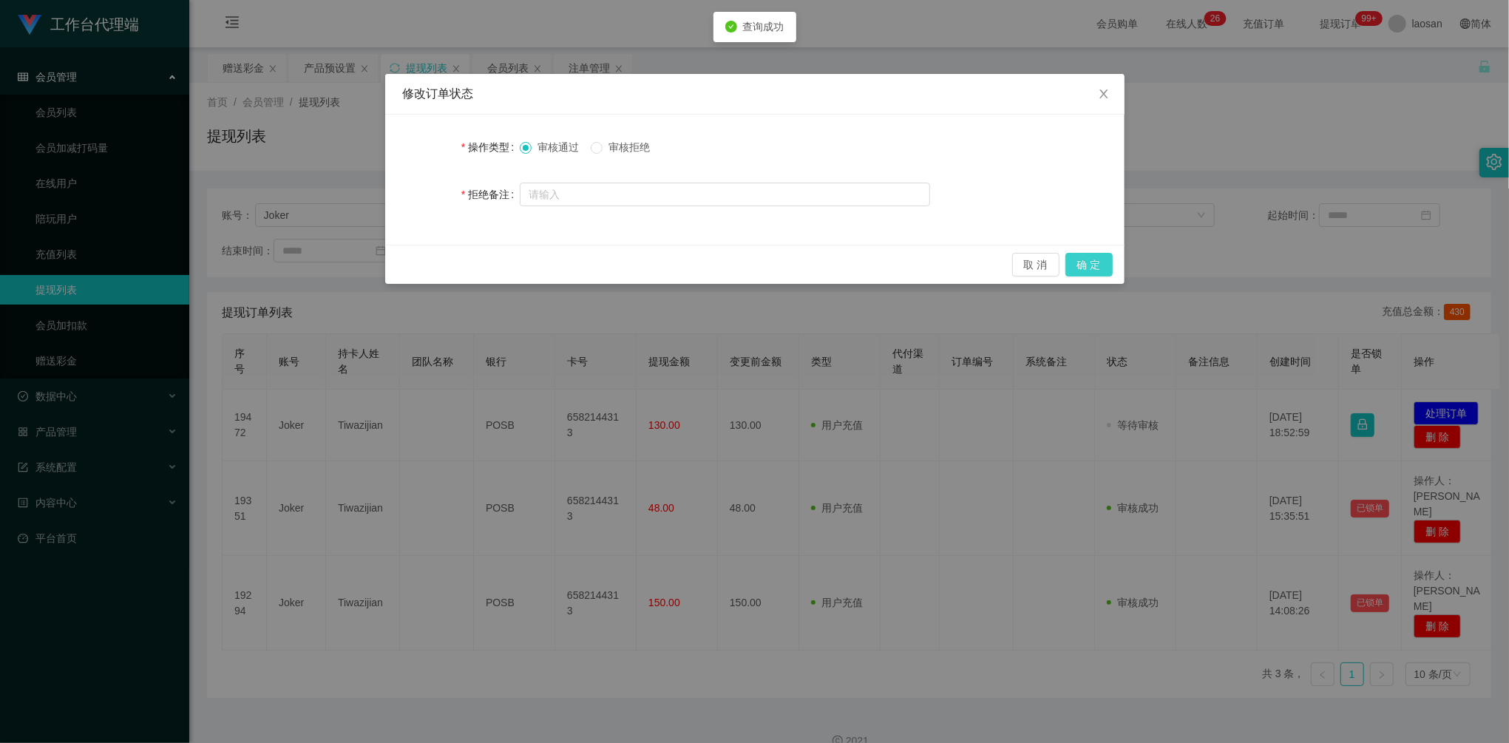
click at [1098, 267] on button "确 定" at bounding box center [1088, 265] width 47 height 24
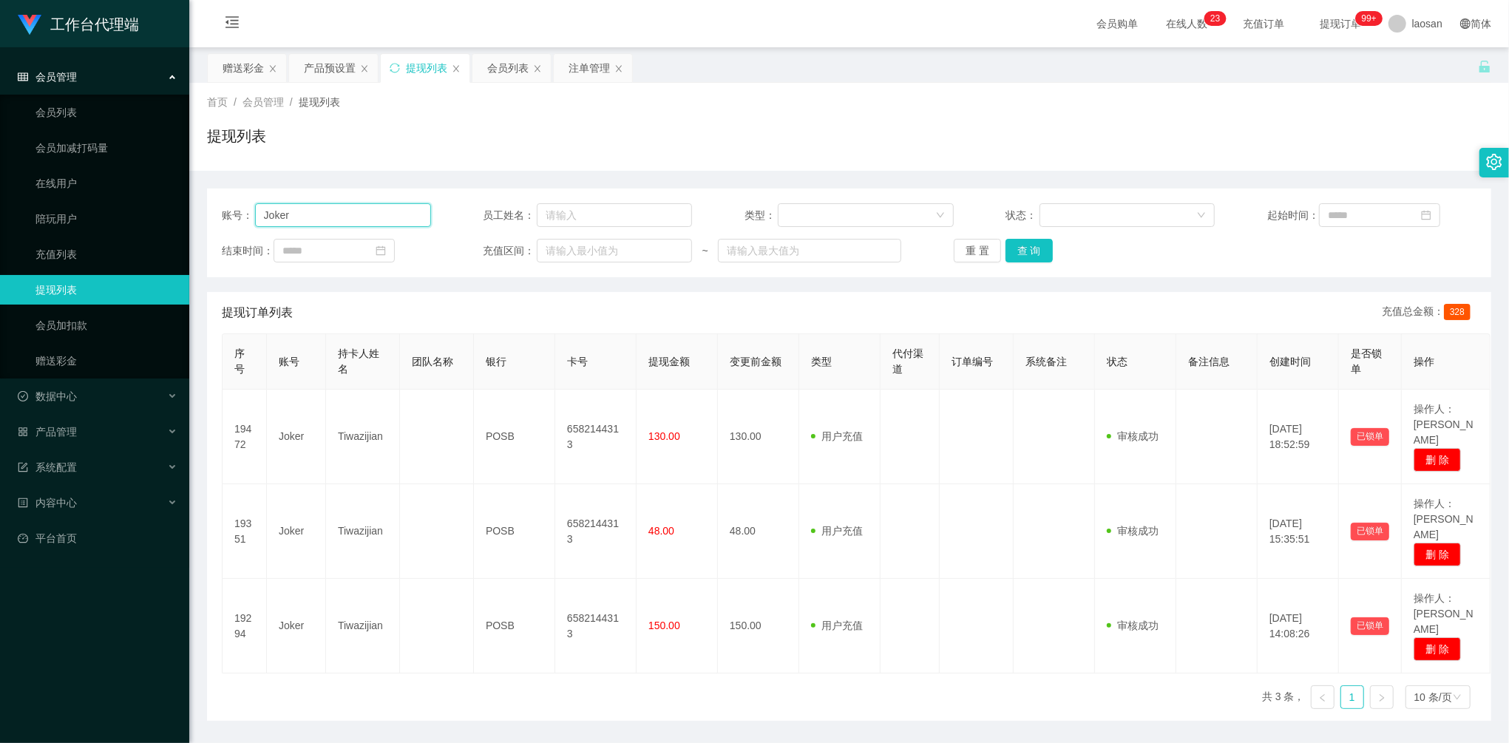
drag, startPoint x: 327, startPoint y: 214, endPoint x: 180, endPoint y: 202, distance: 146.9
click at [161, 205] on section "工作台代理端 会员管理 会员列表 会员加减打码量 在线用户 陪玩用户 充值列表 提现列表 会员加扣款 赠送彩金 数据中心 员工统计 团队统计 产品管理 注单管…" at bounding box center [754, 394] width 1509 height 789
paste input "Kelvinshum"
click at [1045, 258] on button "查 询" at bounding box center [1028, 251] width 47 height 24
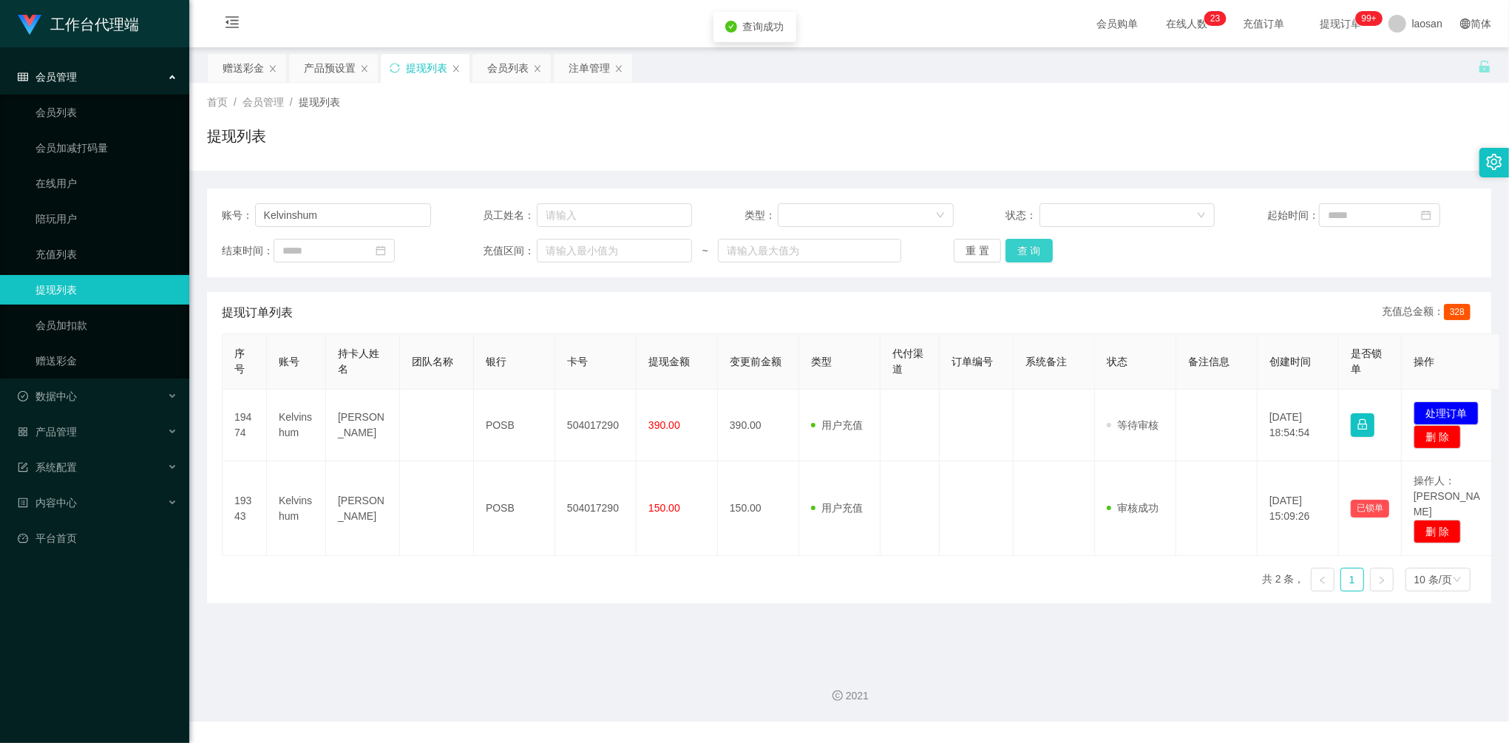
click at [1028, 243] on button "查 询" at bounding box center [1028, 251] width 47 height 24
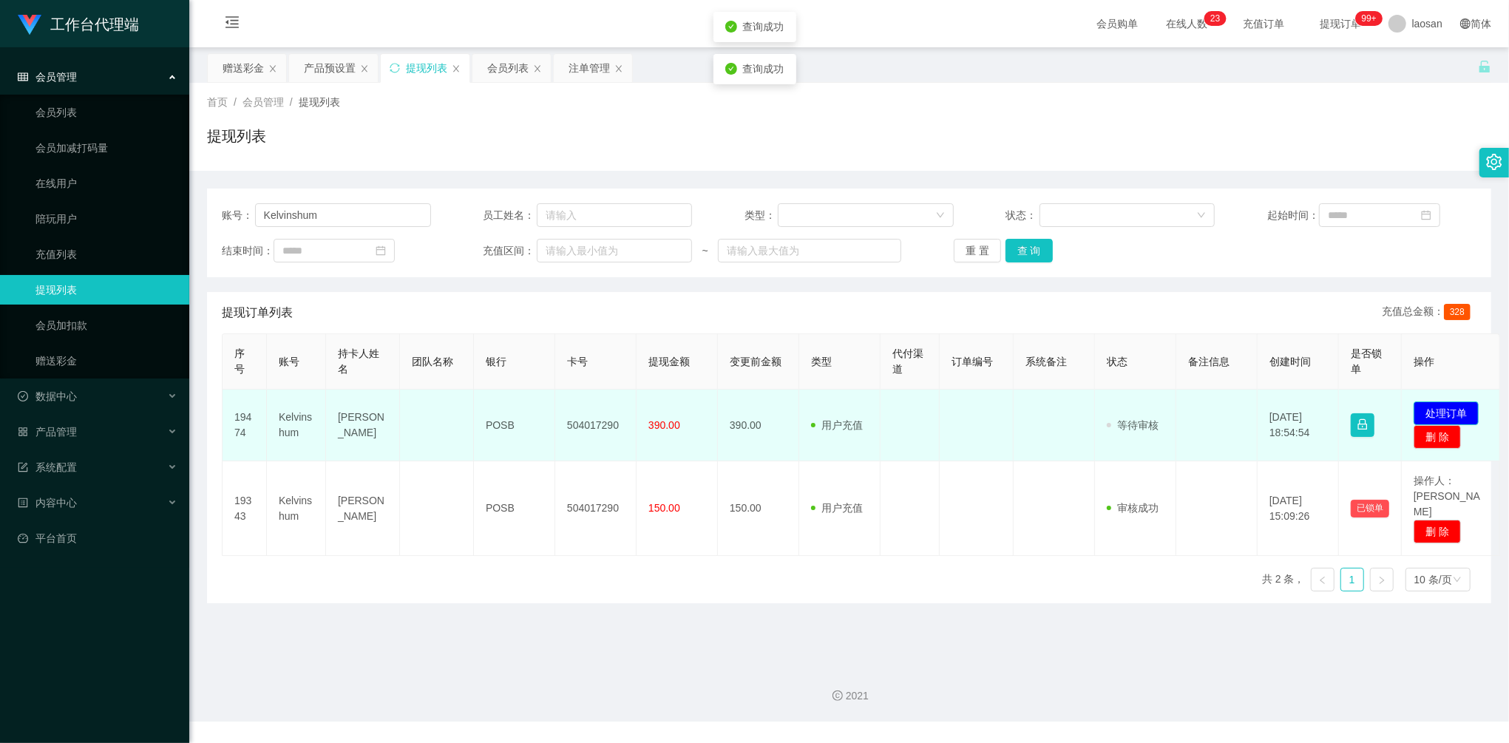
click at [1458, 417] on button "处理订单" at bounding box center [1445, 413] width 65 height 24
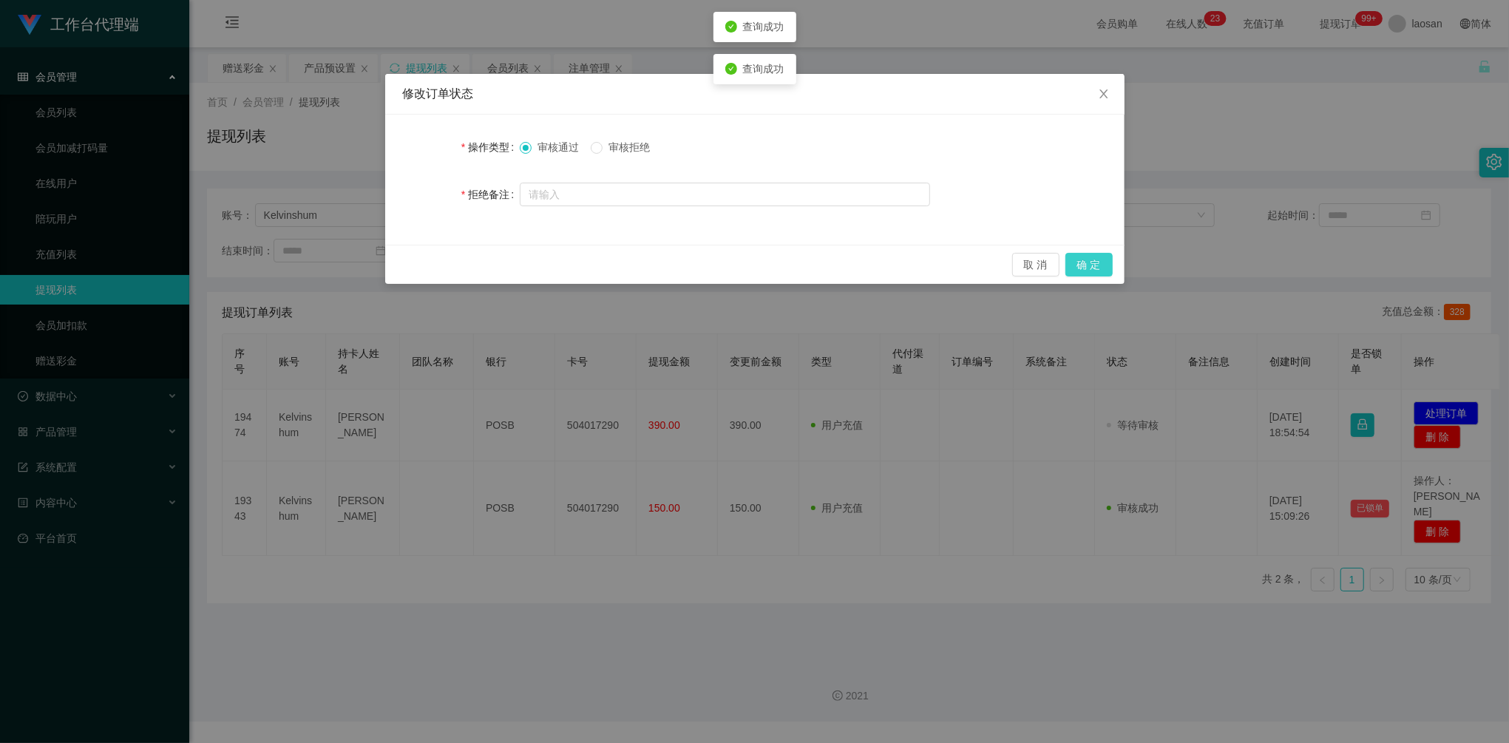
click at [1103, 266] on button "确 定" at bounding box center [1088, 265] width 47 height 24
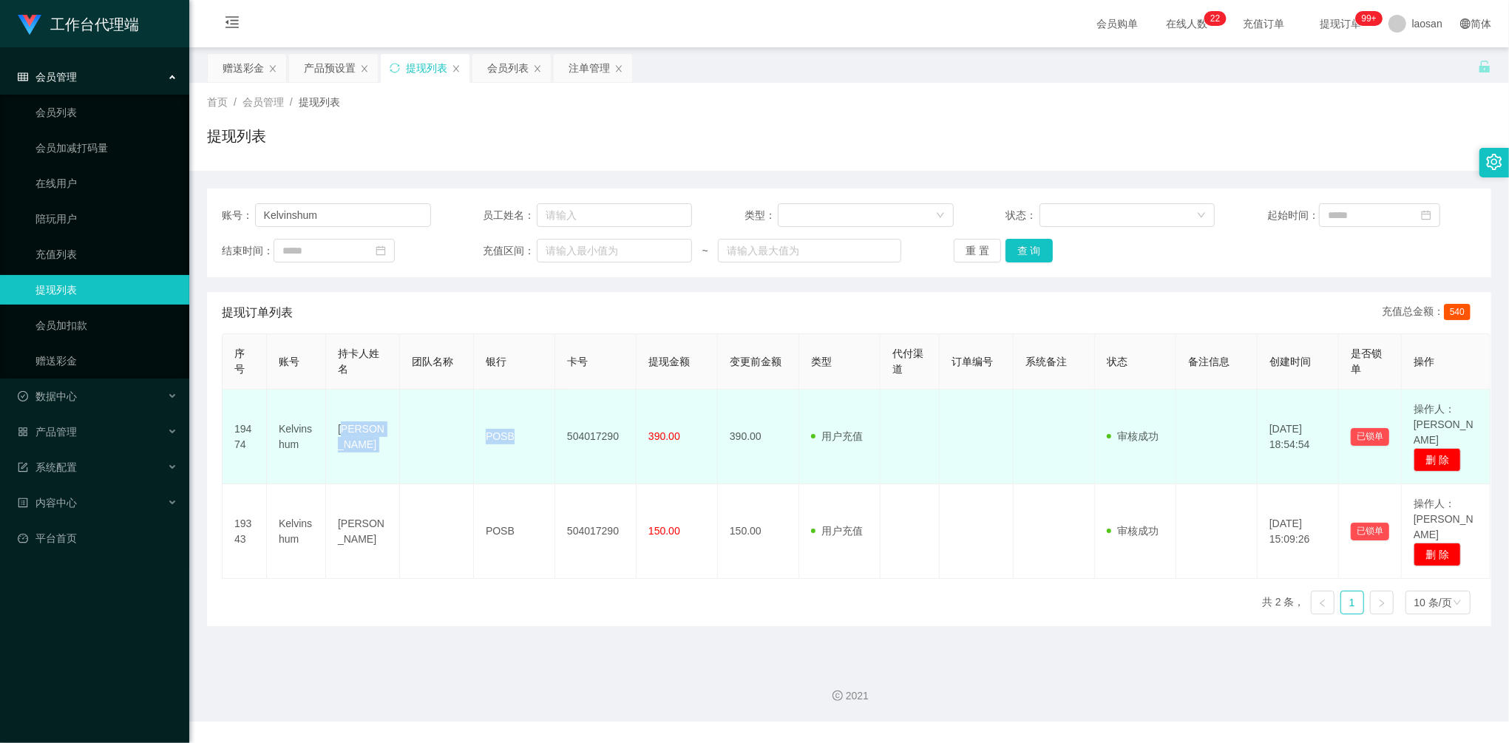
drag, startPoint x: 341, startPoint y: 418, endPoint x: 546, endPoint y: 423, distance: 204.8
click at [546, 423] on tr "19474 Kelvinshum [PERSON_NAME] POSB 504017290 390.00 390.00 用户充值 人工扣款 审核驳回 审核成功…" at bounding box center [857, 437] width 1268 height 95
drag, startPoint x: 546, startPoint y: 423, endPoint x: 380, endPoint y: 421, distance: 165.6
click at [397, 418] on td "[PERSON_NAME]" at bounding box center [363, 437] width 74 height 95
drag, startPoint x: 327, startPoint y: 424, endPoint x: 687, endPoint y: 427, distance: 360.0
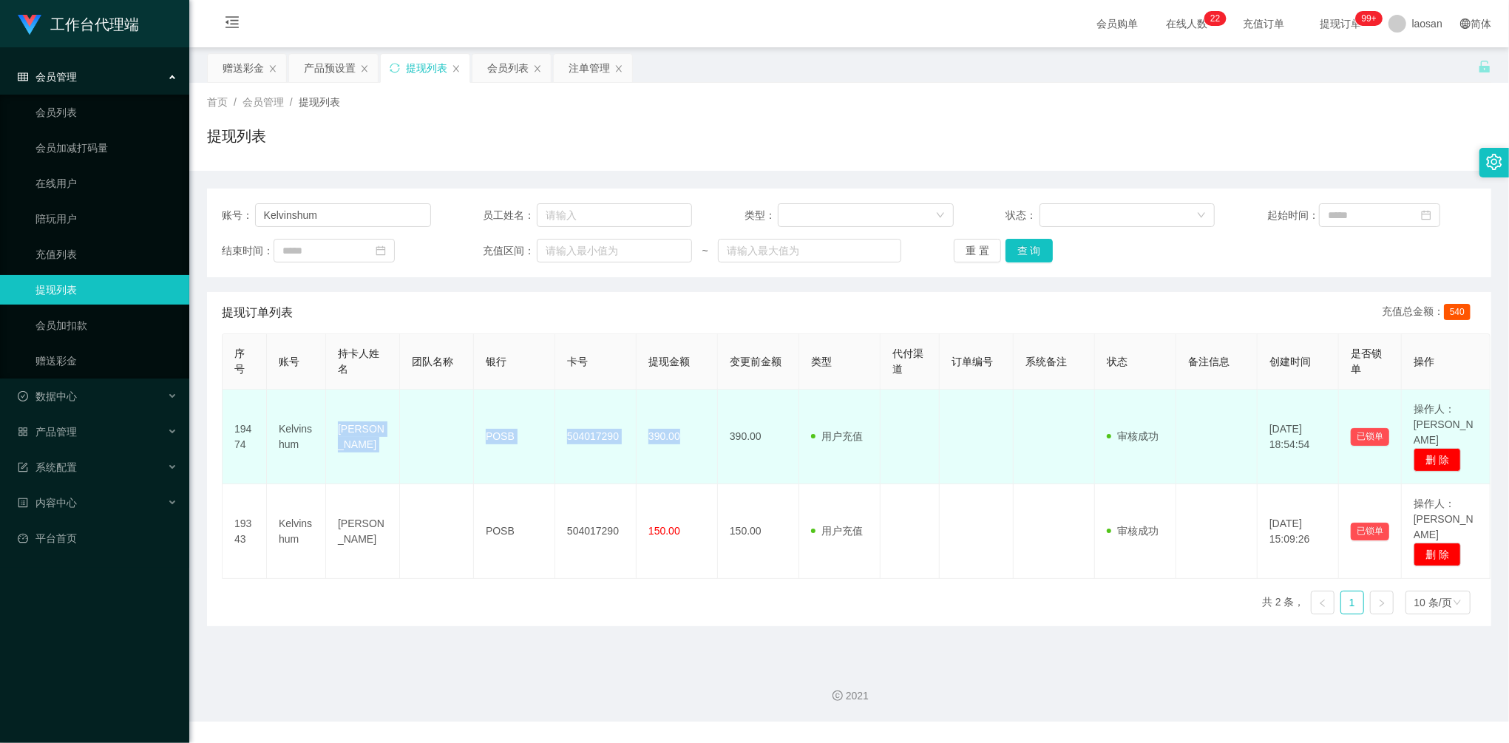
click at [687, 427] on tr "19474 Kelvinshum [PERSON_NAME] POSB 504017290 390.00 390.00 用户充值 人工扣款 审核驳回 审核成功…" at bounding box center [857, 437] width 1268 height 95
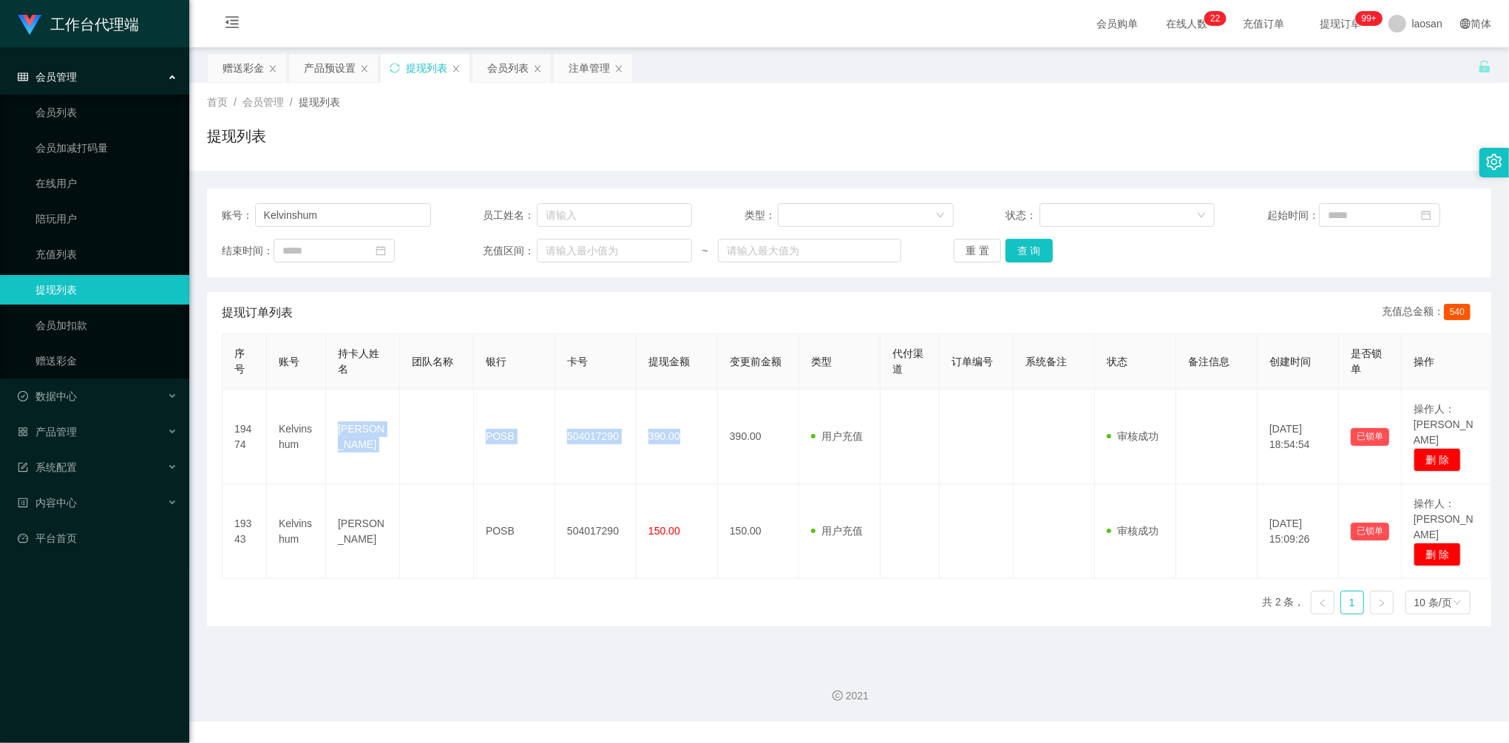
copy tr "[PERSON_NAME] POSB 504017290 390.00"
click at [1039, 257] on button "查 询" at bounding box center [1028, 251] width 47 height 24
click at [1033, 250] on button "查 询" at bounding box center [1028, 251] width 47 height 24
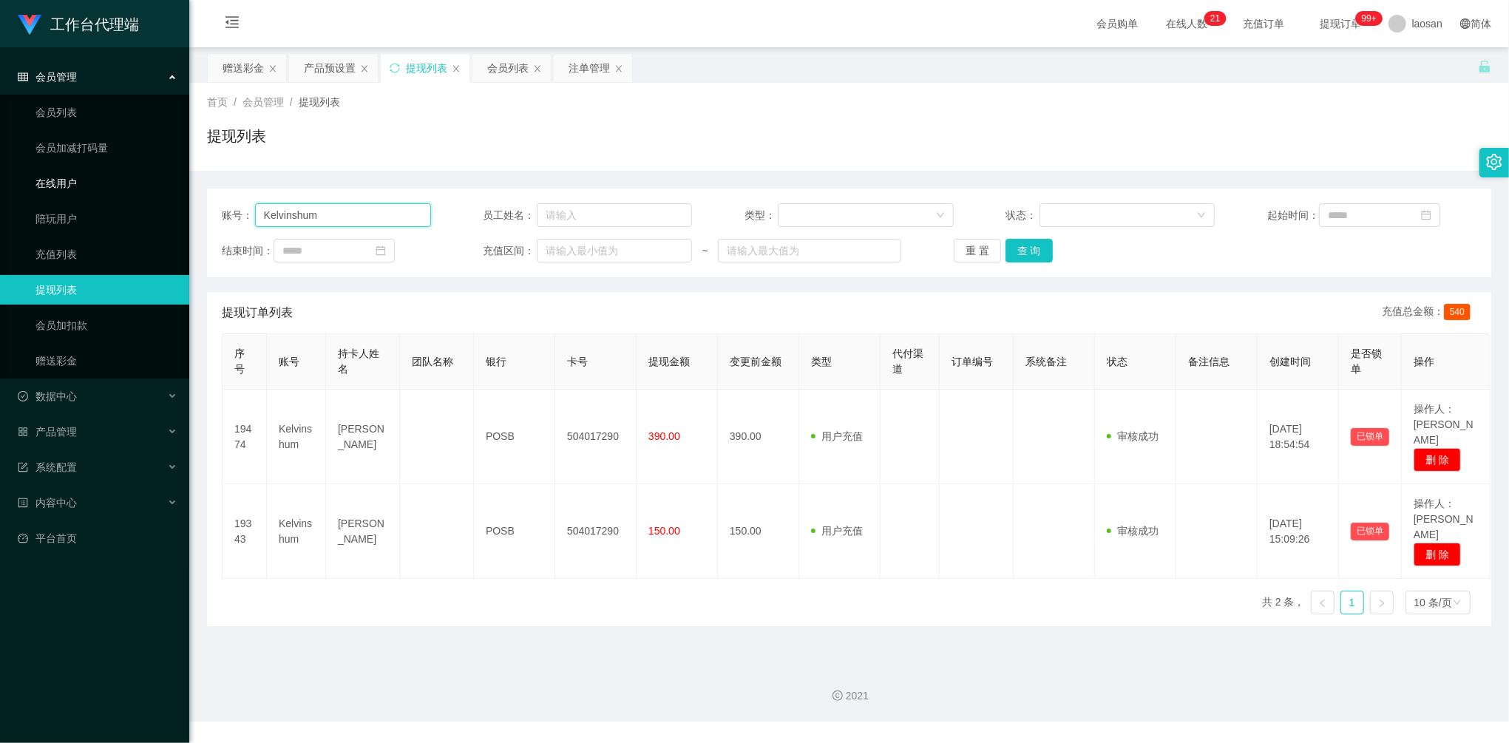
drag, startPoint x: 340, startPoint y: 219, endPoint x: 177, endPoint y: 178, distance: 167.6
click at [177, 178] on section "工作台代理端 会员管理 会员列表 会员加减打码量 在线用户 陪玩用户 充值列表 提现列表 会员加扣款 赠送彩金 数据中心 员工统计 团队统计 产品管理 注单管…" at bounding box center [754, 360] width 1509 height 721
paste input "aien888"
click at [1030, 262] on button "查 询" at bounding box center [1028, 251] width 47 height 24
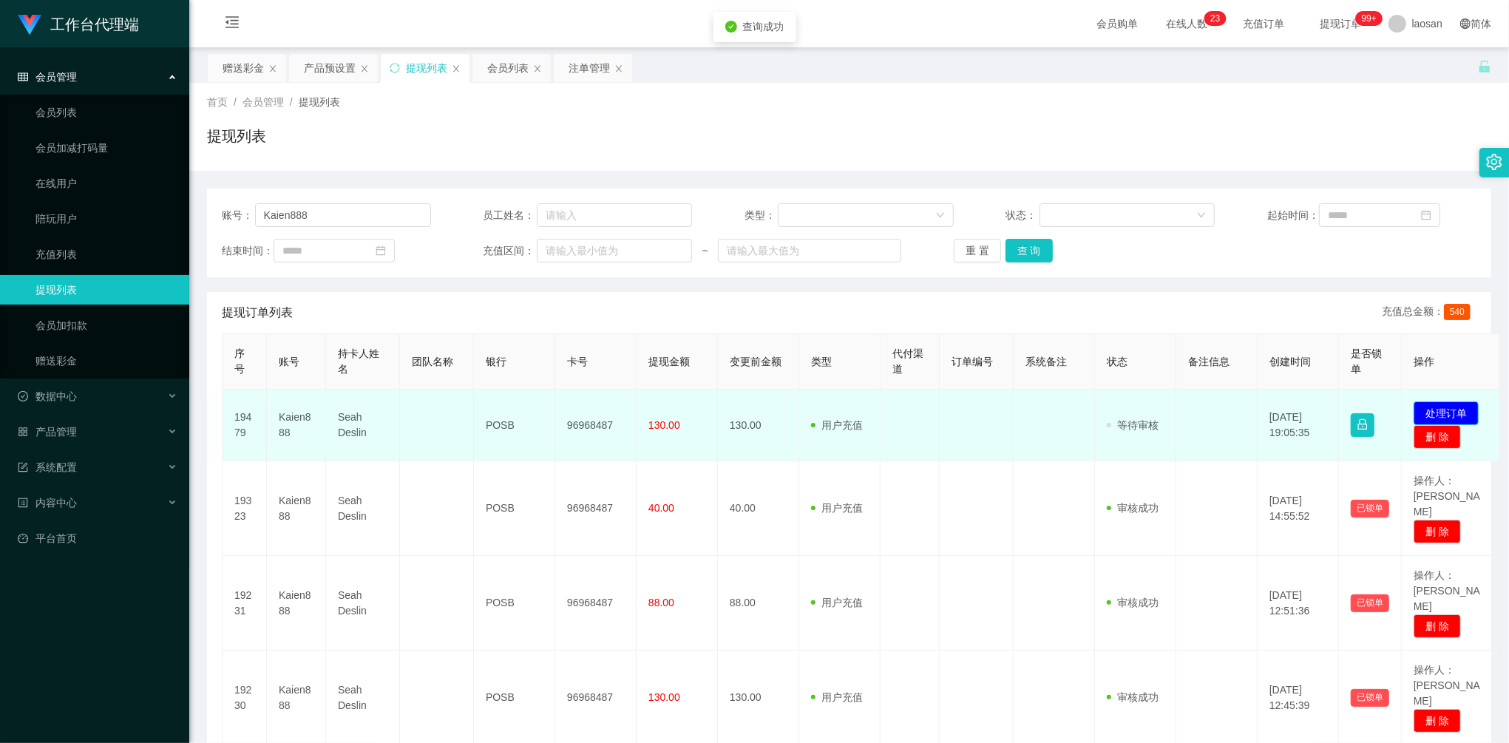
click at [1447, 415] on button "处理订单" at bounding box center [1445, 413] width 65 height 24
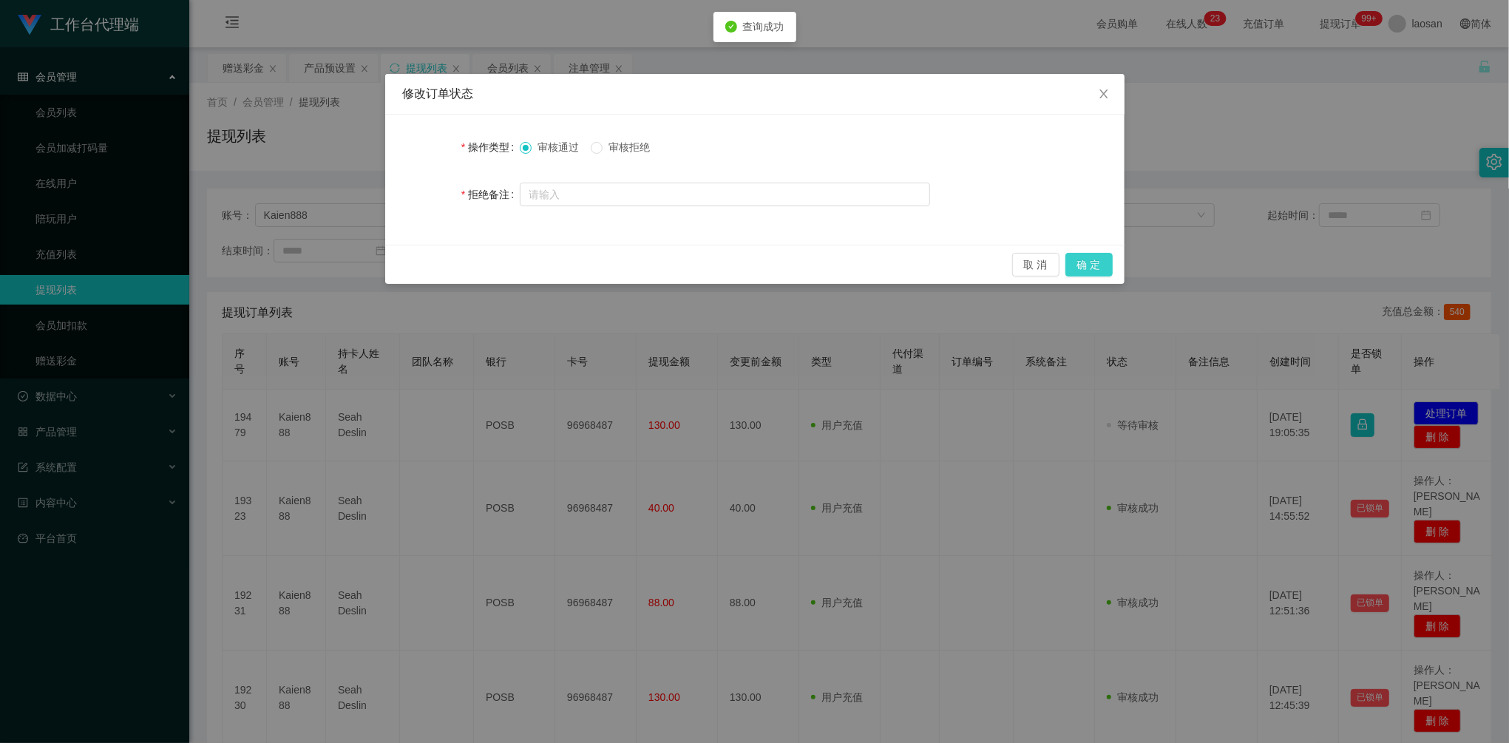
click at [1085, 261] on button "确 定" at bounding box center [1088, 265] width 47 height 24
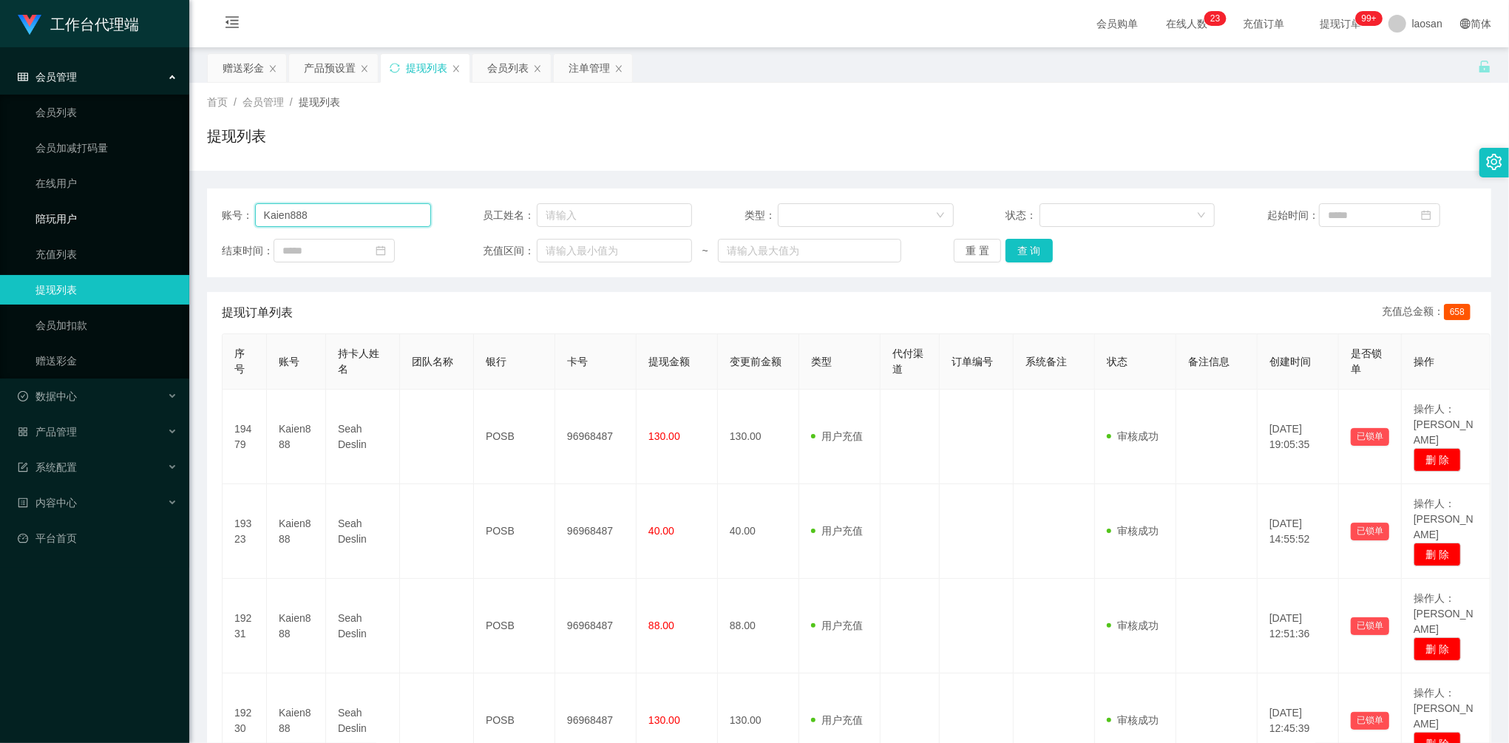
drag, startPoint x: 334, startPoint y: 219, endPoint x: 176, endPoint y: 214, distance: 158.3
click at [176, 214] on section "工作台代理端 会员管理 会员列表 会员加减打码量 在线用户 陪玩用户 充值列表 提现列表 会员加扣款 赠送彩金 数据中心 员工统计 团队统计 产品管理 注单管…" at bounding box center [754, 631] width 1509 height 1263
paste input "Joker"
type input "Joker"
click at [243, 67] on div "赠送彩金" at bounding box center [243, 68] width 41 height 28
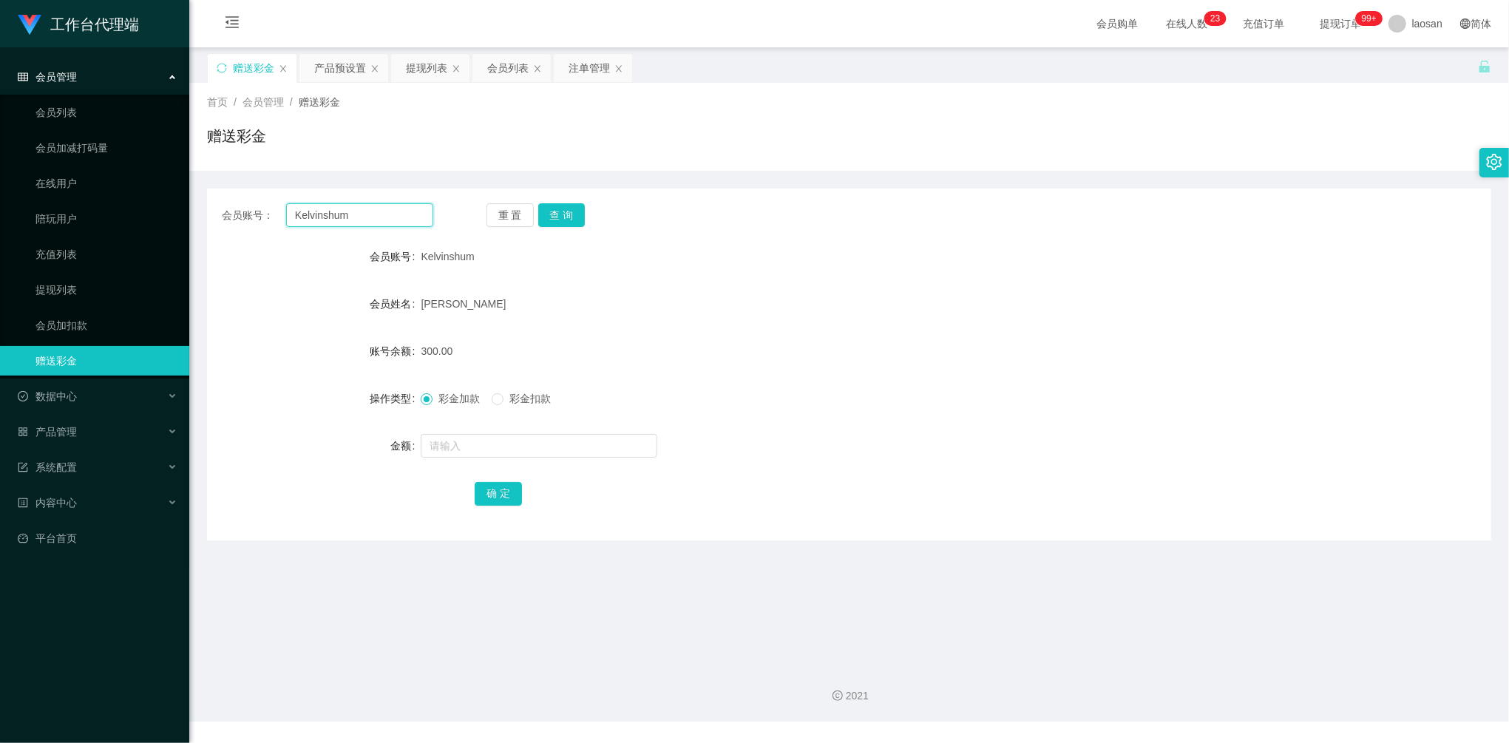
drag, startPoint x: 368, startPoint y: 217, endPoint x: 208, endPoint y: 216, distance: 159.7
click at [211, 216] on div "会员账号： Kelvinshum 重 置 查 询" at bounding box center [849, 215] width 1284 height 24
paste input "Joker"
type input "Joker"
click at [548, 213] on button "查 询" at bounding box center [561, 215] width 47 height 24
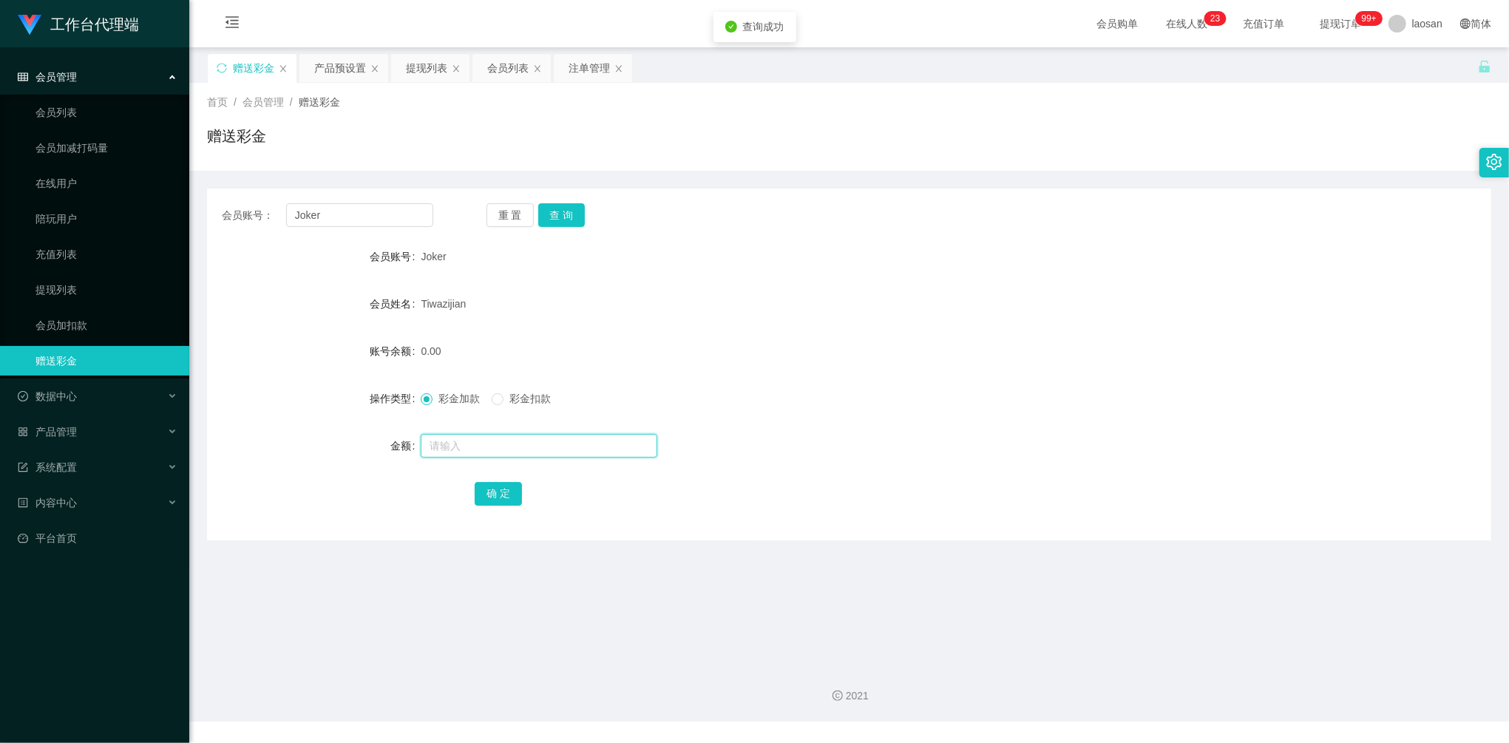
click at [543, 453] on input "text" at bounding box center [539, 446] width 237 height 24
type input "80"
click at [495, 485] on button "确 定" at bounding box center [498, 494] width 47 height 24
drag, startPoint x: 384, startPoint y: 217, endPoint x: 269, endPoint y: 210, distance: 115.6
click at [269, 210] on div "会员账号： Joker" at bounding box center [327, 215] width 211 height 24
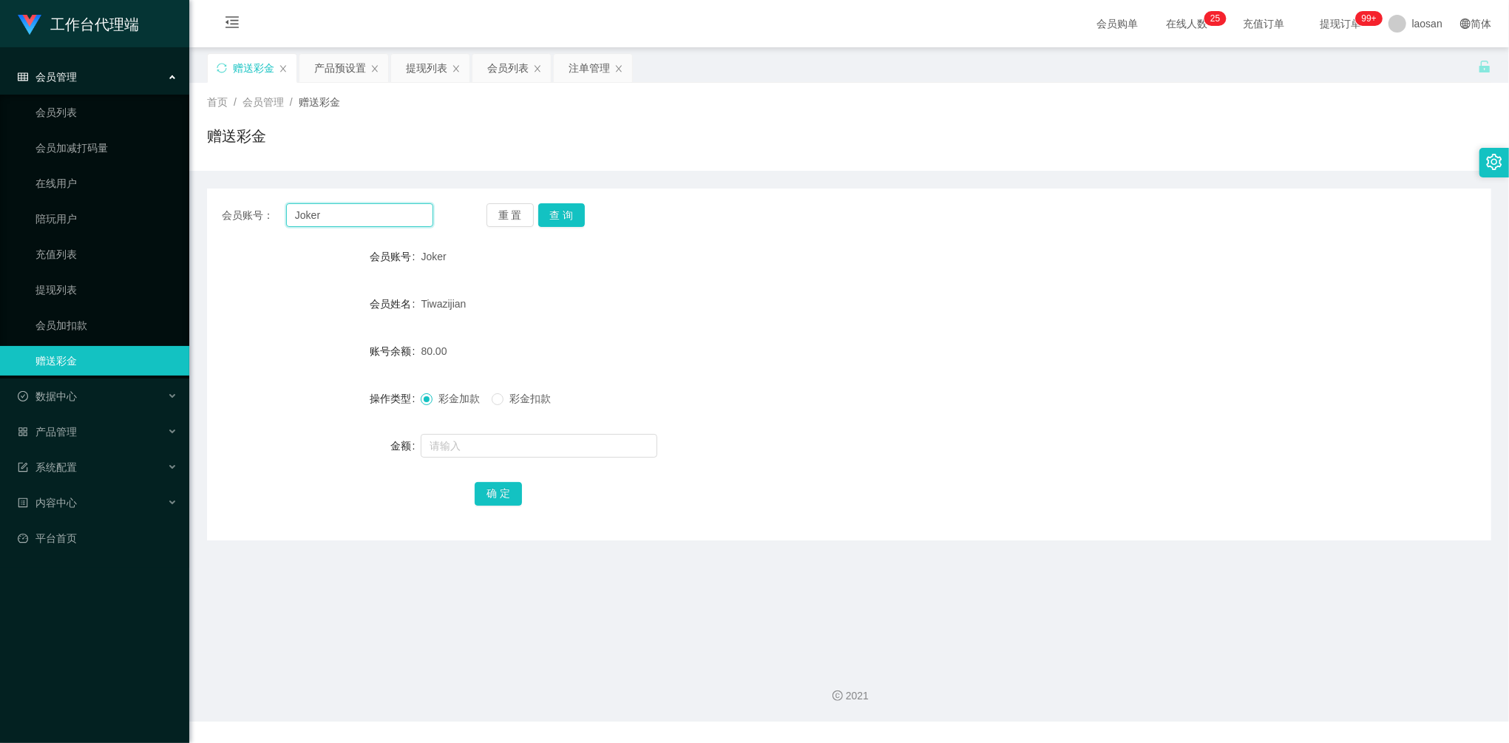
paste input "Kaien888"
type input "Kaien888"
click at [557, 220] on button "查 询" at bounding box center [561, 215] width 47 height 24
click at [418, 71] on div "提现列表" at bounding box center [426, 68] width 41 height 28
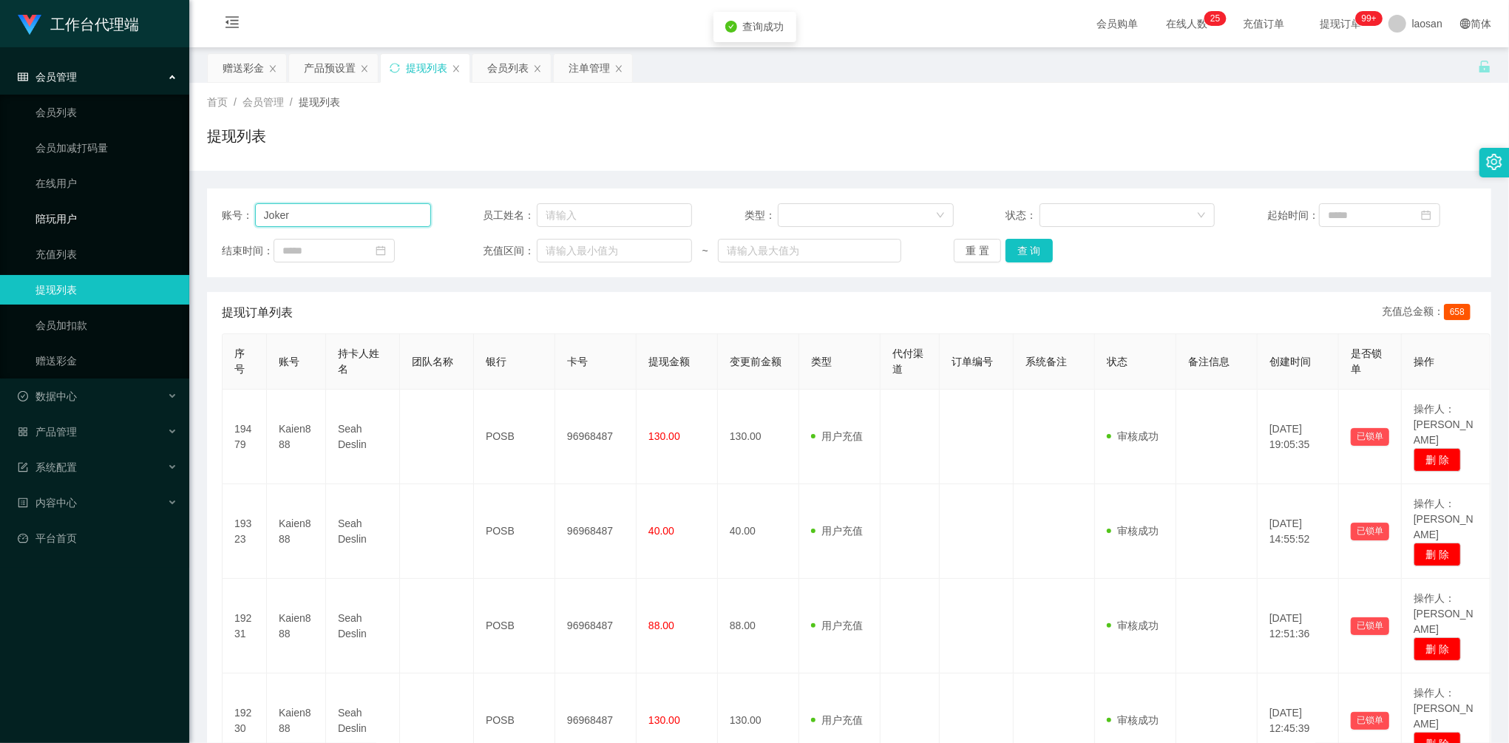
drag, startPoint x: 347, startPoint y: 216, endPoint x: 170, endPoint y: 220, distance: 176.7
click at [170, 220] on section "工作台代理端 会员管理 会员列表 会员加减打码量 在线用户 陪玩用户 充值列表 提现列表 会员加扣款 赠送彩金 数据中心 员工统计 团队统计 产品管理 注单管…" at bounding box center [754, 631] width 1509 height 1263
paste input "Kaien888"
type input "Kaien888"
click at [1005, 248] on button "查 询" at bounding box center [1028, 251] width 47 height 24
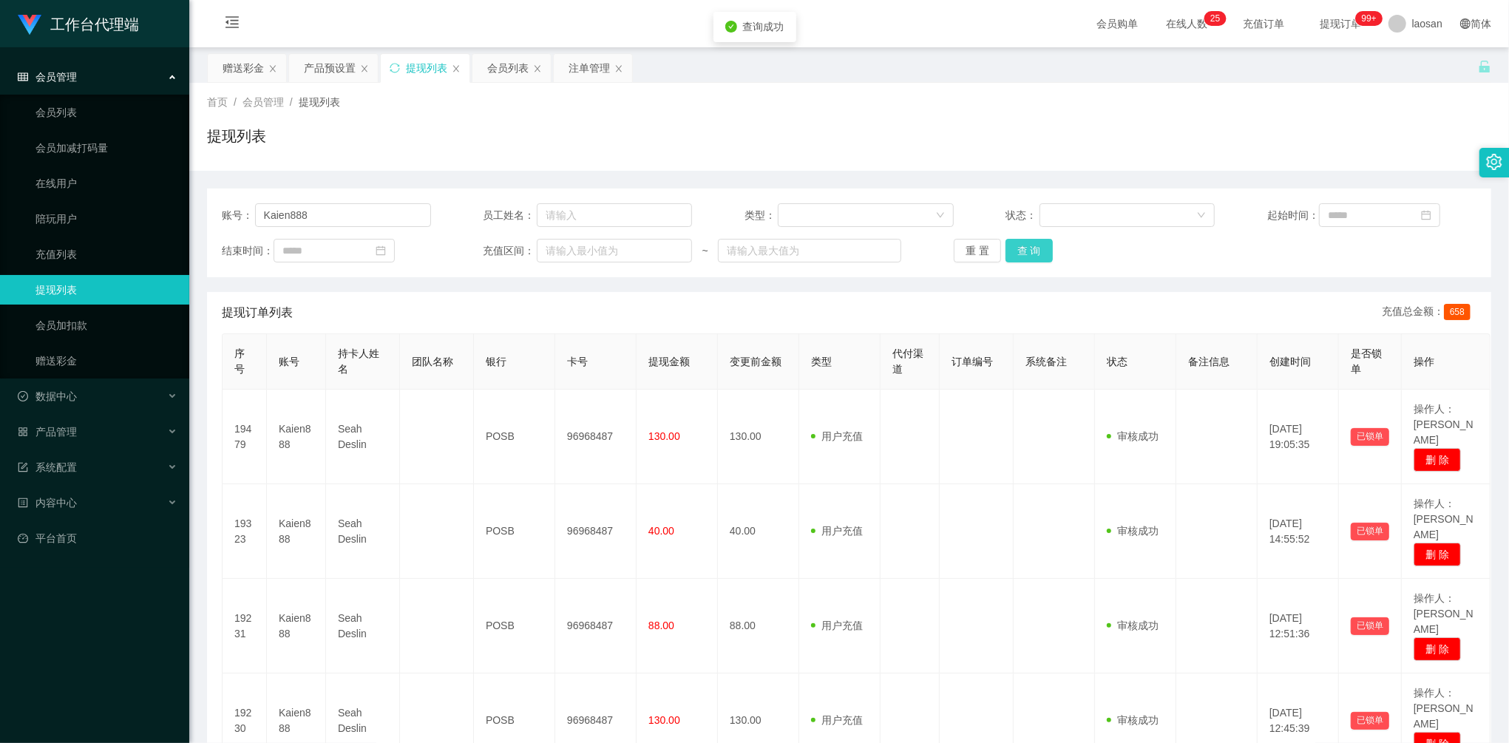
click at [1019, 243] on button "查 询" at bounding box center [1028, 251] width 47 height 24
click at [1019, 243] on div "重 置 查 询" at bounding box center [1058, 251] width 209 height 24
click at [240, 65] on div "赠送彩金" at bounding box center [243, 68] width 41 height 28
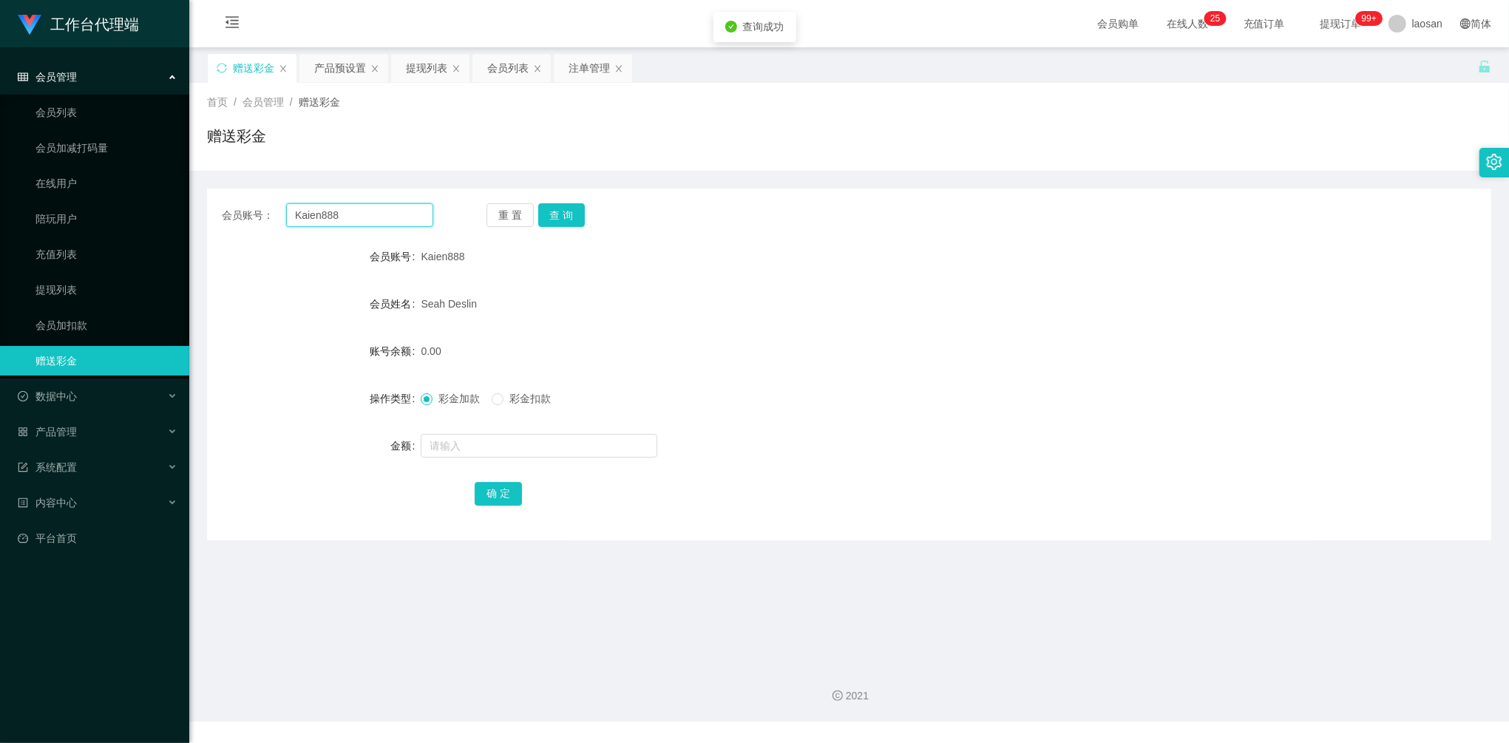
drag, startPoint x: 379, startPoint y: 210, endPoint x: 226, endPoint y: 211, distance: 153.0
click at [226, 211] on div "会员账号： Kaien888" at bounding box center [327, 215] width 211 height 24
click at [565, 214] on button "查 询" at bounding box center [561, 215] width 47 height 24
click at [553, 205] on button "查 询" at bounding box center [561, 215] width 47 height 24
click at [463, 441] on input "text" at bounding box center [539, 446] width 237 height 24
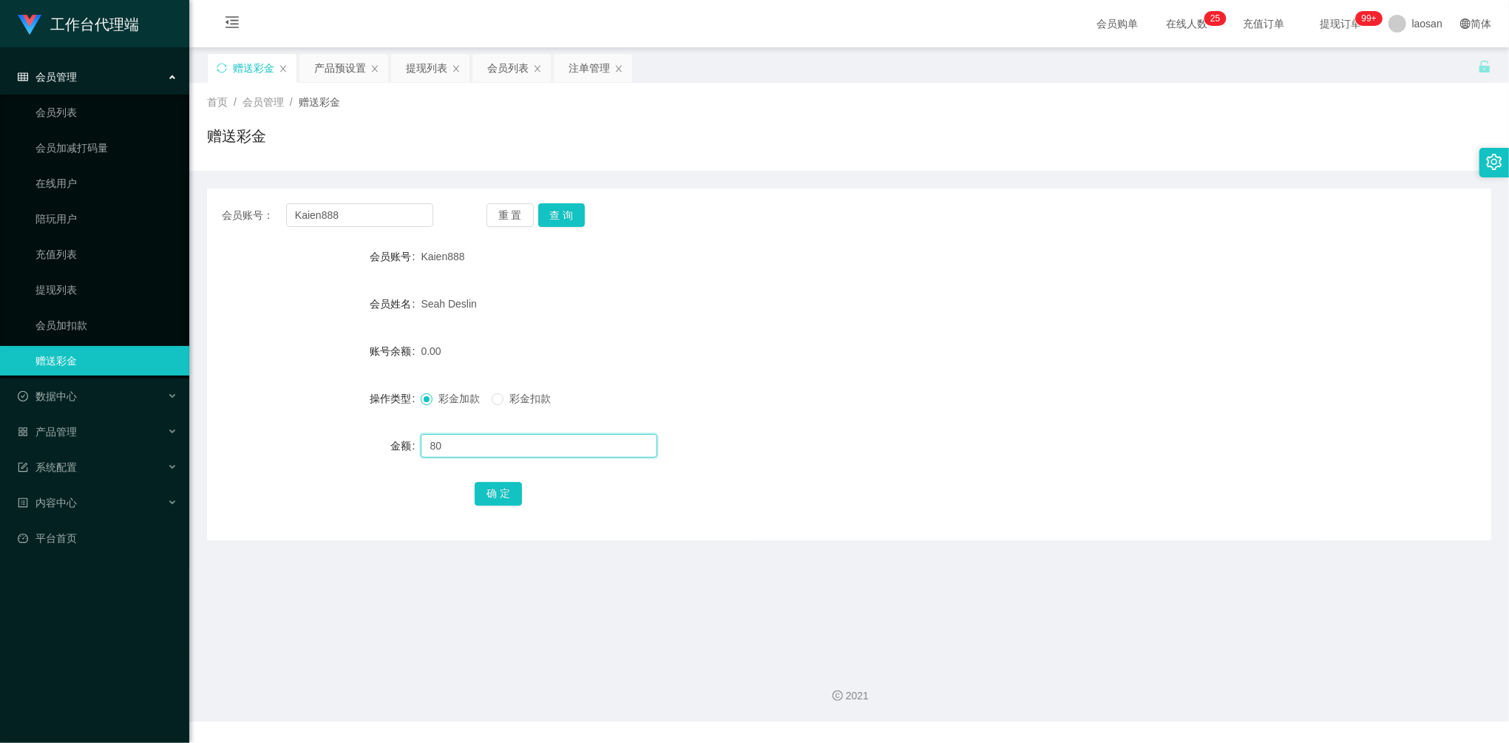
type input "80"
click at [565, 208] on button "查 询" at bounding box center [561, 215] width 47 height 24
click at [565, 208] on div "重 置 查 询" at bounding box center [591, 215] width 211 height 24
click at [470, 431] on div at bounding box center [795, 446] width 749 height 30
click at [471, 451] on input "text" at bounding box center [539, 446] width 237 height 24
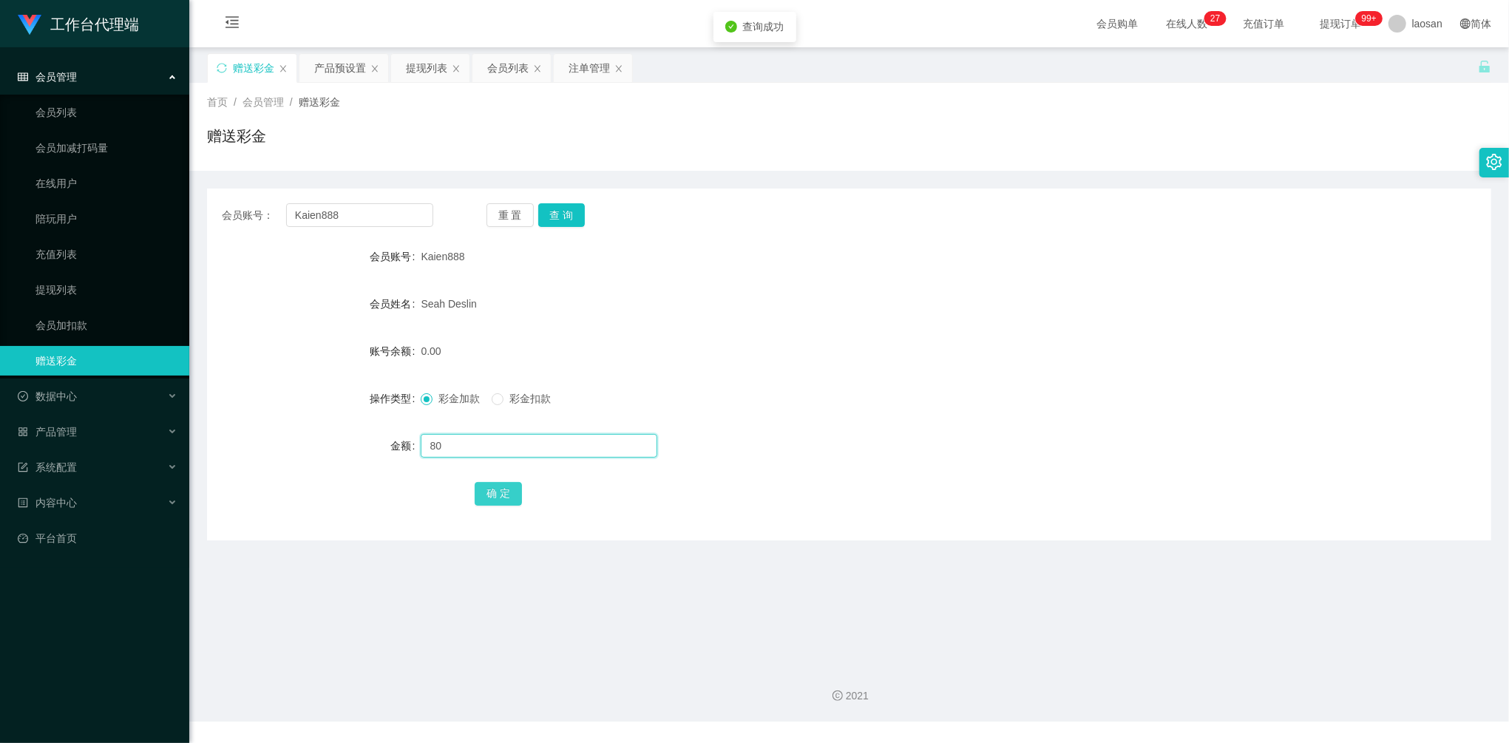
type input "80"
click at [506, 495] on button "确 定" at bounding box center [498, 494] width 47 height 24
click at [565, 229] on div "会员账号： Kaien888 重 置 查 询 会员账号 Kaien888 会员姓名 [PERSON_NAME] 账号余额 80.00 操作类型 彩金加款 彩金…" at bounding box center [849, 364] width 1284 height 352
click at [554, 220] on button "查 询" at bounding box center [561, 215] width 47 height 24
click at [418, 75] on div "提现列表" at bounding box center [426, 68] width 41 height 28
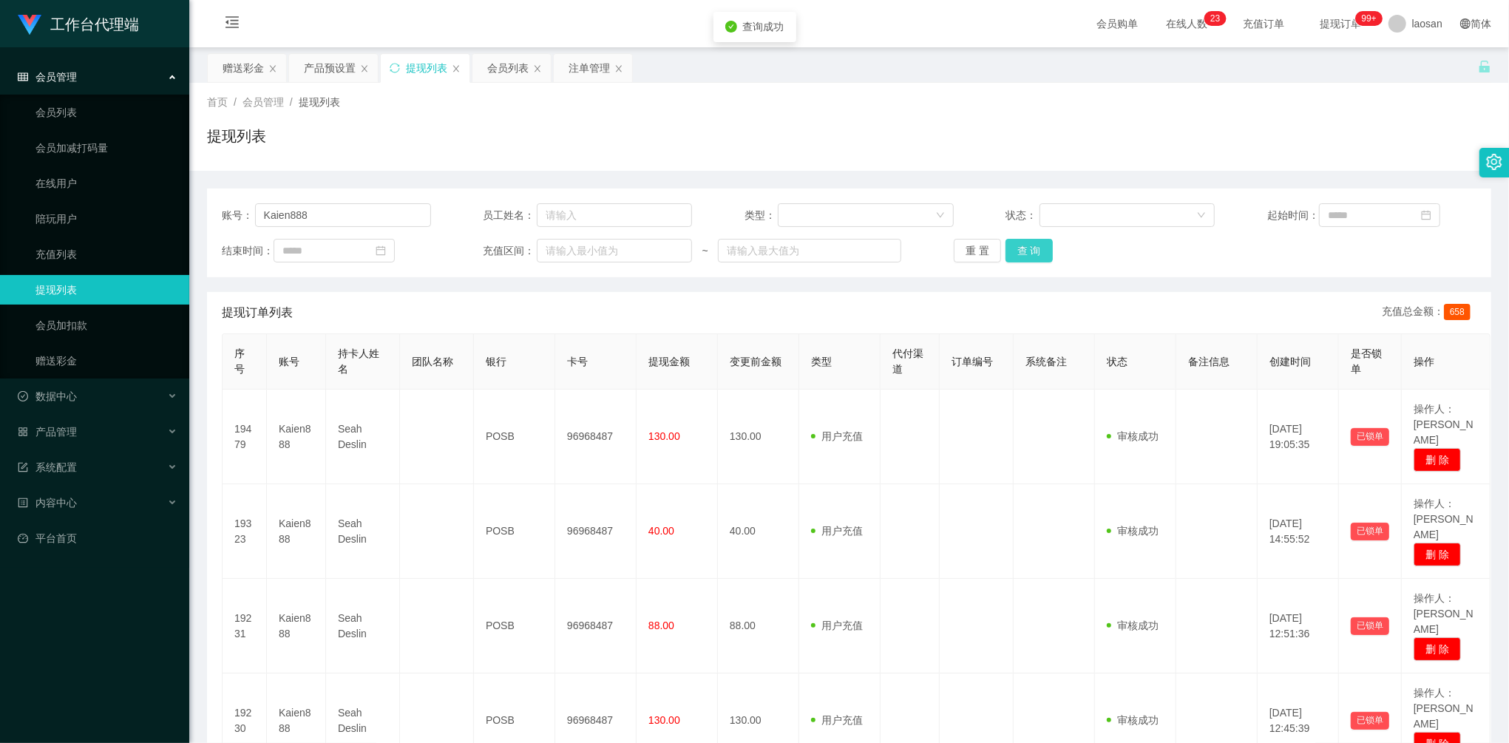
click at [1042, 254] on button "查 询" at bounding box center [1028, 251] width 47 height 24
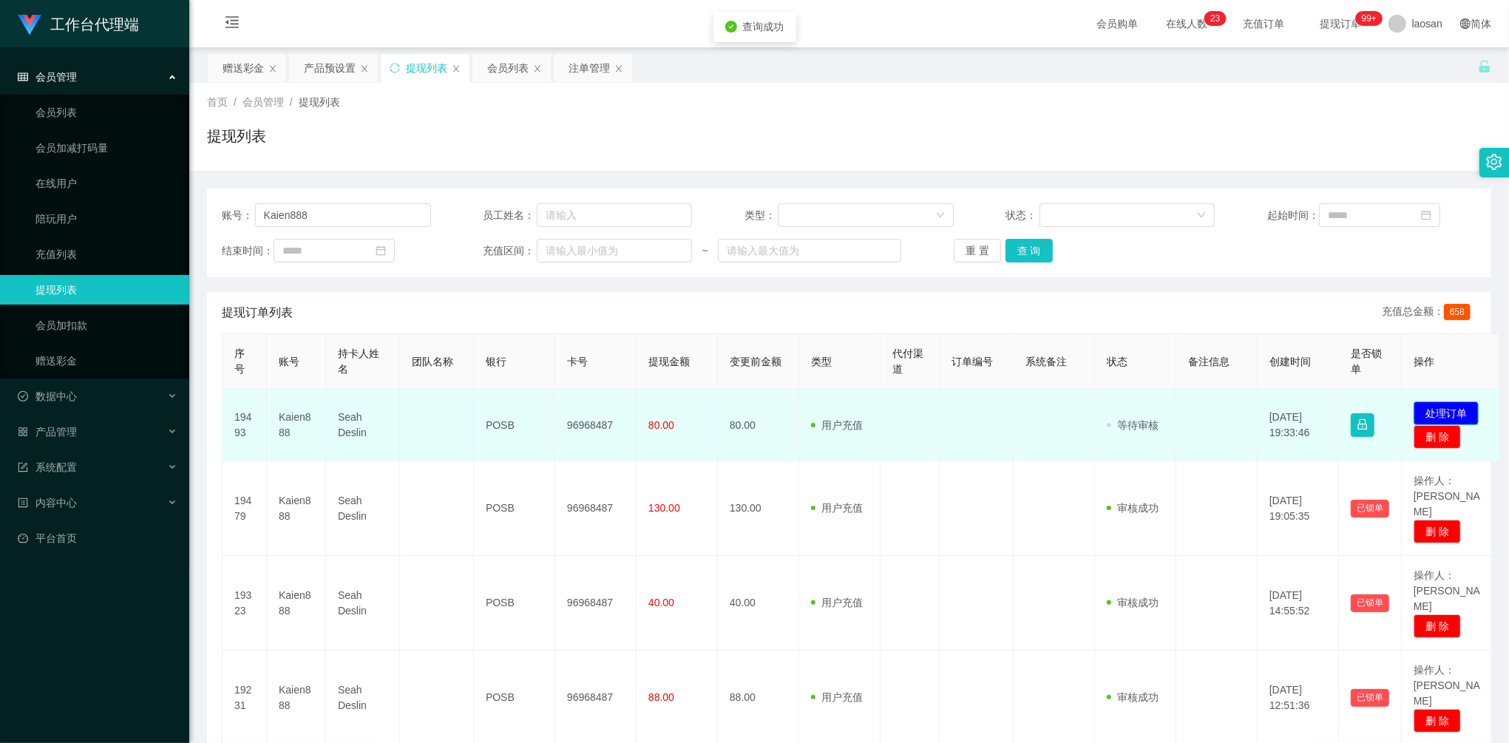
click at [1467, 404] on button "处理订单" at bounding box center [1445, 413] width 65 height 24
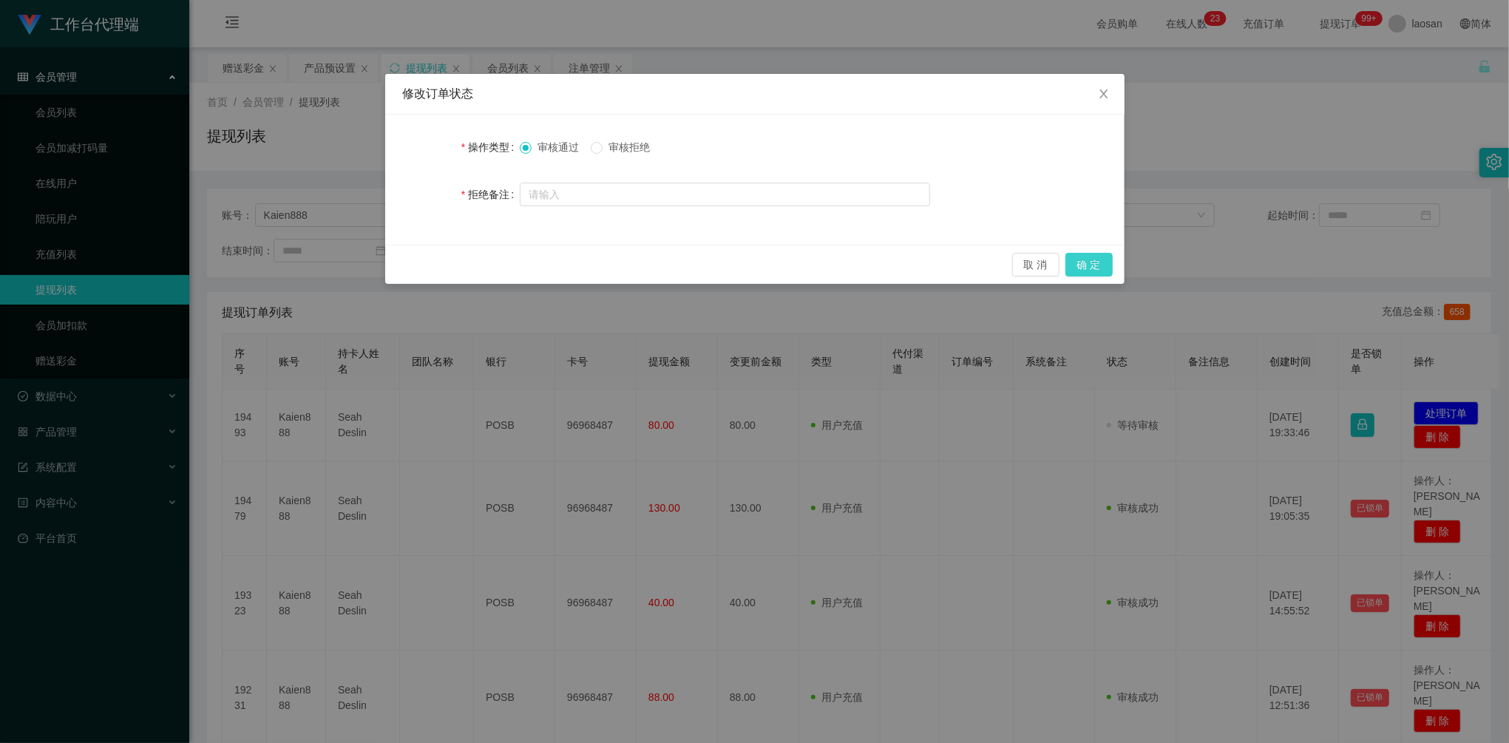
click at [1085, 267] on button "确 定" at bounding box center [1088, 265] width 47 height 24
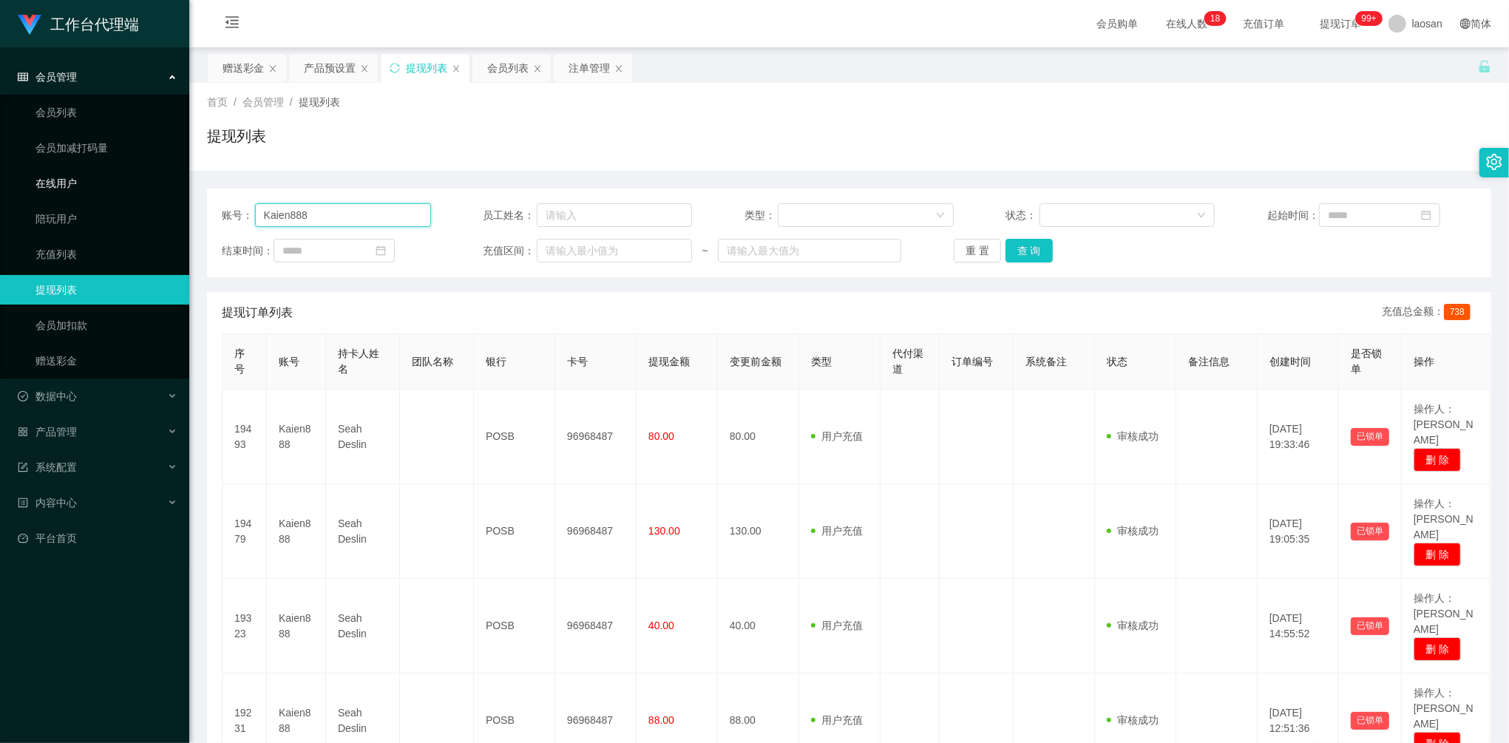
drag, startPoint x: 347, startPoint y: 210, endPoint x: 139, endPoint y: 193, distance: 209.2
click at [139, 193] on section "工作台代理端 会员管理 会员列表 会员加减打码量 在线用户 陪玩用户 充值列表 提现列表 会员加扣款 赠送彩金 数据中心 员工统计 团队统计 产品管理 注单管…" at bounding box center [754, 678] width 1509 height 1357
paste input "Joker"
type input "Joker"
click at [1032, 251] on button "查 询" at bounding box center [1028, 251] width 47 height 24
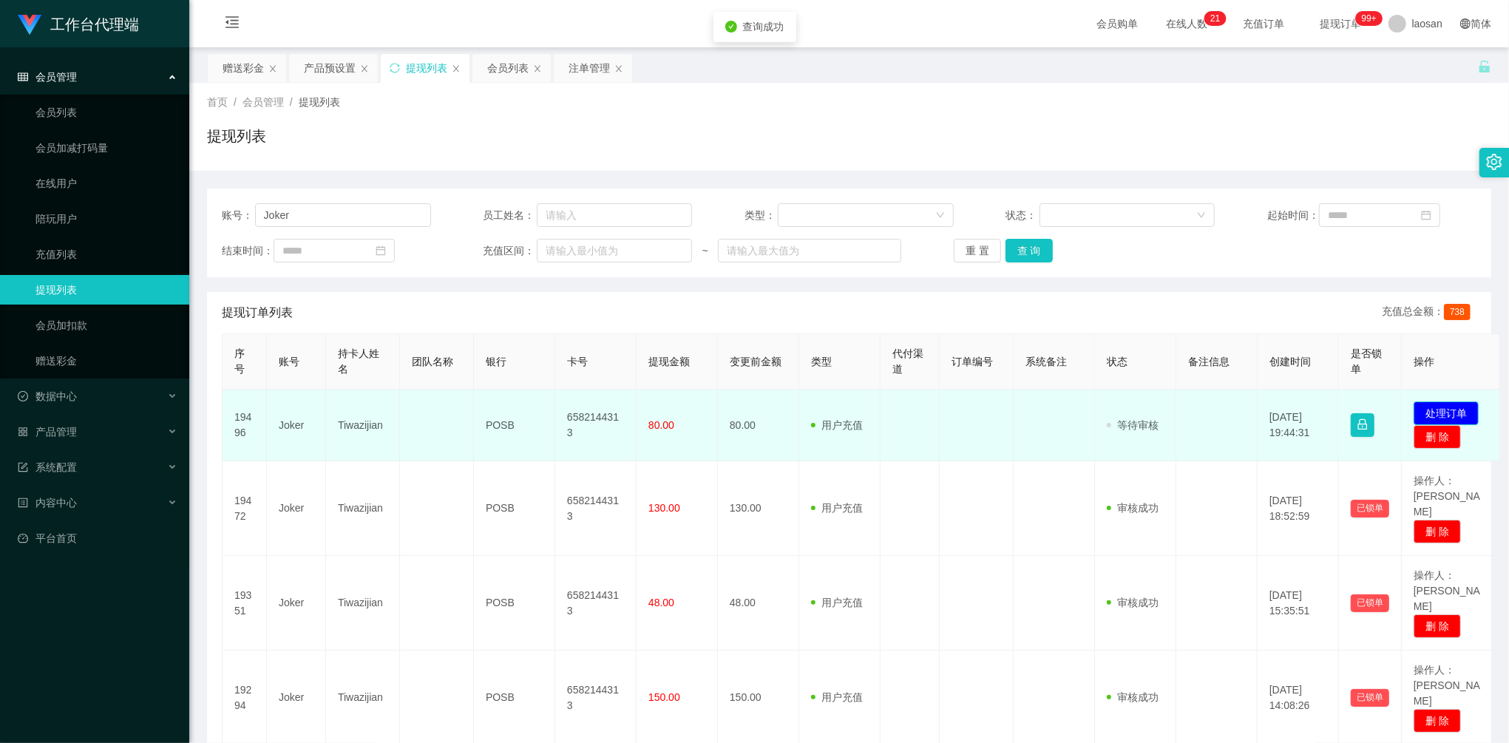
click at [1462, 405] on button "处理订单" at bounding box center [1445, 413] width 65 height 24
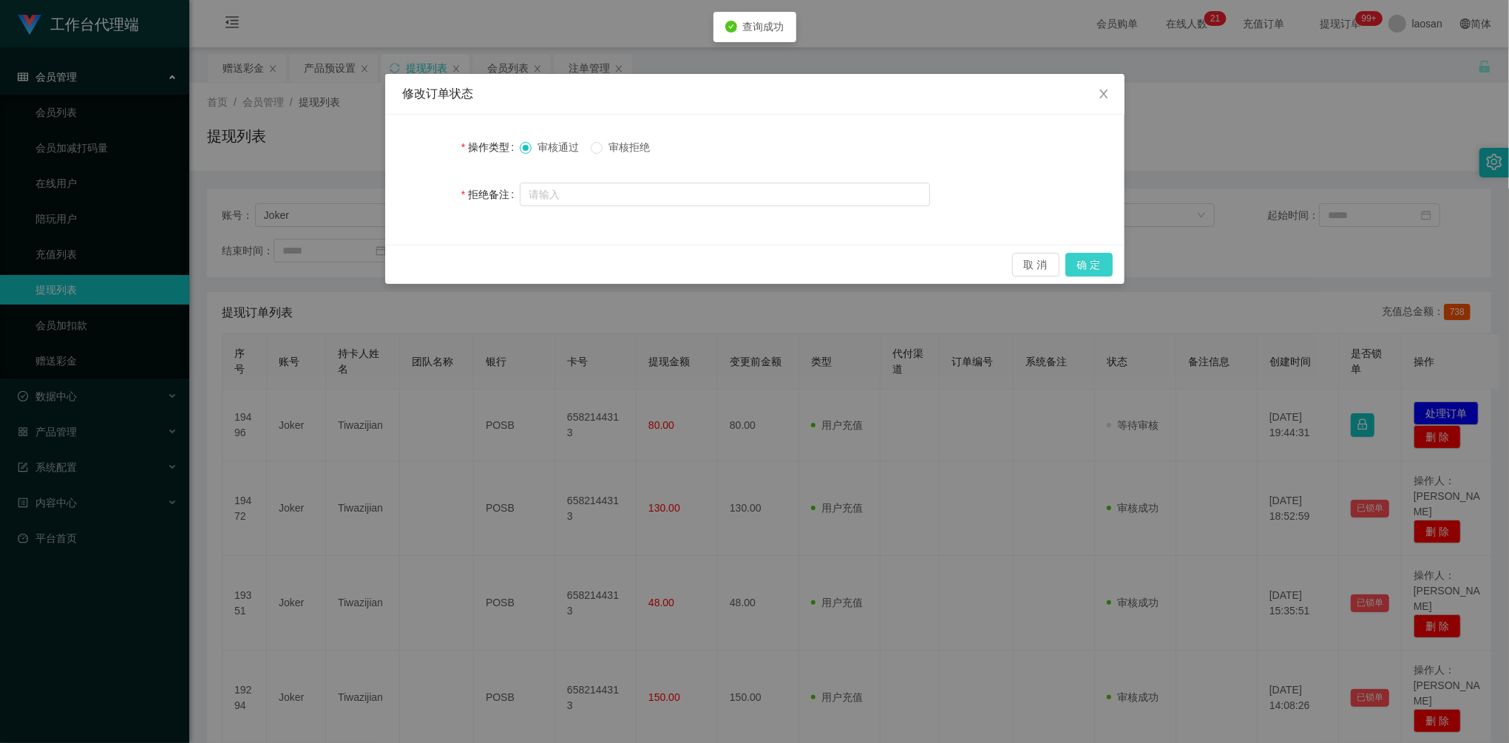
click at [1088, 258] on button "确 定" at bounding box center [1088, 265] width 47 height 24
